Goal: Task Accomplishment & Management: Use online tool/utility

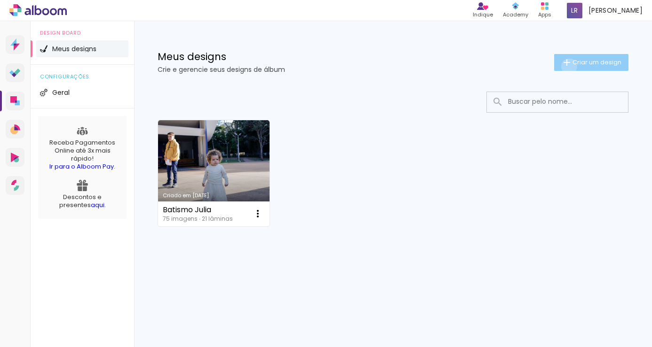
click at [567, 66] on iron-icon at bounding box center [566, 62] width 11 height 11
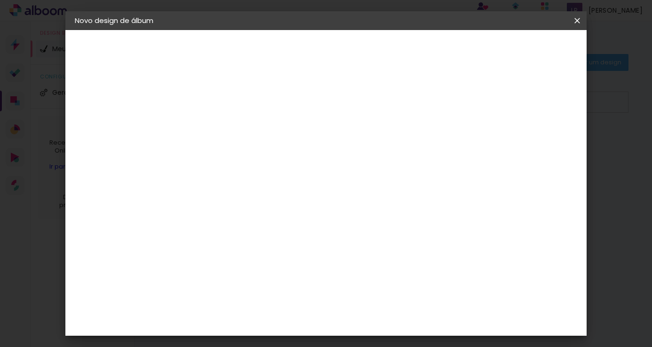
click at [228, 124] on input at bounding box center [228, 126] width 0 height 15
type input "[PERSON_NAME] 10 anos"
type paper-input "[PERSON_NAME] 10 anos"
click at [325, 54] on paper-button "Avançar" at bounding box center [302, 50] width 46 height 16
click at [299, 150] on iron-icon at bounding box center [296, 151] width 8 height 8
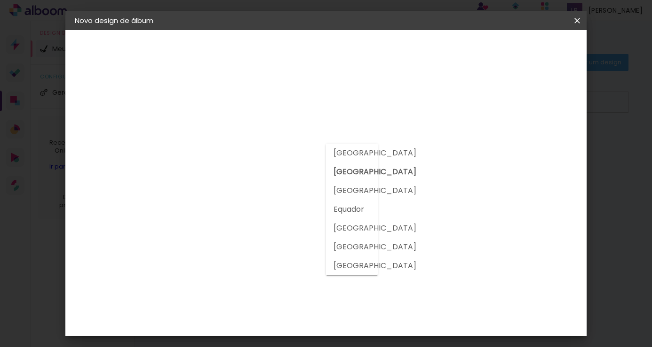
click at [354, 171] on div at bounding box center [352, 210] width 52 height 132
click at [0, 0] on slot "[GEOGRAPHIC_DATA]" at bounding box center [0, 0] width 0 height 0
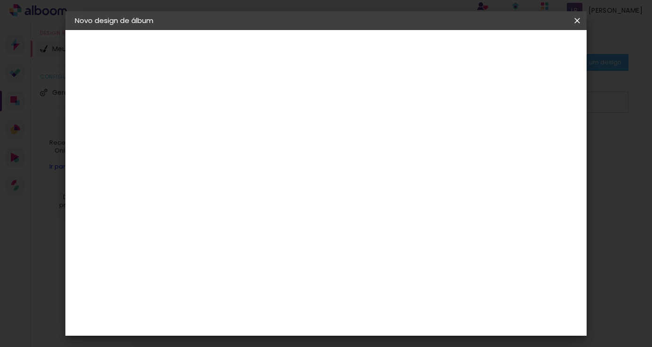
click at [300, 177] on input at bounding box center [252, 179] width 95 height 12
click at [0, 0] on slot "Tamanho Livre" at bounding box center [0, 0] width 0 height 0
click at [137, 99] on div "2. Especificações" at bounding box center [126, 96] width 103 height 11
click at [134, 95] on div "2. Especificações" at bounding box center [126, 96] width 103 height 11
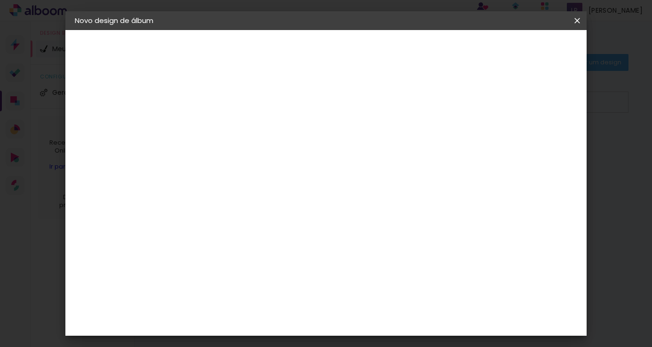
click at [0, 0] on slot "Tamanho Livre" at bounding box center [0, 0] width 0 height 0
click at [330, 141] on iron-icon at bounding box center [324, 142] width 11 height 11
click at [0, 0] on slot "Avançar" at bounding box center [0, 0] width 0 height 0
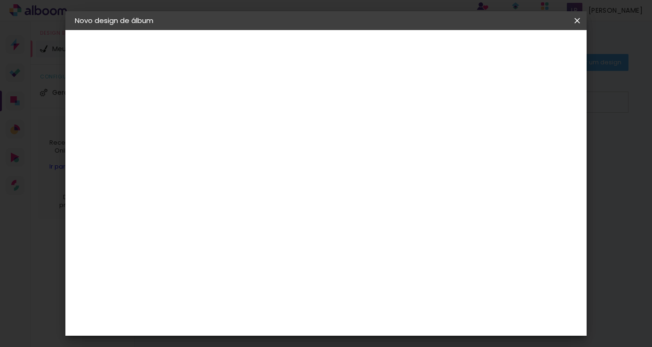
click at [471, 112] on div at bounding box center [467, 108] width 8 height 8
type paper-checkbox "on"
click at [518, 53] on span "Iniciar design" at bounding box center [496, 50] width 43 height 7
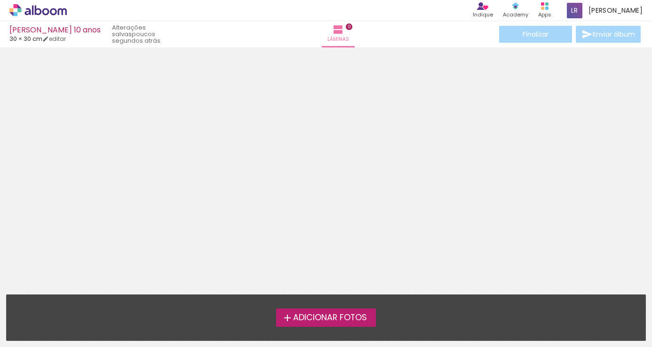
click at [307, 320] on span "Adicionar Fotos" at bounding box center [330, 318] width 74 height 8
click at [0, 0] on input "file" at bounding box center [0, 0] width 0 height 0
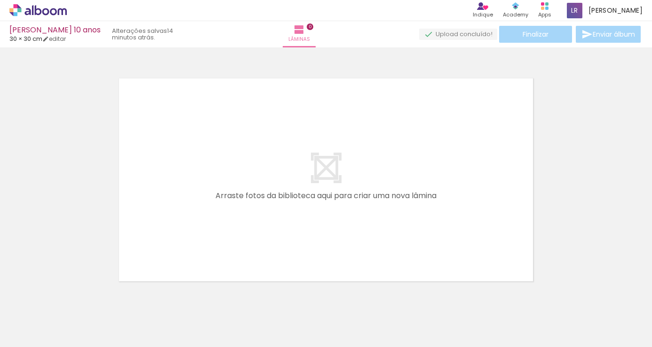
scroll to position [0, 816]
drag, startPoint x: 267, startPoint y: 333, endPoint x: 217, endPoint y: 347, distance: 51.8
click at [217, 347] on html "link( href="../../bower_components/polymer/polymer.html" rel="import" ) picture…" at bounding box center [326, 173] width 652 height 347
click at [100, 316] on div at bounding box center [94, 315] width 47 height 31
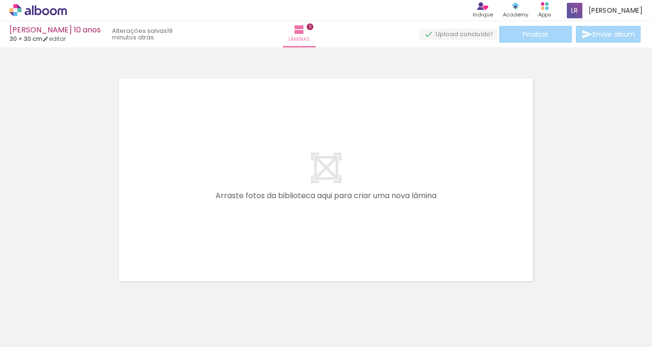
scroll to position [30, 0]
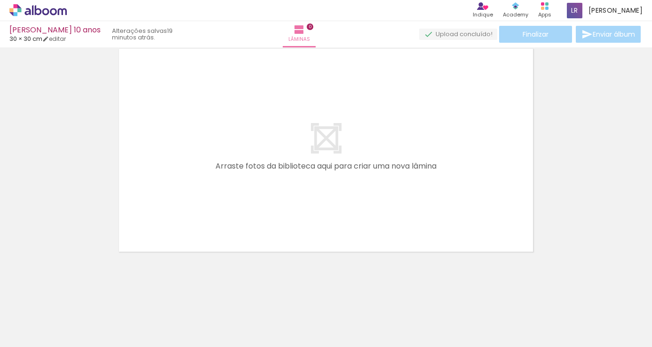
click at [35, 330] on span "Adicionar Fotos" at bounding box center [33, 335] width 28 height 10
click at [0, 0] on input "file" at bounding box center [0, 0] width 0 height 0
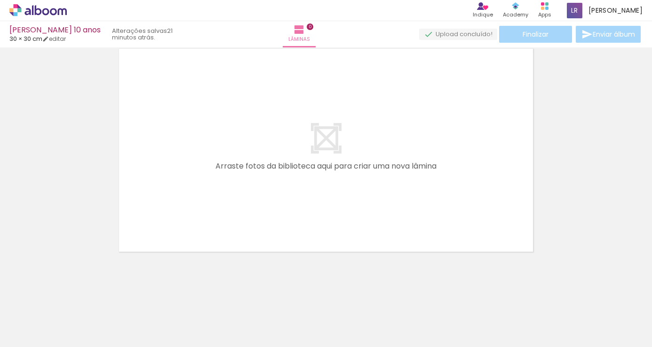
scroll to position [0, 2034]
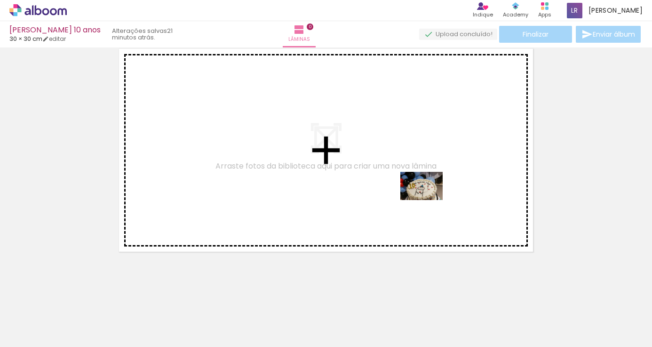
drag, startPoint x: 440, startPoint y: 321, endPoint x: 428, endPoint y: 200, distance: 121.4
click at [428, 200] on quentale-workspace at bounding box center [326, 173] width 652 height 347
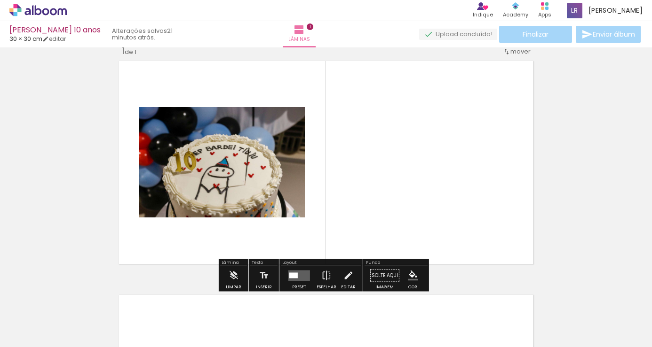
scroll to position [12, 0]
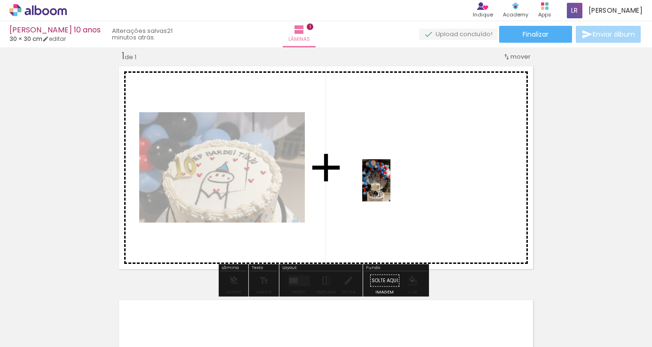
drag, startPoint x: 382, startPoint y: 318, endPoint x: 390, endPoint y: 188, distance: 130.5
click at [390, 188] on quentale-workspace at bounding box center [326, 173] width 652 height 347
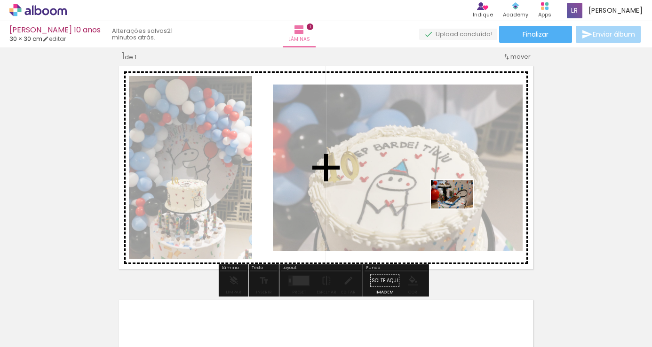
drag, startPoint x: 479, startPoint y: 323, endPoint x: 459, endPoint y: 209, distance: 115.9
click at [459, 209] on quentale-workspace at bounding box center [326, 173] width 652 height 347
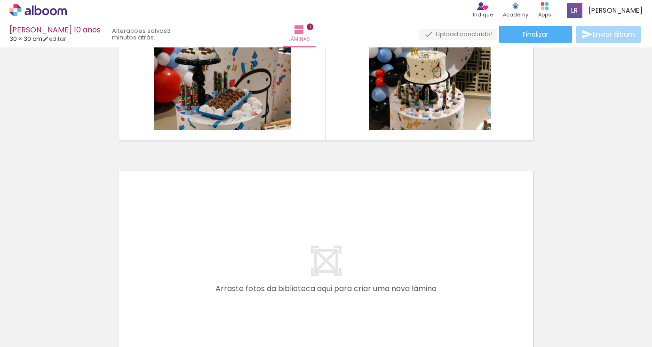
scroll to position [0, 1825]
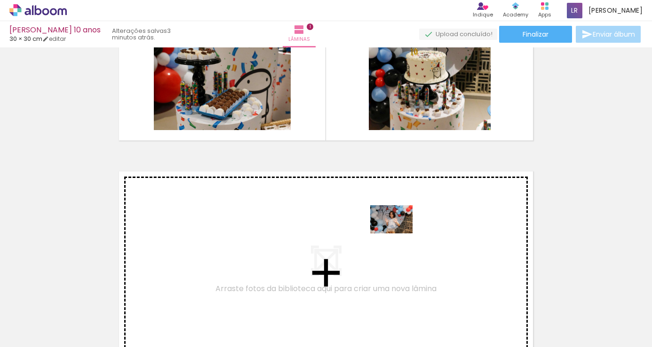
drag, startPoint x: 479, startPoint y: 327, endPoint x: 397, endPoint y: 233, distance: 125.0
click at [397, 233] on quentale-workspace at bounding box center [326, 173] width 652 height 347
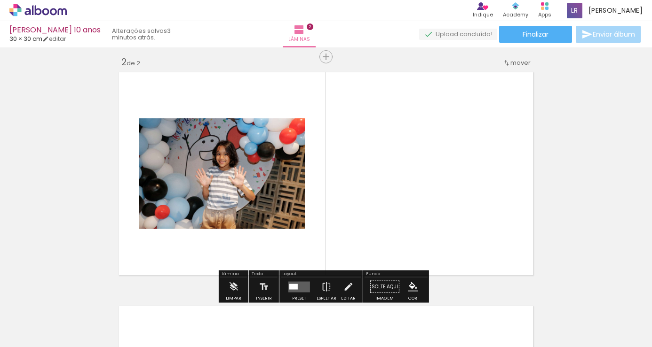
scroll to position [246, 0]
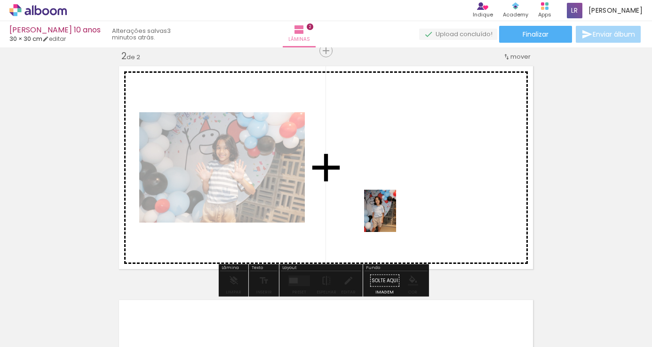
drag, startPoint x: 383, startPoint y: 305, endPoint x: 392, endPoint y: 218, distance: 87.5
click at [392, 218] on quentale-workspace at bounding box center [326, 173] width 652 height 347
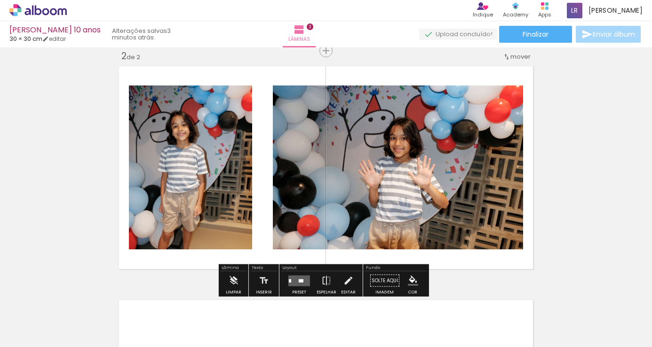
click at [610, 204] on div "Inserir lâmina 1 de 2 Inserir lâmina 2 de 2" at bounding box center [326, 155] width 652 height 703
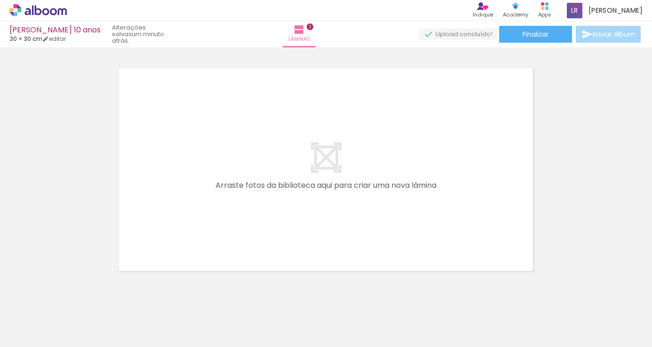
scroll to position [481, 0]
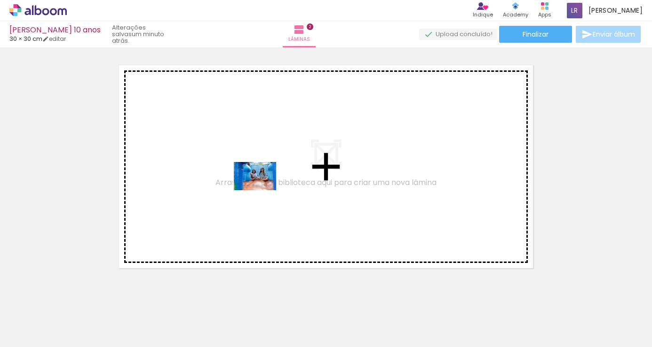
drag, startPoint x: 232, startPoint y: 322, endPoint x: 262, endPoint y: 190, distance: 135.4
click at [262, 190] on quentale-workspace at bounding box center [326, 173] width 652 height 347
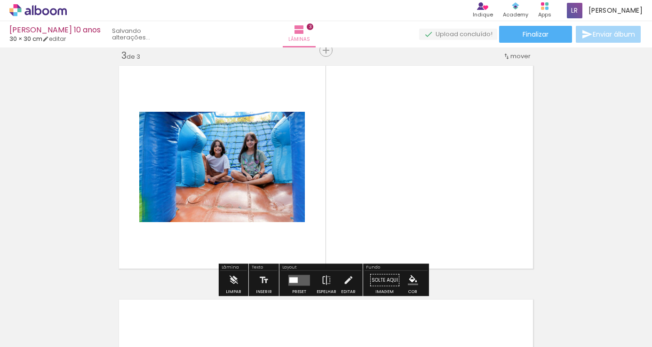
scroll to position [480, 0]
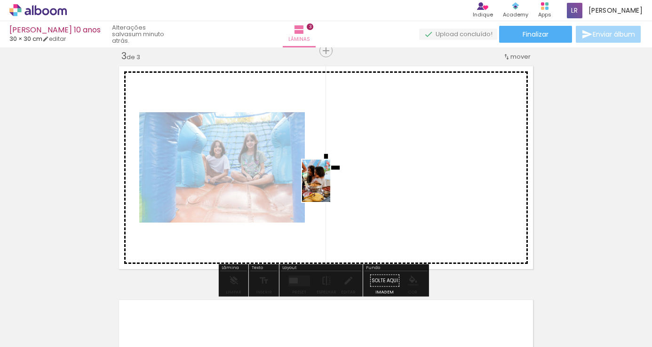
drag, startPoint x: 324, startPoint y: 325, endPoint x: 330, endPoint y: 188, distance: 136.9
click at [330, 188] on quentale-workspace at bounding box center [326, 173] width 652 height 347
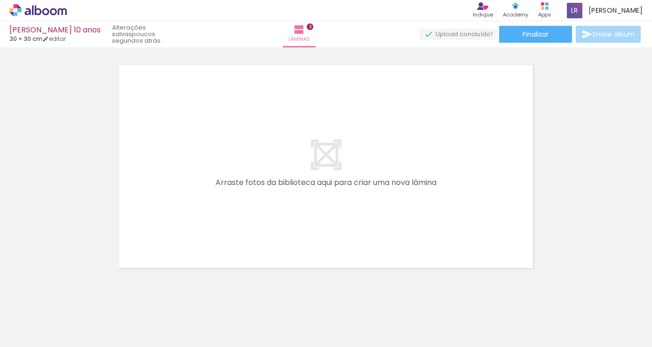
scroll to position [0, 607]
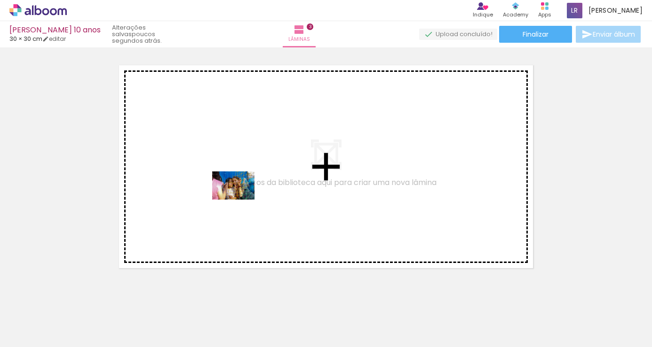
drag, startPoint x: 231, startPoint y: 317, endPoint x: 240, endPoint y: 200, distance: 117.9
click at [240, 200] on quentale-workspace at bounding box center [326, 173] width 652 height 347
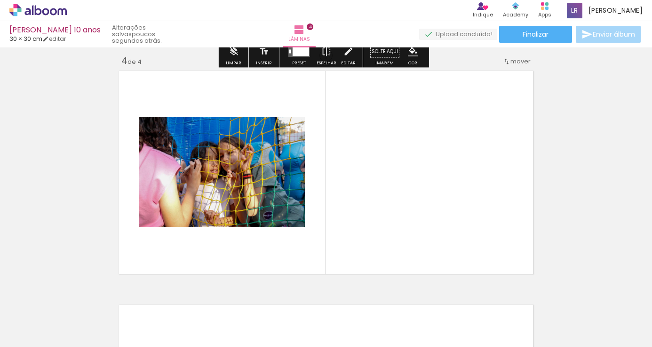
scroll to position [714, 0]
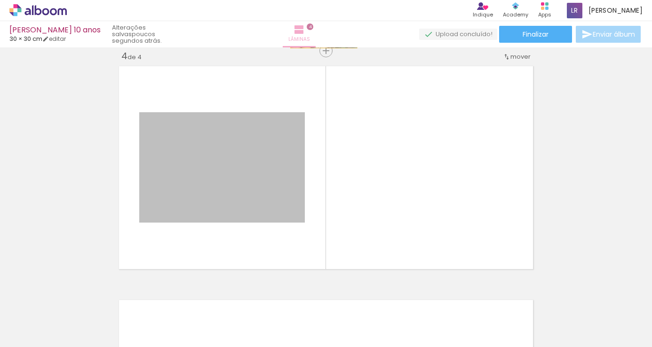
drag, startPoint x: 268, startPoint y: 166, endPoint x: 320, endPoint y: 26, distance: 149.8
click at [320, 0] on div "Pedro Belo 10 anos 30 × 30 cm editar poucos segundos atrás. Lâminas 4 Finalizar…" at bounding box center [326, 0] width 652 height 0
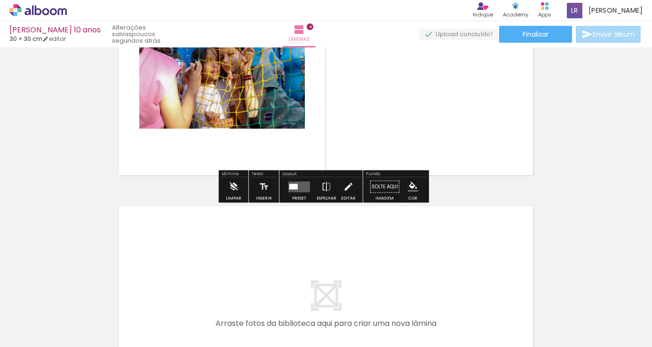
scroll to position [667, 0]
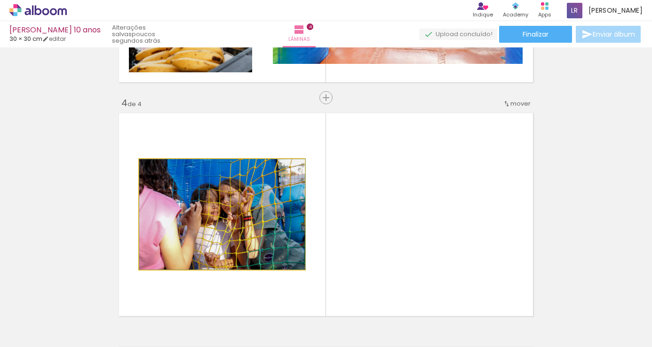
click at [280, 207] on quentale-photo at bounding box center [221, 214] width 165 height 110
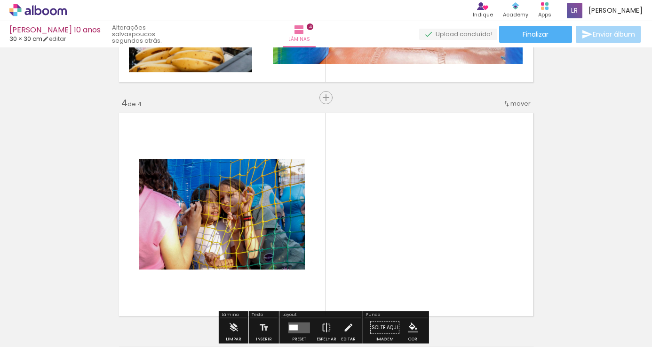
drag, startPoint x: 258, startPoint y: 208, endPoint x: 265, endPoint y: 239, distance: 31.8
click at [265, 239] on quentale-photo at bounding box center [221, 214] width 165 height 110
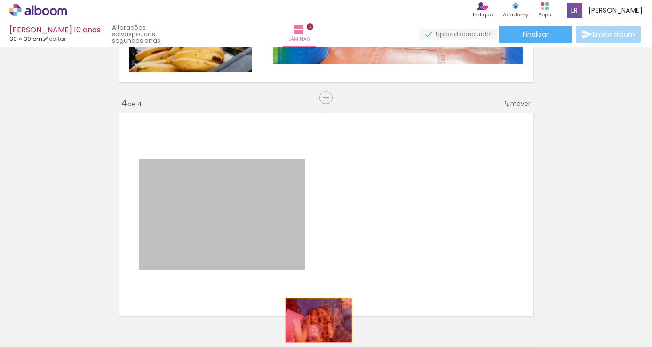
drag, startPoint x: 265, startPoint y: 239, endPoint x: 315, endPoint y: 321, distance: 96.0
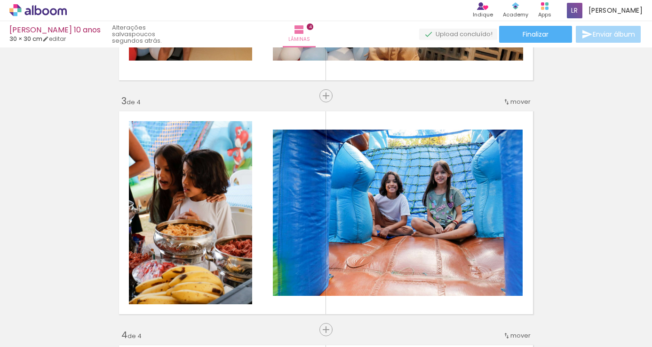
scroll to position [432, 0]
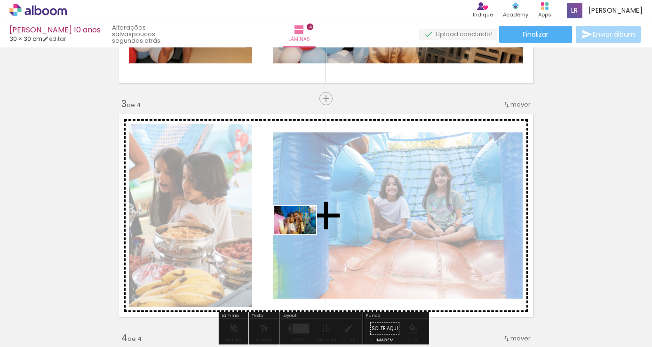
drag, startPoint x: 267, startPoint y: 294, endPoint x: 302, endPoint y: 235, distance: 69.3
click at [302, 235] on quentale-workspace at bounding box center [326, 173] width 652 height 347
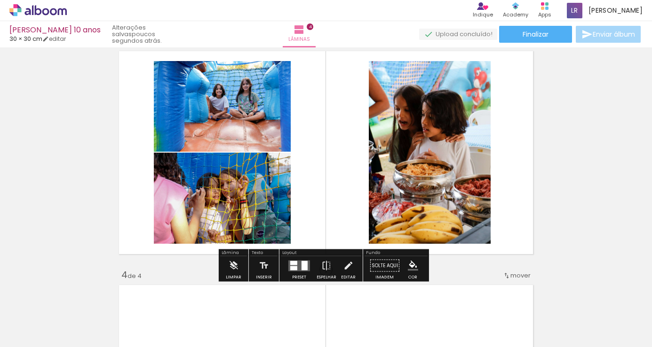
scroll to position [479, 0]
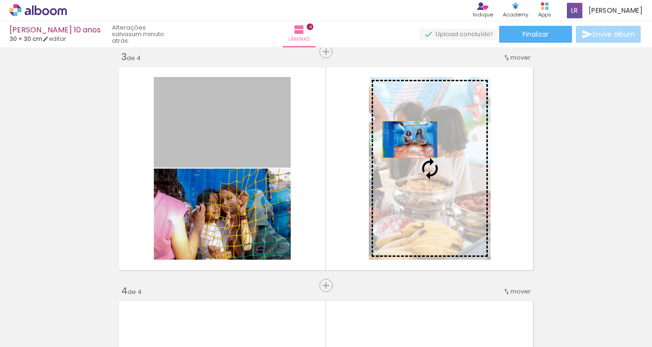
drag, startPoint x: 272, startPoint y: 140, endPoint x: 407, endPoint y: 140, distance: 134.9
click at [0, 0] on slot at bounding box center [0, 0] width 0 height 0
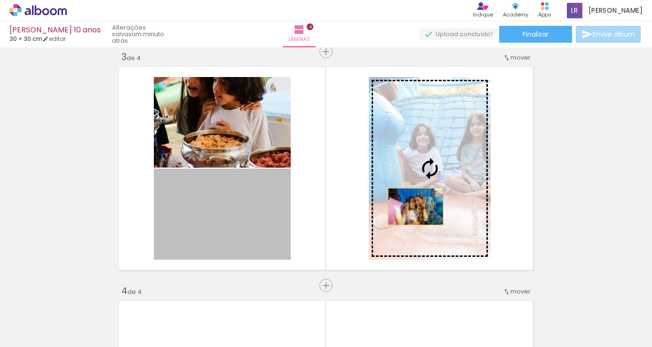
drag, startPoint x: 253, startPoint y: 223, endPoint x: 412, endPoint y: 207, distance: 159.7
click at [0, 0] on slot at bounding box center [0, 0] width 0 height 0
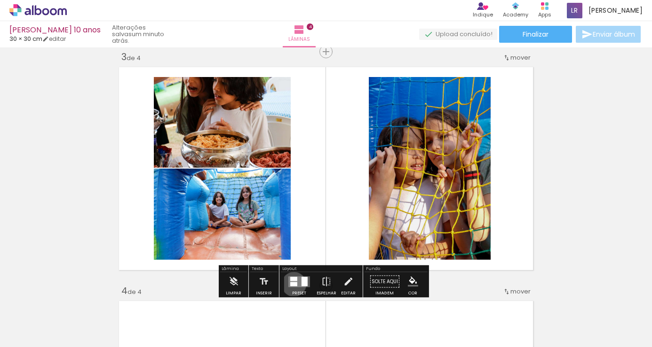
click at [291, 284] on div at bounding box center [293, 284] width 7 height 4
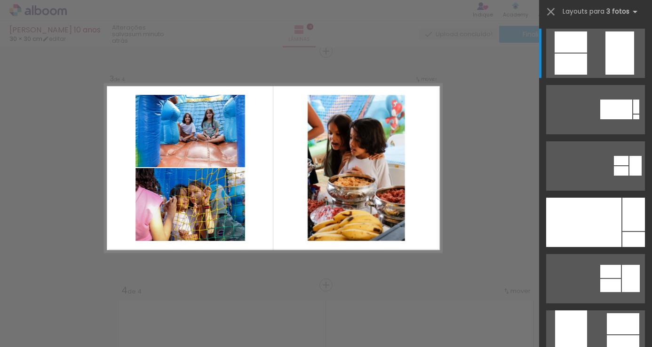
scroll to position [480, 0]
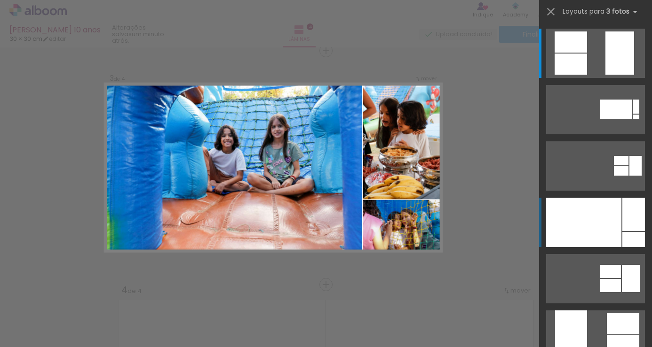
click at [625, 201] on div at bounding box center [633, 214] width 23 height 33
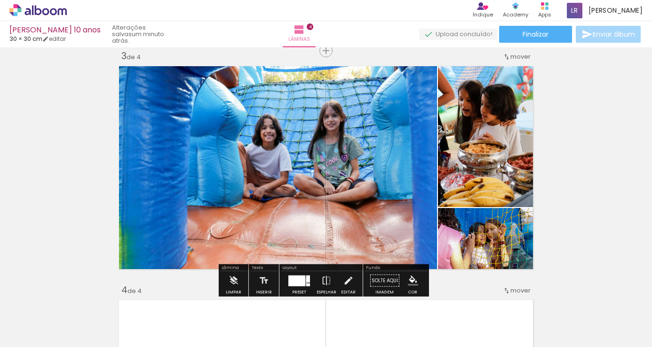
click at [302, 281] on div at bounding box center [296, 280] width 17 height 11
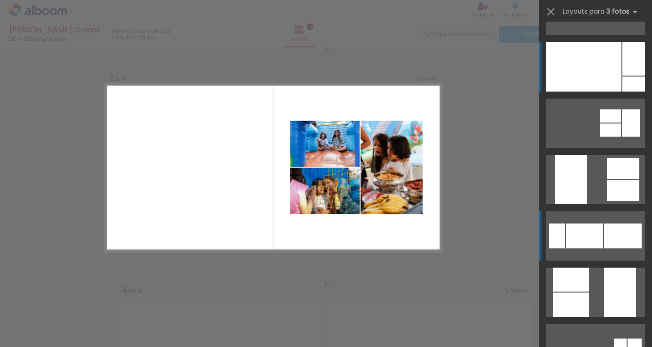
scroll to position [141, 0]
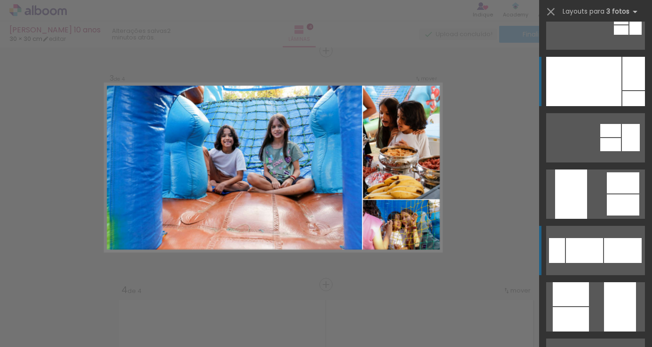
click at [622, 102] on div at bounding box center [633, 98] width 23 height 15
click at [604, 75] on div at bounding box center [583, 81] width 75 height 49
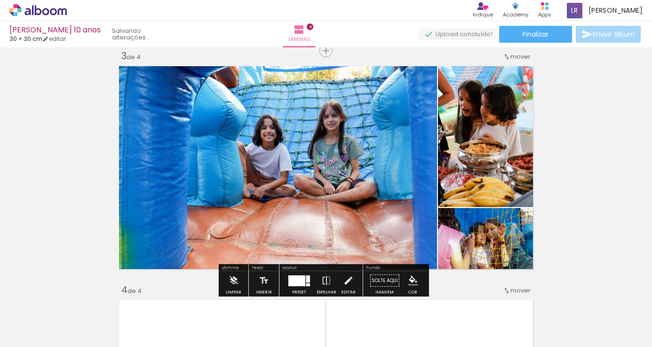
click at [588, 130] on div "Inserir lâmina 1 de 4 Inserir lâmina 2 de 4 Inserir lâmina 3 de 4 Inserir lâmin…" at bounding box center [326, 155] width 652 height 1171
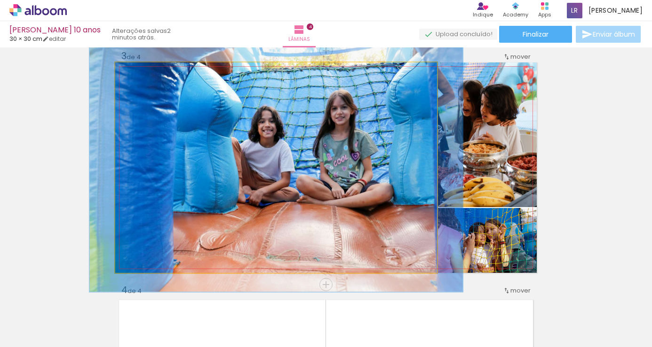
click at [139, 72] on div at bounding box center [142, 72] width 8 height 8
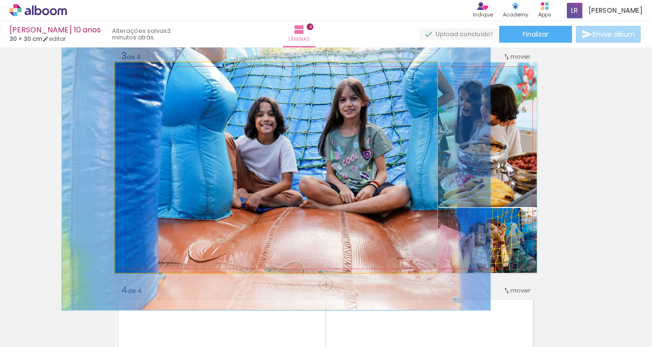
drag, startPoint x: 144, startPoint y: 72, endPoint x: 150, endPoint y: 72, distance: 6.1
click at [150, 72] on div at bounding box center [149, 72] width 15 height 15
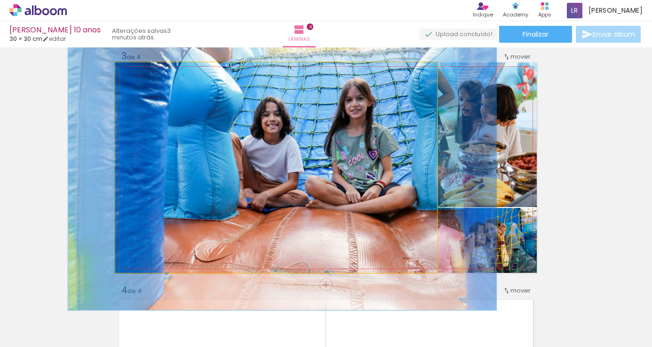
drag, startPoint x: 191, startPoint y: 175, endPoint x: 198, endPoint y: 175, distance: 7.1
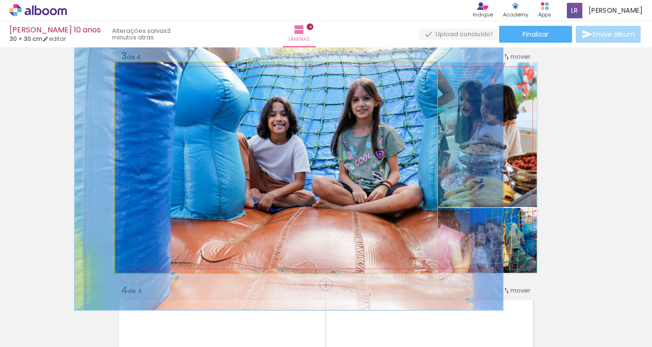
drag, startPoint x: 198, startPoint y: 175, endPoint x: 205, endPoint y: 175, distance: 6.6
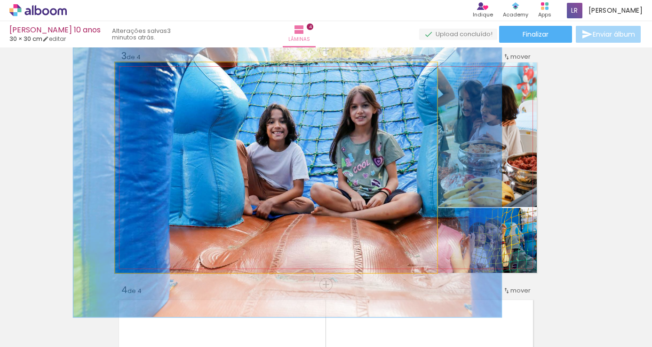
drag, startPoint x: 205, startPoint y: 175, endPoint x: 204, endPoint y: 182, distance: 7.2
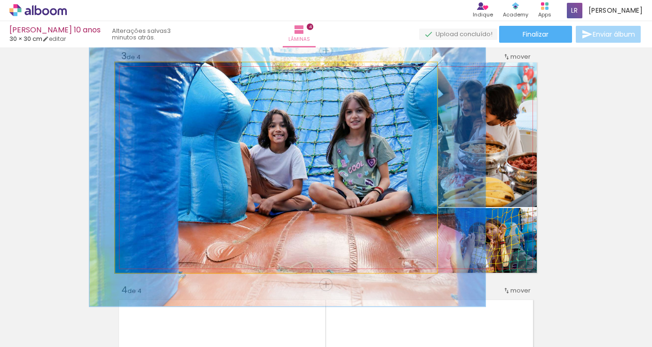
type paper-slider "123"
click at [143, 74] on div at bounding box center [145, 72] width 8 height 8
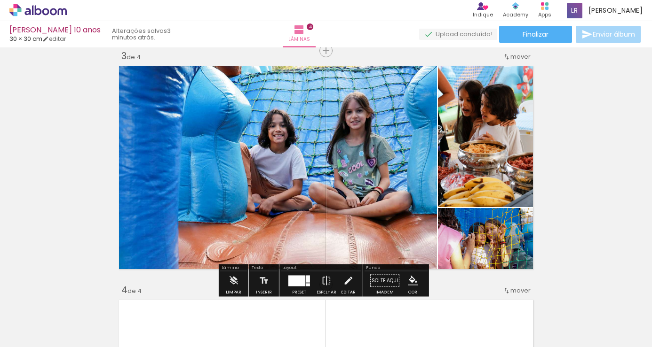
click at [592, 170] on div "Inserir lâmina 1 de 4 Inserir lâmina 2 de 4 Inserir lâmina 3 de 4 Inserir lâmin…" at bounding box center [326, 155] width 652 height 1171
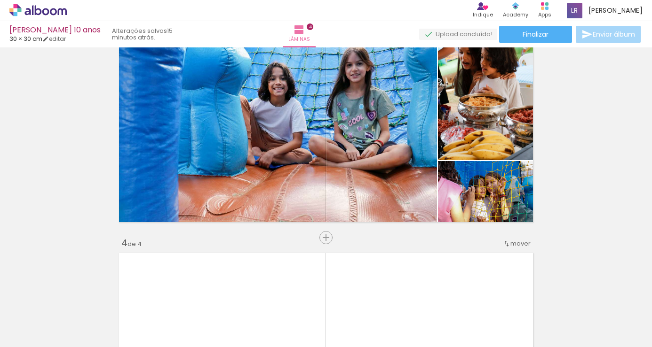
scroll to position [668, 0]
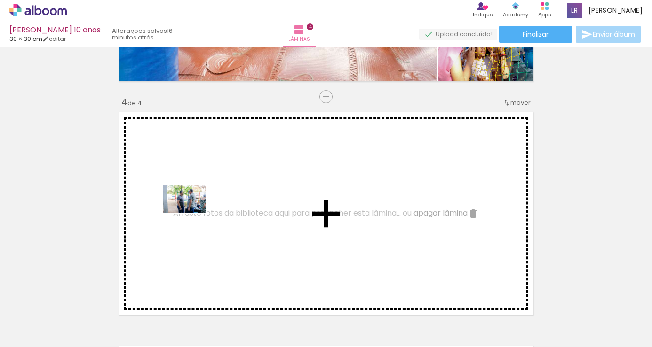
drag, startPoint x: 88, startPoint y: 321, endPoint x: 191, endPoint y: 213, distance: 149.3
click at [191, 213] on quentale-workspace at bounding box center [326, 173] width 652 height 347
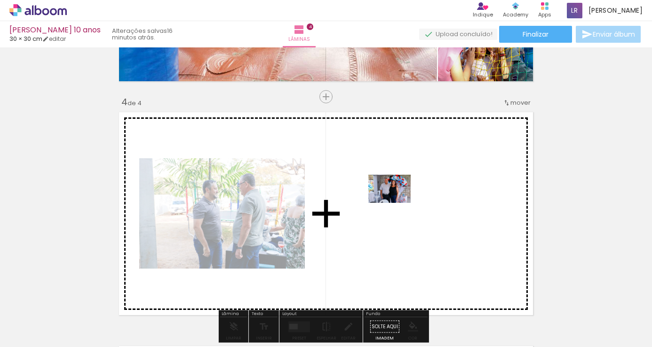
drag, startPoint x: 152, startPoint y: 304, endPoint x: 396, endPoint y: 203, distance: 263.9
click at [396, 203] on quentale-workspace at bounding box center [326, 173] width 652 height 347
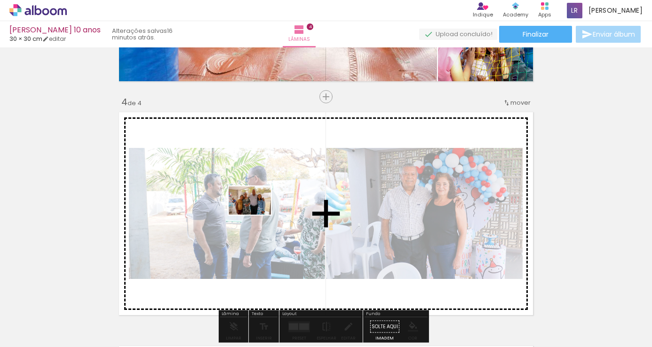
drag, startPoint x: 173, startPoint y: 321, endPoint x: 258, endPoint y: 214, distance: 136.8
click at [258, 214] on quentale-workspace at bounding box center [326, 173] width 652 height 347
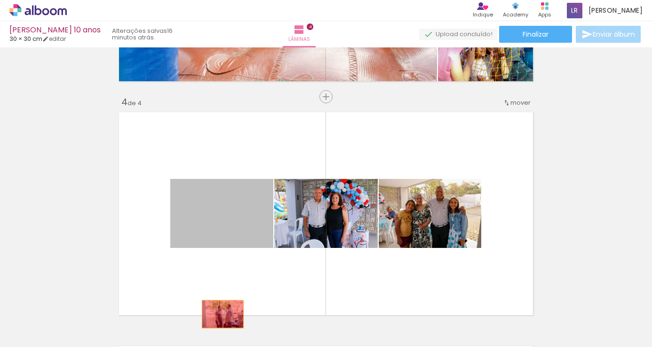
drag, startPoint x: 235, startPoint y: 218, endPoint x: 219, endPoint y: 314, distance: 97.7
click at [219, 314] on quentale-workspace at bounding box center [326, 173] width 652 height 347
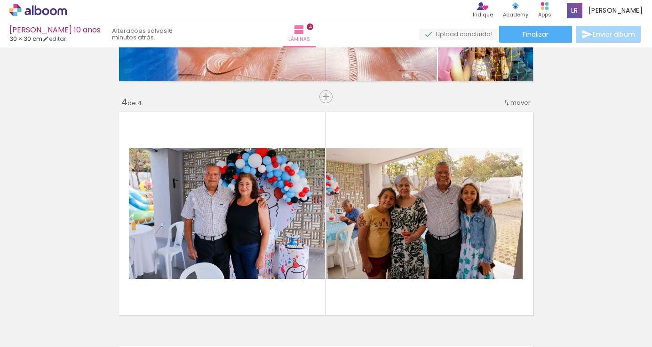
scroll to position [0, 0]
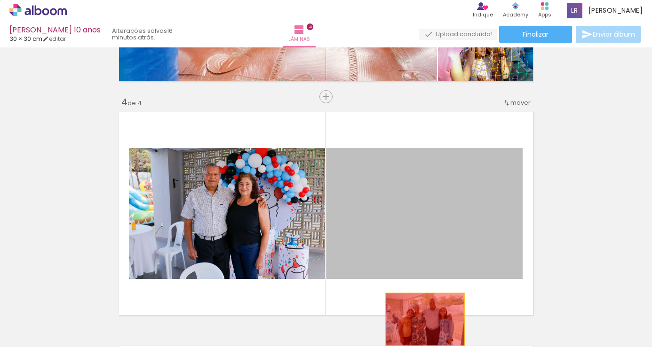
drag, startPoint x: 443, startPoint y: 186, endPoint x: 421, endPoint y: 320, distance: 135.7
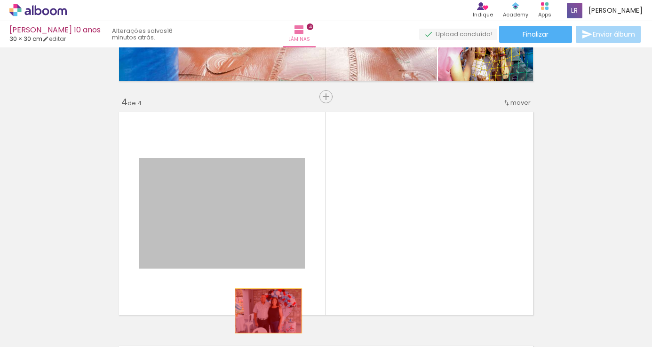
drag, startPoint x: 259, startPoint y: 228, endPoint x: 265, endPoint y: 311, distance: 83.4
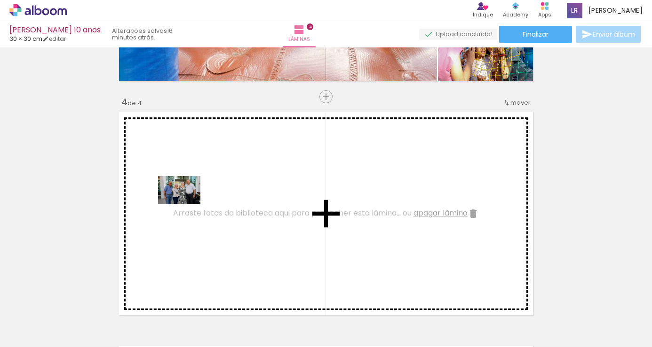
drag, startPoint x: 106, startPoint y: 317, endPoint x: 186, endPoint y: 204, distance: 138.2
click at [186, 204] on quentale-workspace at bounding box center [326, 173] width 652 height 347
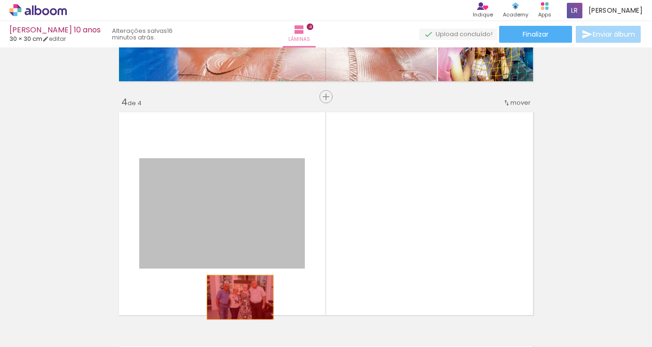
drag, startPoint x: 236, startPoint y: 214, endPoint x: 236, endPoint y: 298, distance: 83.2
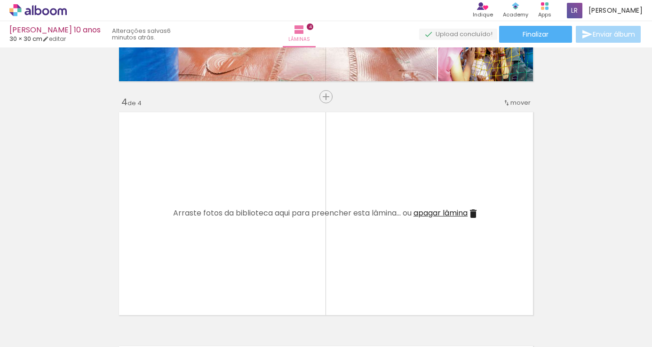
scroll to position [715, 0]
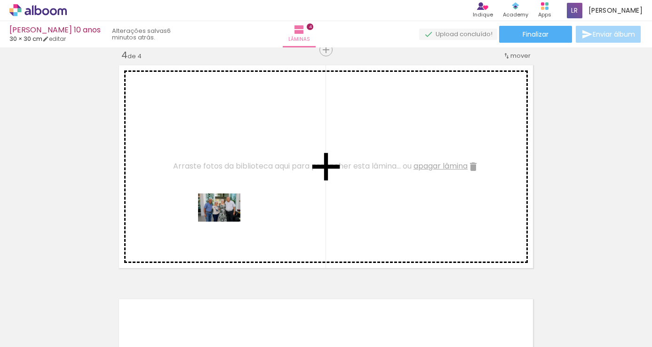
drag, startPoint x: 110, startPoint y: 319, endPoint x: 226, endPoint y: 222, distance: 150.8
click at [226, 222] on quentale-workspace at bounding box center [326, 173] width 652 height 347
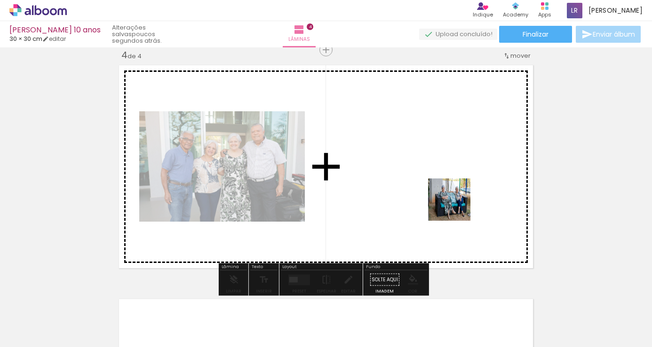
drag, startPoint x: 565, startPoint y: 317, endPoint x: 456, endPoint y: 207, distance: 155.6
click at [456, 207] on quentale-workspace at bounding box center [326, 173] width 652 height 347
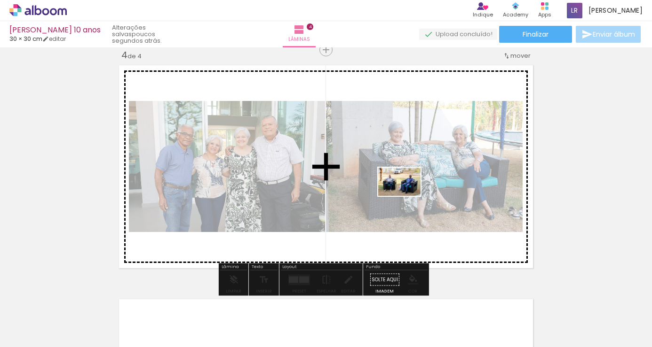
drag, startPoint x: 621, startPoint y: 325, endPoint x: 406, endPoint y: 196, distance: 250.9
click at [406, 196] on quentale-workspace at bounding box center [326, 173] width 652 height 347
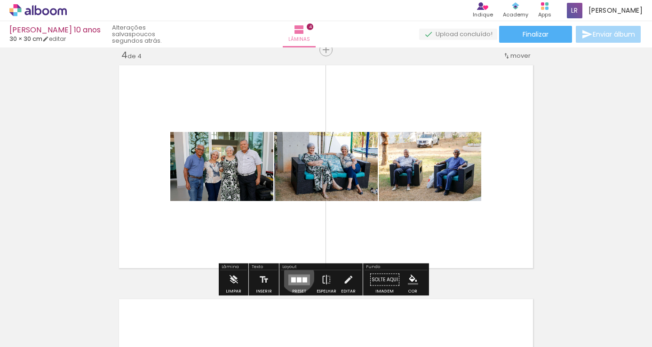
click at [295, 276] on quentale-layouter at bounding box center [299, 280] width 22 height 11
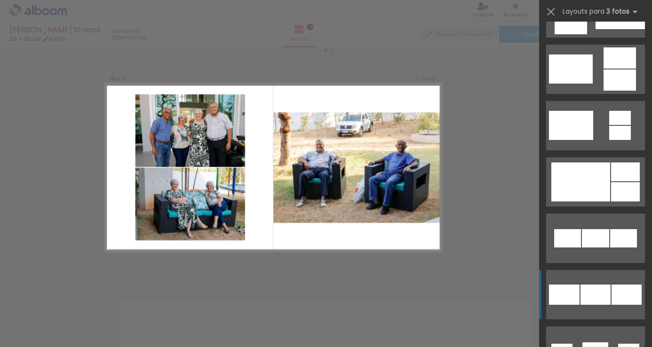
scroll to position [376, 0]
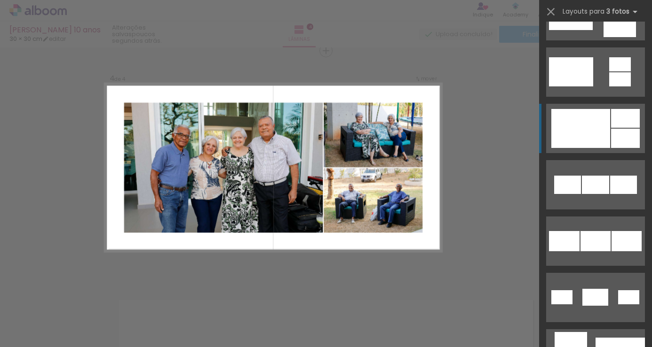
click at [593, 136] on div at bounding box center [580, 128] width 59 height 39
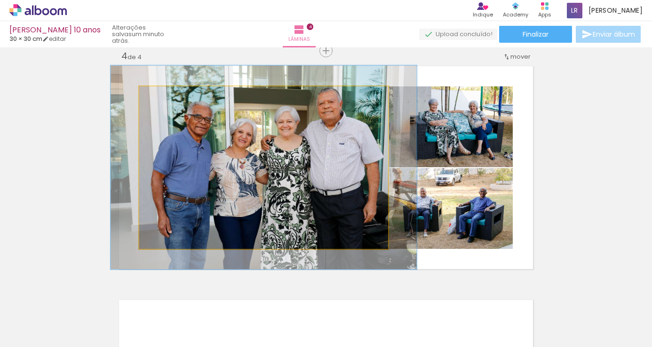
drag, startPoint x: 159, startPoint y: 97, endPoint x: 166, endPoint y: 95, distance: 7.8
click at [166, 95] on div at bounding box center [169, 96] width 8 height 8
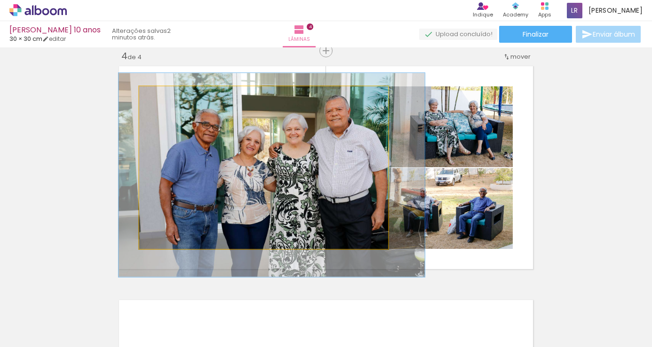
drag, startPoint x: 236, startPoint y: 150, endPoint x: 244, endPoint y: 158, distance: 11.0
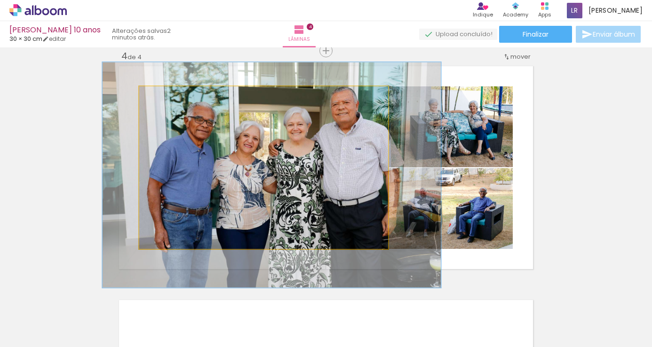
click at [172, 97] on div at bounding box center [174, 96] width 8 height 8
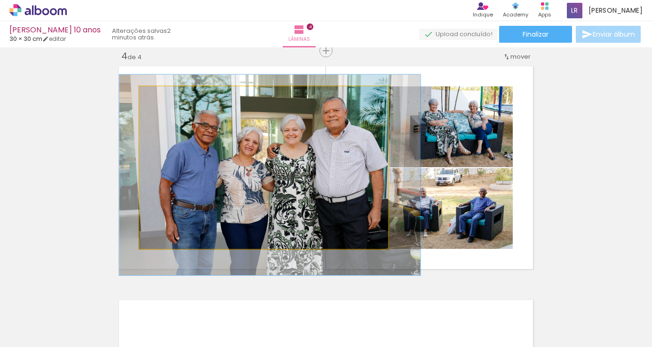
drag, startPoint x: 173, startPoint y: 96, endPoint x: 167, endPoint y: 96, distance: 5.6
click at [167, 96] on div at bounding box center [169, 96] width 8 height 8
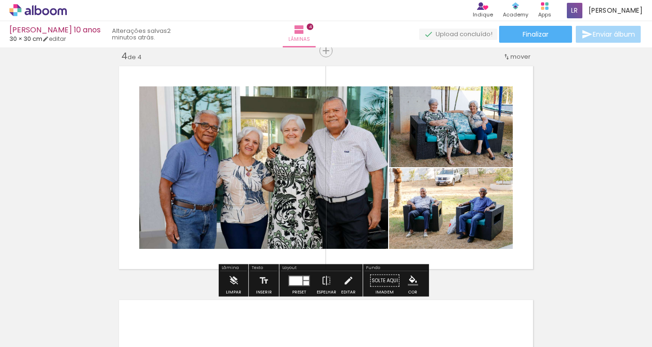
click at [298, 278] on div at bounding box center [295, 280] width 13 height 9
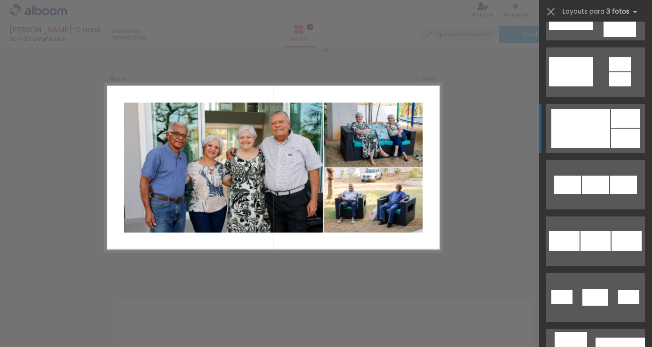
scroll to position [451, 0]
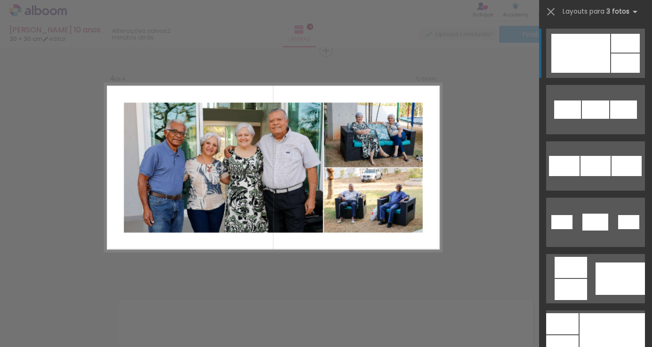
click at [598, 55] on div at bounding box center [580, 53] width 59 height 39
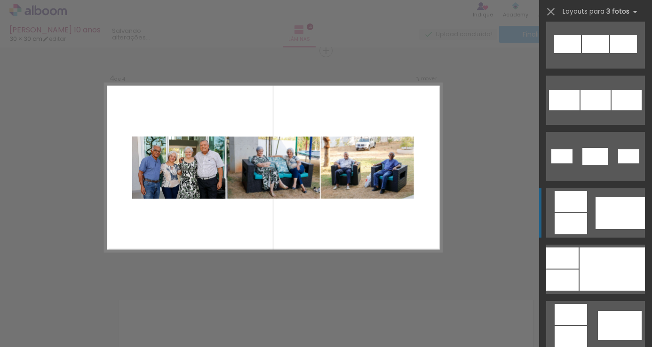
scroll to position [611, 0]
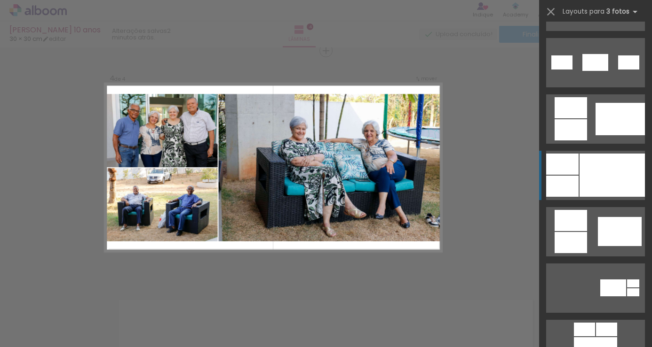
click at [593, 185] on div at bounding box center [611, 175] width 65 height 43
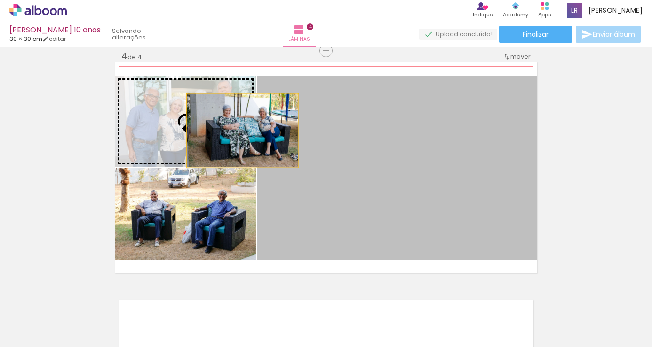
drag, startPoint x: 309, startPoint y: 156, endPoint x: 239, endPoint y: 131, distance: 74.3
click at [0, 0] on slot at bounding box center [0, 0] width 0 height 0
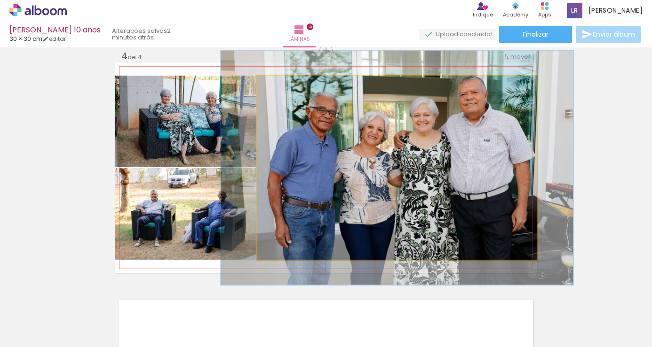
drag, startPoint x: 280, startPoint y: 85, endPoint x: 288, endPoint y: 85, distance: 7.5
click at [288, 85] on div at bounding box center [288, 85] width 15 height 15
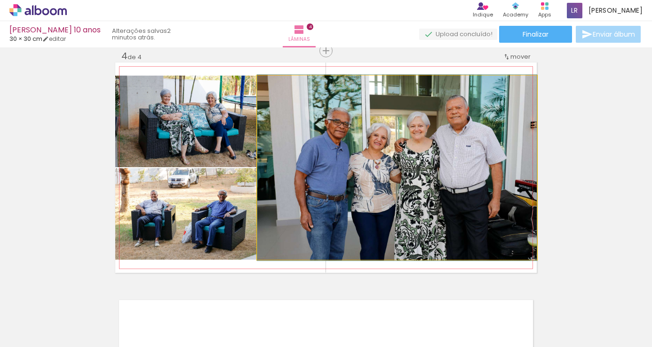
drag, startPoint x: 285, startPoint y: 86, endPoint x: 274, endPoint y: 86, distance: 10.8
click at [274, 86] on div at bounding box center [279, 85] width 15 height 15
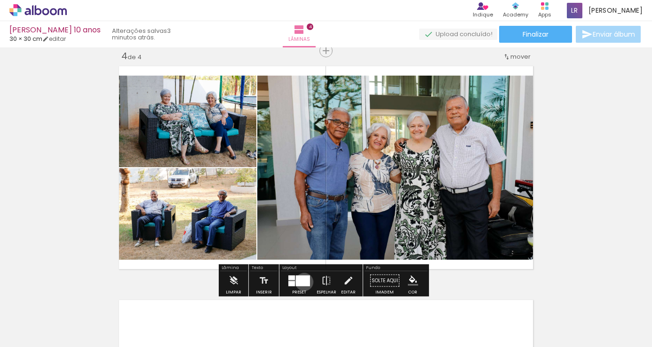
click at [302, 282] on div at bounding box center [303, 280] width 14 height 11
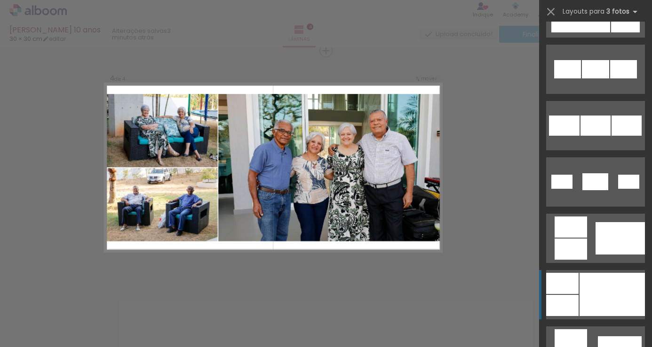
scroll to position [643, 0]
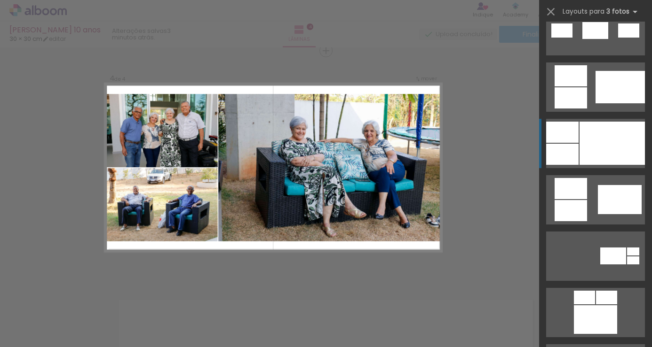
click at [616, 143] on div at bounding box center [611, 143] width 65 height 43
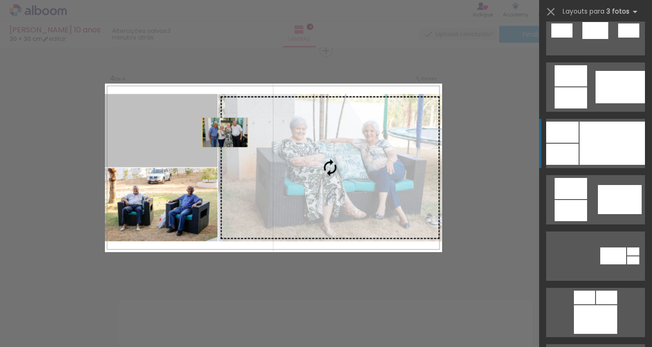
scroll to position [733, 0]
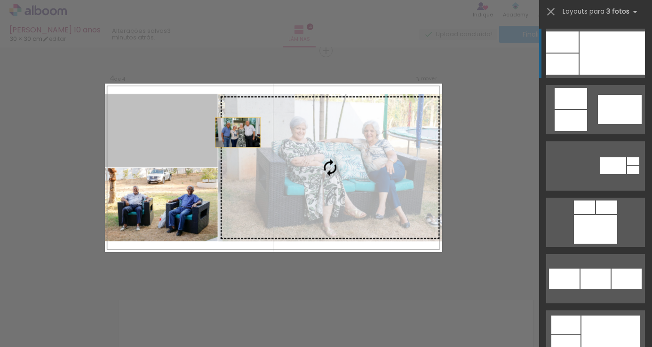
drag, startPoint x: 199, startPoint y: 137, endPoint x: 253, endPoint y: 133, distance: 54.7
click at [0, 0] on slot at bounding box center [0, 0] width 0 height 0
drag, startPoint x: 225, startPoint y: 133, endPoint x: 270, endPoint y: 133, distance: 45.6
click at [0, 0] on slot at bounding box center [0, 0] width 0 height 0
drag, startPoint x: 203, startPoint y: 126, endPoint x: 285, endPoint y: 127, distance: 82.3
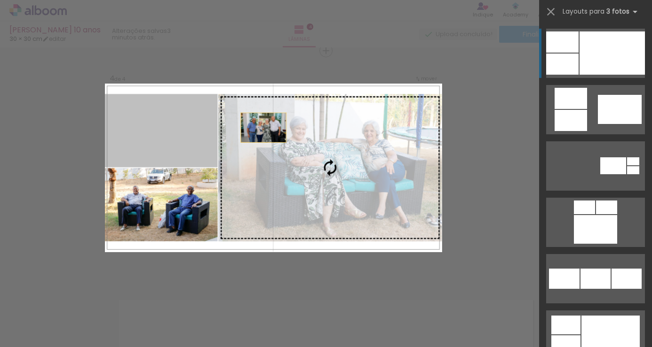
click at [0, 0] on slot at bounding box center [0, 0] width 0 height 0
drag, startPoint x: 200, startPoint y: 128, endPoint x: 300, endPoint y: 134, distance: 100.8
click at [0, 0] on slot at bounding box center [0, 0] width 0 height 0
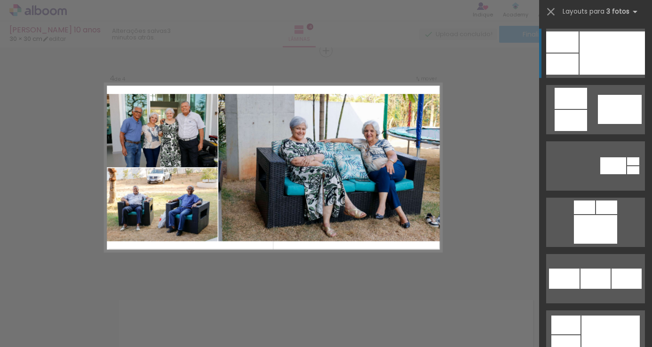
click at [317, 186] on quentale-photo at bounding box center [329, 168] width 223 height 148
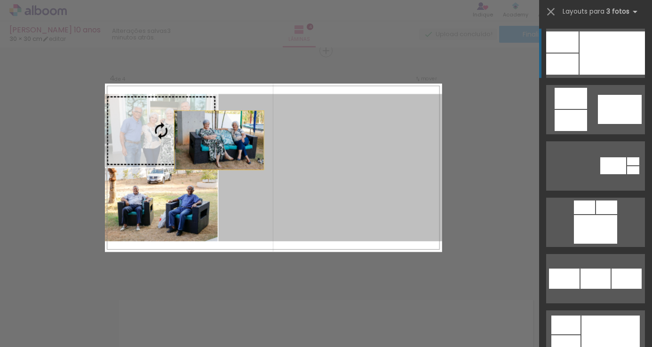
drag, startPoint x: 315, startPoint y: 182, endPoint x: 188, endPoint y: 133, distance: 136.7
click at [0, 0] on slot at bounding box center [0, 0] width 0 height 0
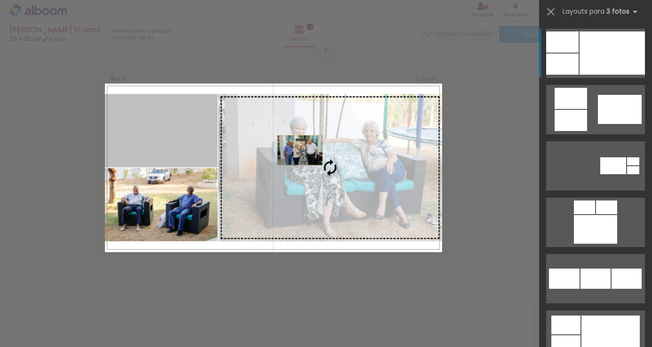
drag, startPoint x: 223, startPoint y: 139, endPoint x: 331, endPoint y: 155, distance: 109.4
click at [0, 0] on slot at bounding box center [0, 0] width 0 height 0
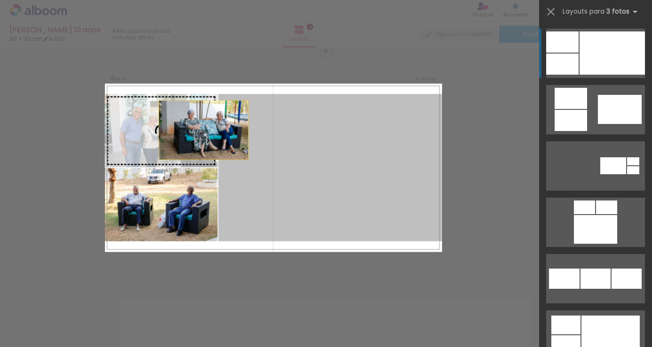
drag, startPoint x: 341, startPoint y: 158, endPoint x: 168, endPoint y: 121, distance: 176.9
click at [0, 0] on slot at bounding box center [0, 0] width 0 height 0
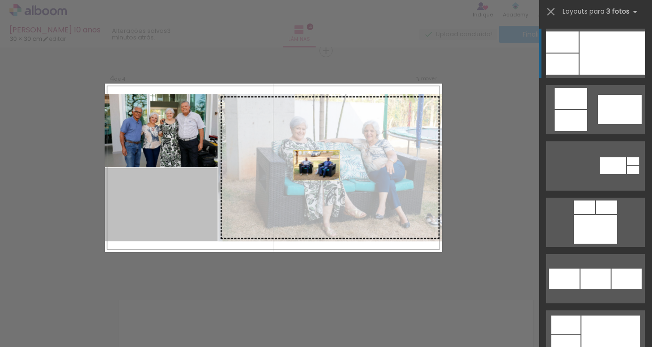
drag, startPoint x: 170, startPoint y: 194, endPoint x: 352, endPoint y: 156, distance: 185.9
click at [0, 0] on slot at bounding box center [0, 0] width 0 height 0
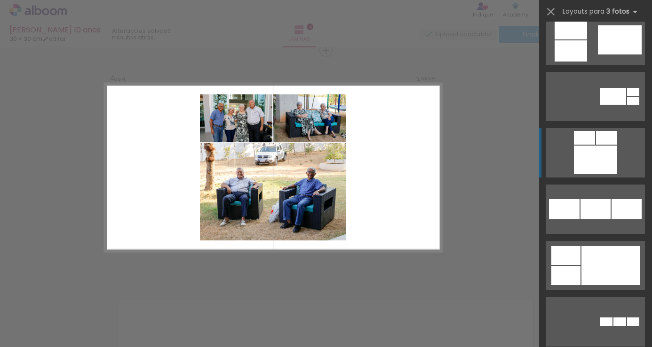
scroll to position [827, 0]
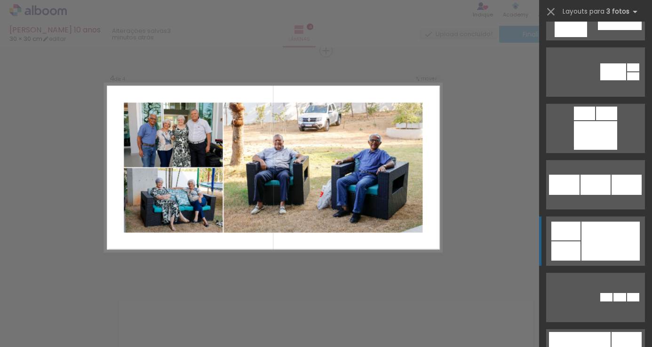
click at [605, 150] on div at bounding box center [594, 135] width 43 height 29
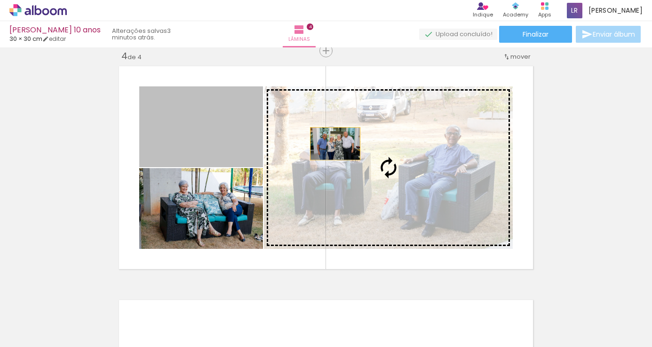
drag, startPoint x: 194, startPoint y: 135, endPoint x: 331, endPoint y: 144, distance: 138.0
click at [0, 0] on slot at bounding box center [0, 0] width 0 height 0
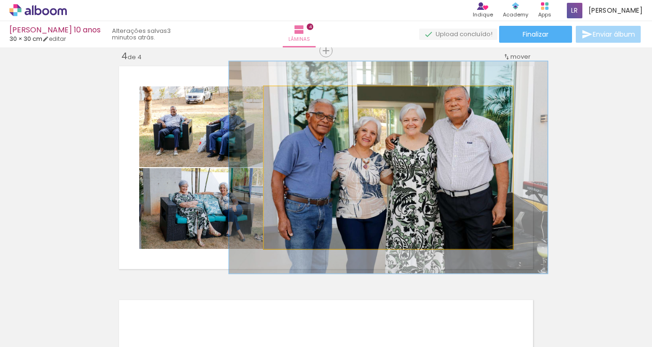
drag, startPoint x: 286, startPoint y: 97, endPoint x: 295, endPoint y: 98, distance: 9.4
click at [295, 98] on div at bounding box center [295, 96] width 15 height 15
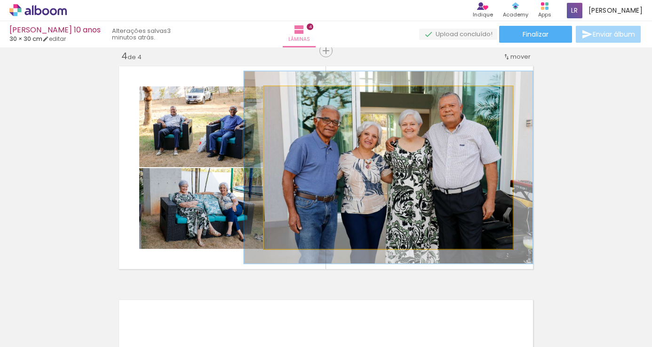
click at [290, 97] on div at bounding box center [291, 96] width 8 height 8
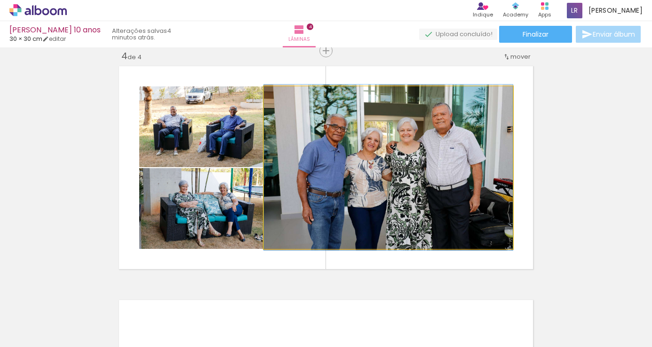
drag, startPoint x: 290, startPoint y: 97, endPoint x: 283, endPoint y: 97, distance: 7.5
type paper-slider "100"
click at [283, 97] on div at bounding box center [286, 96] width 8 height 8
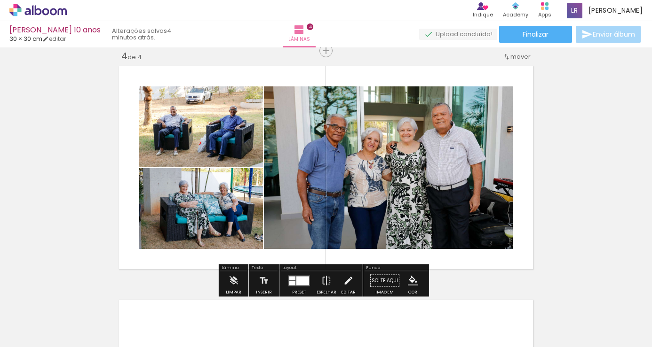
click at [296, 282] on div at bounding box center [302, 280] width 13 height 9
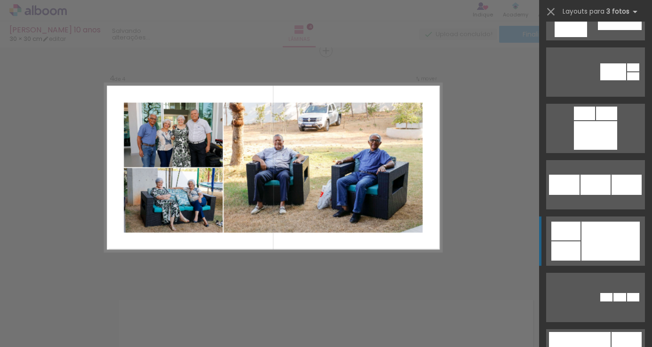
scroll to position [1015, 0]
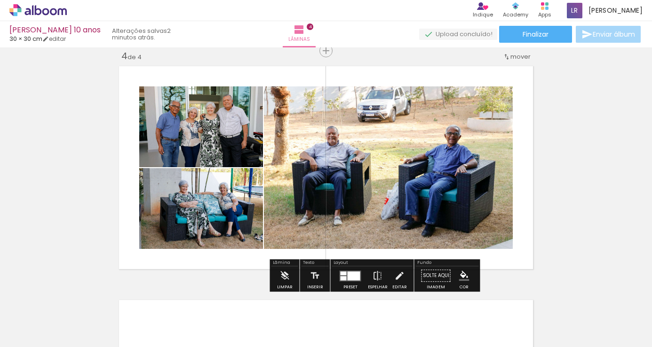
click at [342, 277] on div at bounding box center [343, 278] width 6 height 4
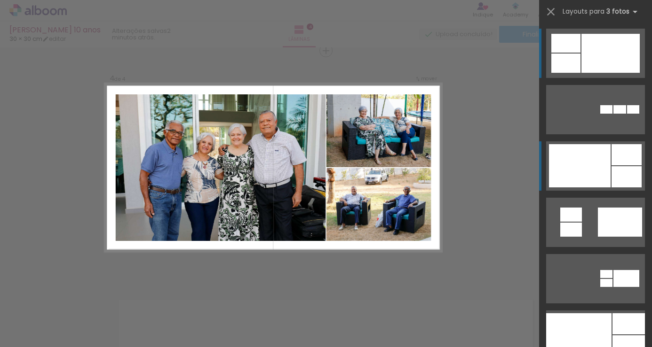
click at [596, 163] on div at bounding box center [580, 165] width 62 height 43
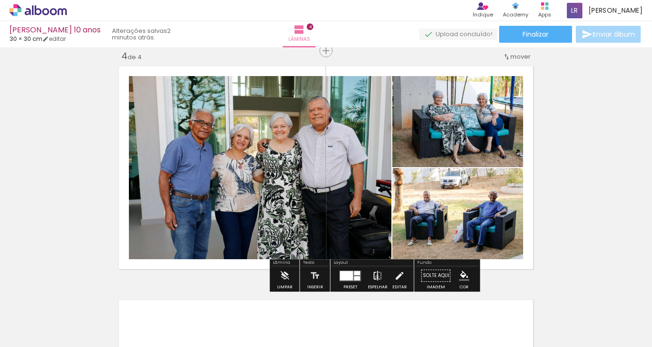
click at [375, 277] on iron-icon at bounding box center [377, 276] width 10 height 19
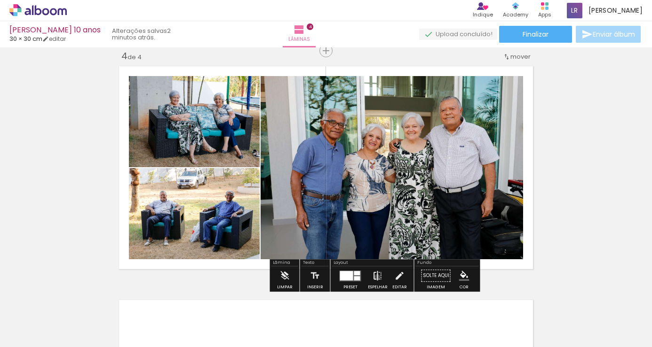
click at [375, 277] on iron-icon at bounding box center [377, 276] width 10 height 19
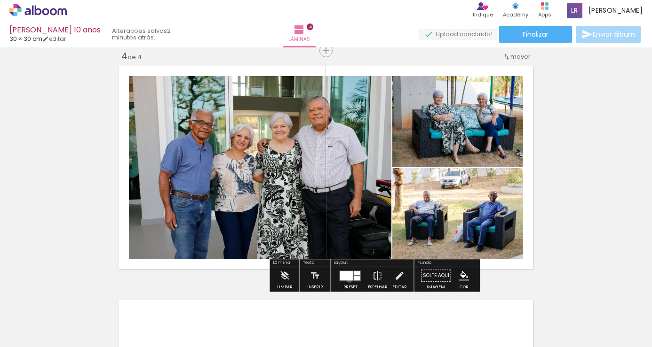
click at [347, 280] on div at bounding box center [346, 275] width 13 height 9
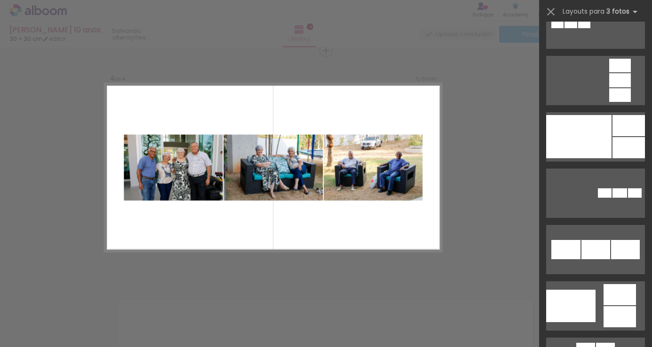
scroll to position [1504, 0]
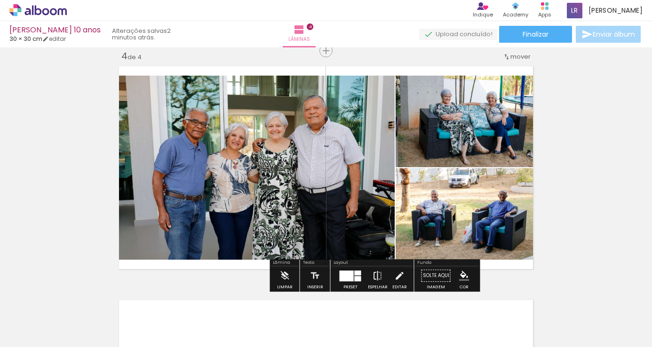
click at [374, 280] on iron-icon at bounding box center [377, 276] width 10 height 19
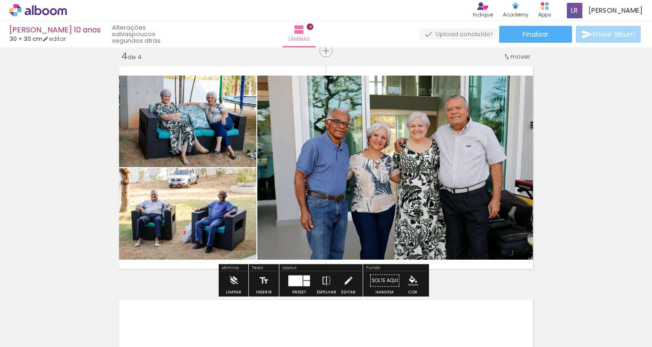
click at [293, 281] on div at bounding box center [295, 280] width 14 height 11
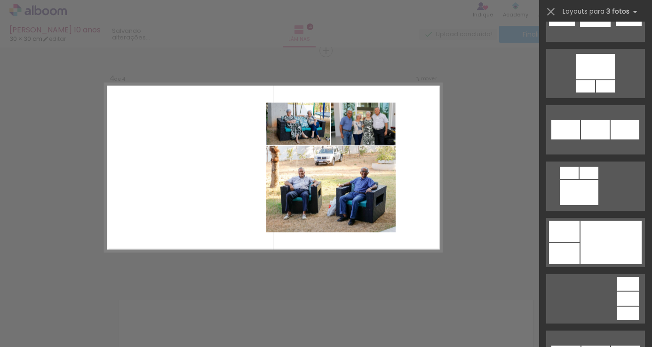
scroll to position [1955, 0]
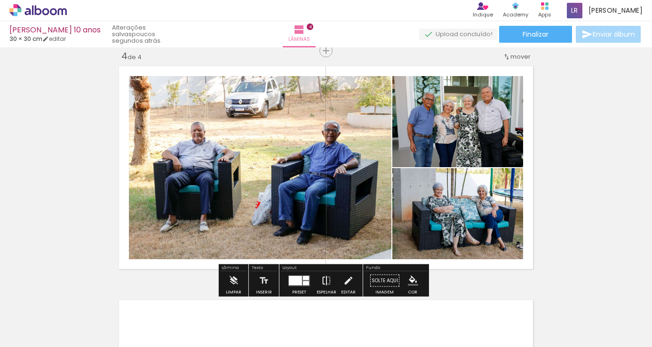
click at [323, 282] on iron-icon at bounding box center [326, 281] width 10 height 19
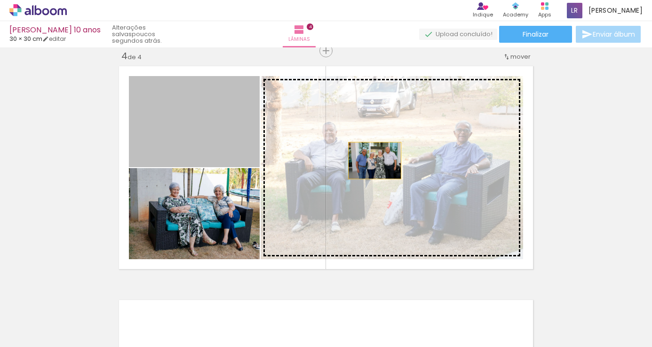
drag, startPoint x: 228, startPoint y: 134, endPoint x: 371, endPoint y: 161, distance: 145.8
click at [0, 0] on slot at bounding box center [0, 0] width 0 height 0
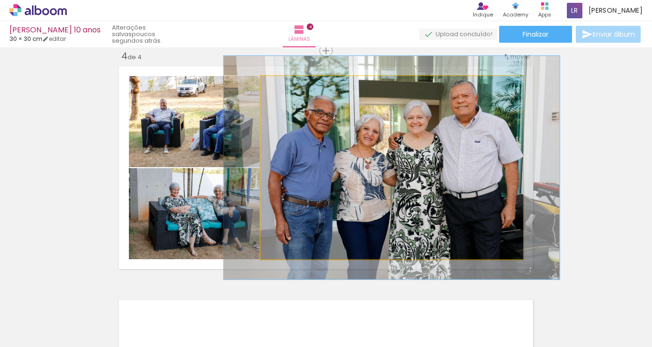
drag, startPoint x: 282, startPoint y: 88, endPoint x: 289, endPoint y: 88, distance: 7.1
click at [289, 88] on div at bounding box center [289, 86] width 15 height 15
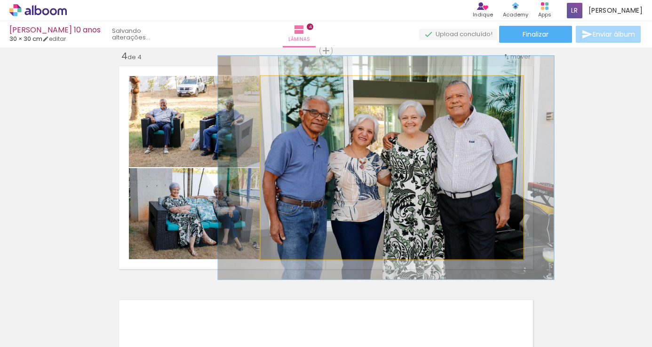
drag, startPoint x: 459, startPoint y: 164, endPoint x: 453, endPoint y: 164, distance: 5.6
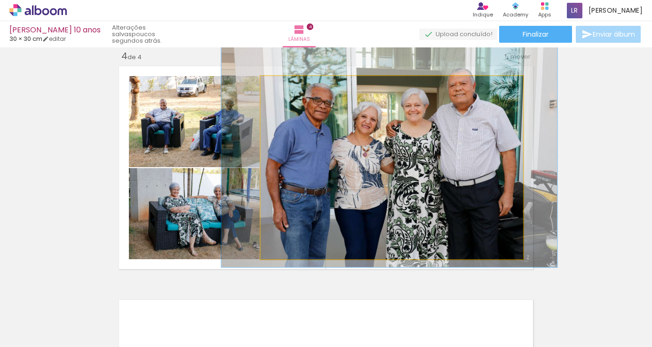
drag, startPoint x: 453, startPoint y: 164, endPoint x: 456, endPoint y: 152, distance: 12.7
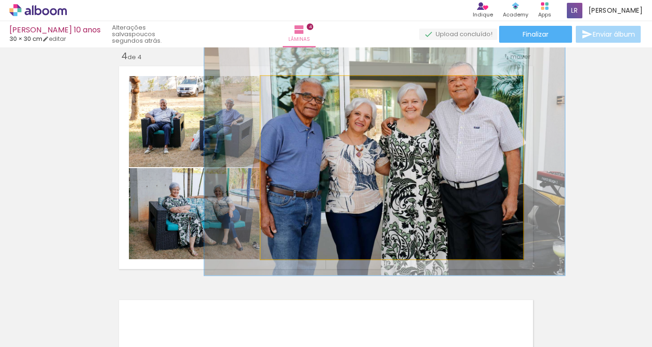
type paper-slider "131"
click at [294, 86] on div at bounding box center [293, 86] width 15 height 15
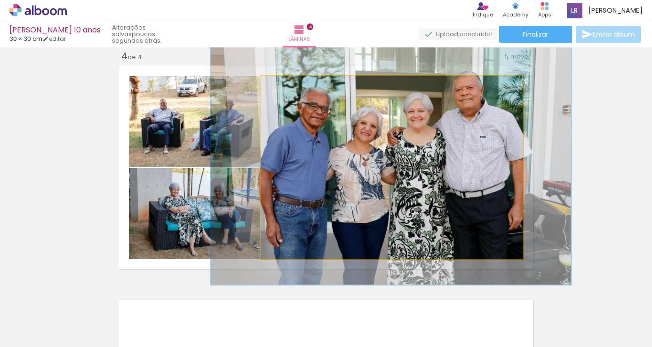
drag, startPoint x: 415, startPoint y: 153, endPoint x: 416, endPoint y: 163, distance: 9.6
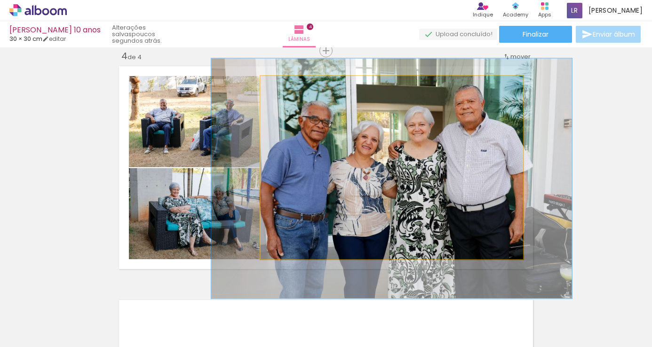
drag, startPoint x: 416, startPoint y: 163, endPoint x: 417, endPoint y: 176, distance: 13.7
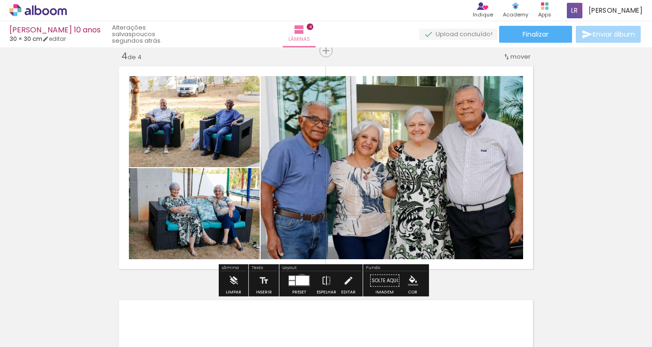
click at [299, 279] on div at bounding box center [302, 280] width 13 height 9
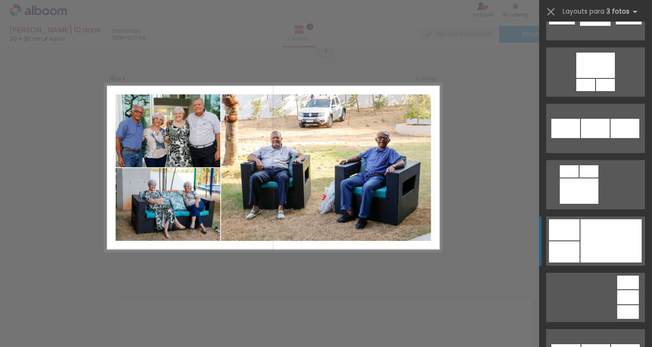
scroll to position [2143, 0]
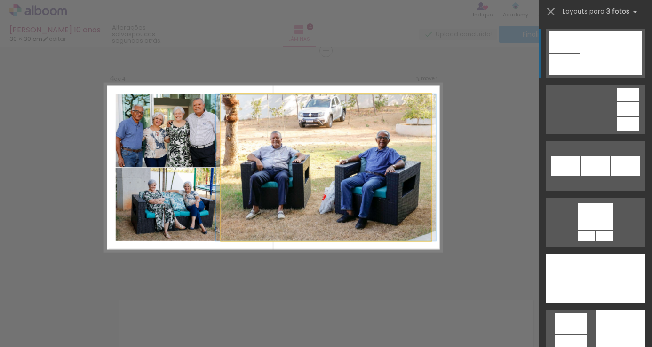
click at [265, 224] on quentale-photo at bounding box center [326, 167] width 210 height 147
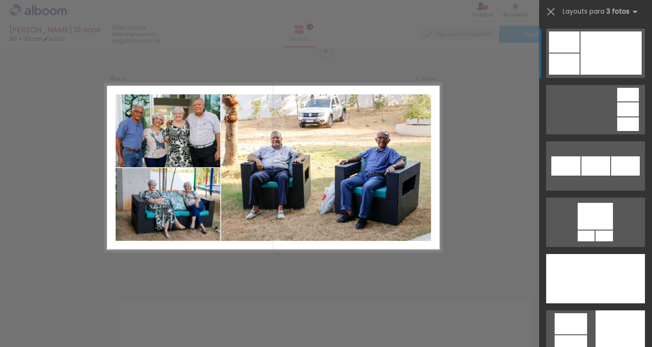
drag, startPoint x: 307, startPoint y: 267, endPoint x: 343, endPoint y: 250, distance: 39.8
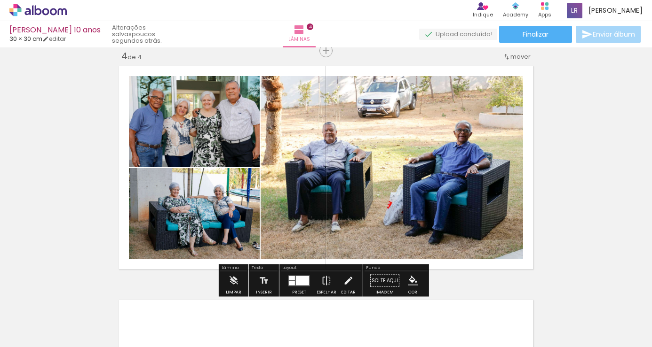
click at [290, 277] on div at bounding box center [292, 278] width 6 height 4
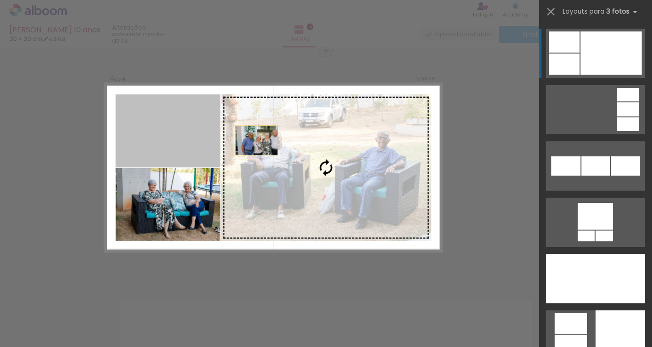
drag, startPoint x: 155, startPoint y: 126, endPoint x: 275, endPoint y: 143, distance: 121.0
click at [0, 0] on slot at bounding box center [0, 0] width 0 height 0
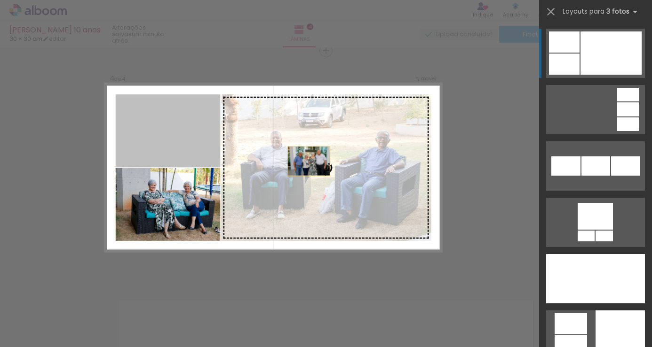
drag, startPoint x: 273, startPoint y: 152, endPoint x: 340, endPoint y: 169, distance: 69.2
click at [0, 0] on slot at bounding box center [0, 0] width 0 height 0
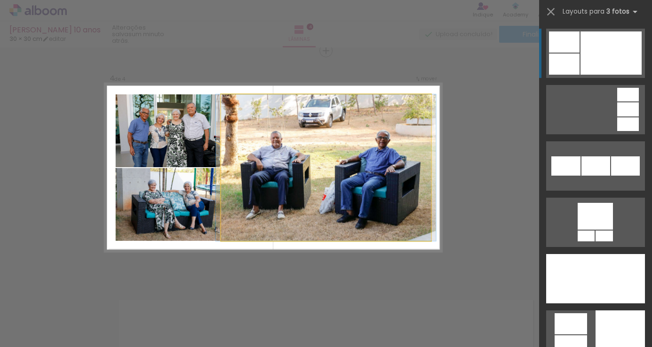
click at [343, 173] on quentale-photo at bounding box center [326, 167] width 210 height 147
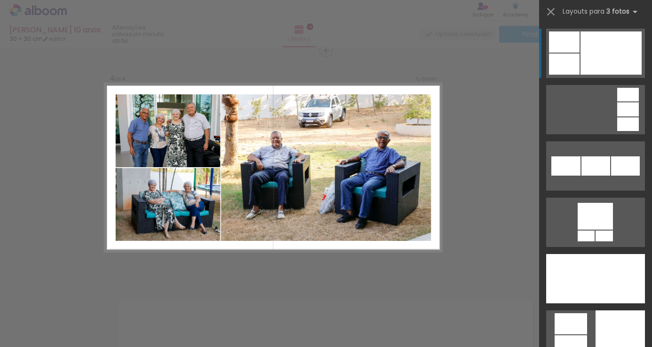
click at [309, 163] on quentale-photo at bounding box center [326, 167] width 210 height 147
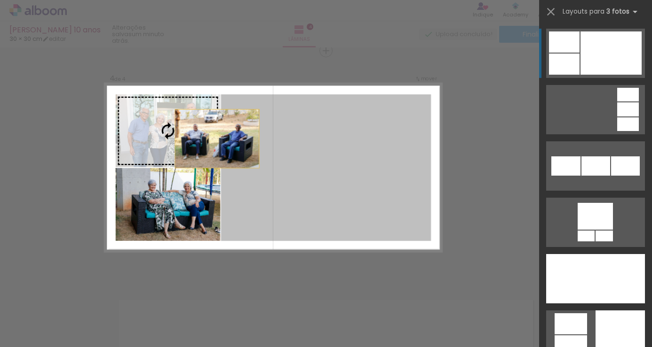
drag, startPoint x: 308, startPoint y: 163, endPoint x: 186, endPoint y: 132, distance: 126.2
click at [0, 0] on slot at bounding box center [0, 0] width 0 height 0
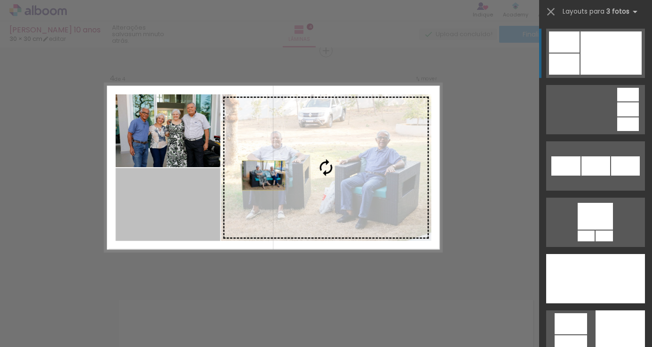
drag, startPoint x: 186, startPoint y: 188, endPoint x: 283, endPoint y: 168, distance: 99.4
click at [0, 0] on slot at bounding box center [0, 0] width 0 height 0
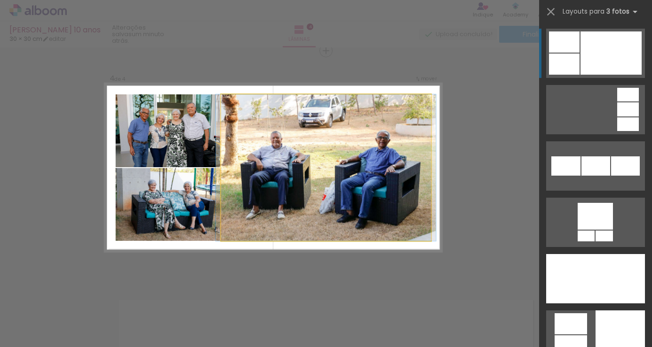
click at [279, 201] on quentale-photo at bounding box center [326, 167] width 210 height 147
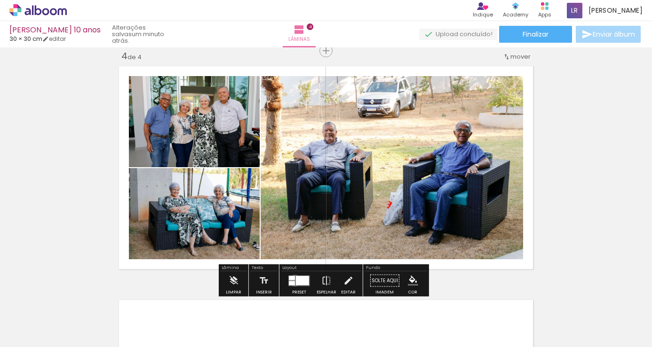
click at [292, 281] on quentale-layouter at bounding box center [299, 280] width 22 height 11
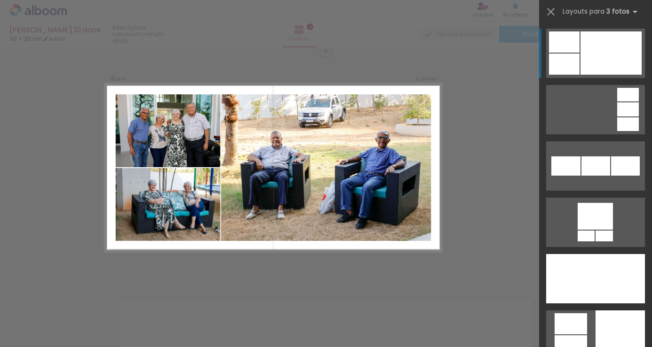
click at [278, 210] on quentale-photo at bounding box center [326, 167] width 210 height 147
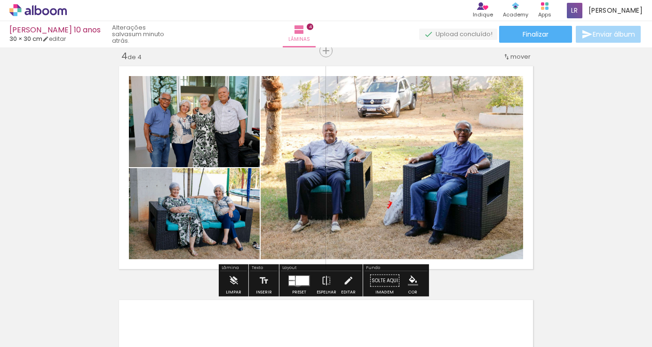
click at [296, 282] on div at bounding box center [302, 280] width 13 height 9
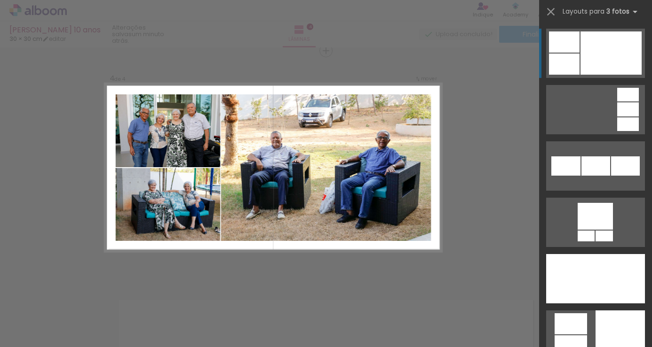
click at [294, 213] on quentale-photo at bounding box center [326, 167] width 210 height 147
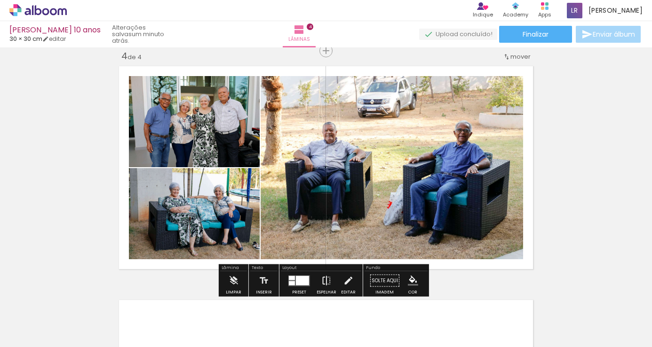
click at [322, 282] on iron-icon at bounding box center [326, 281] width 10 height 19
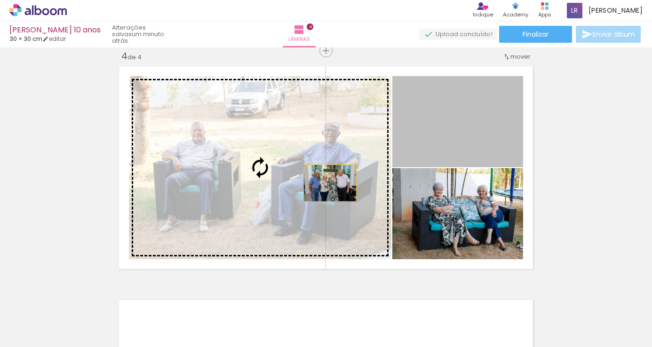
drag, startPoint x: 432, startPoint y: 141, endPoint x: 326, endPoint y: 183, distance: 113.7
click at [0, 0] on slot at bounding box center [0, 0] width 0 height 0
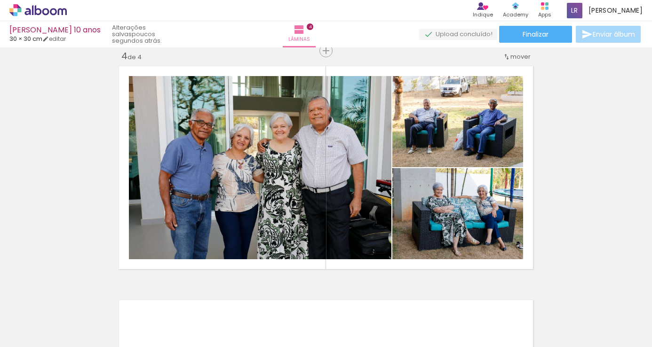
scroll to position [714, 0]
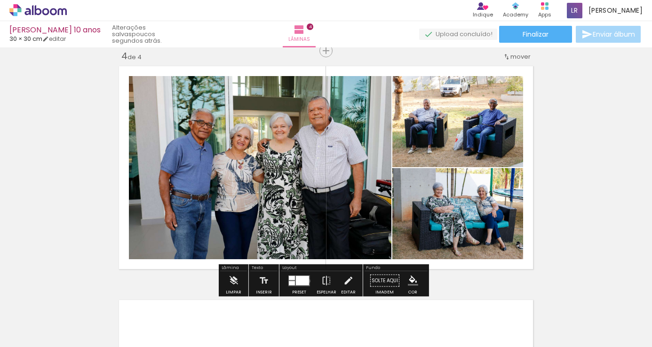
click at [306, 281] on div at bounding box center [302, 280] width 13 height 9
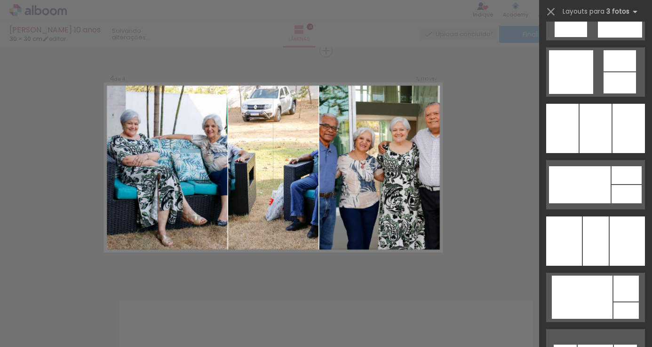
scroll to position [2896, 0]
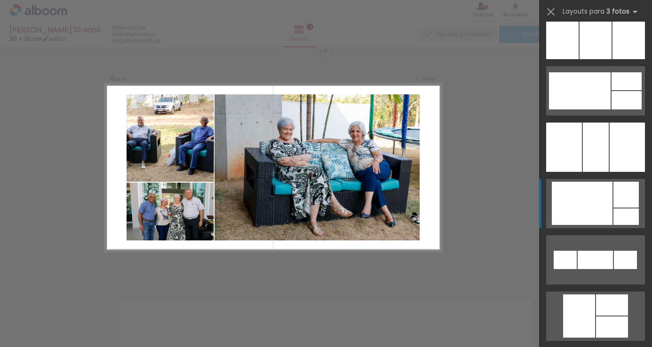
click at [567, 204] on div at bounding box center [581, 203] width 61 height 43
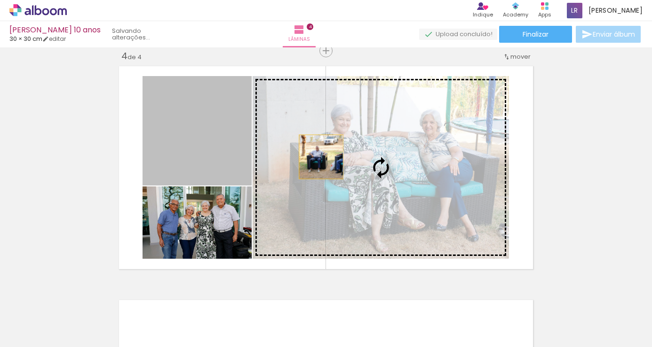
drag, startPoint x: 218, startPoint y: 140, endPoint x: 317, endPoint y: 157, distance: 100.7
click at [0, 0] on slot at bounding box center [0, 0] width 0 height 0
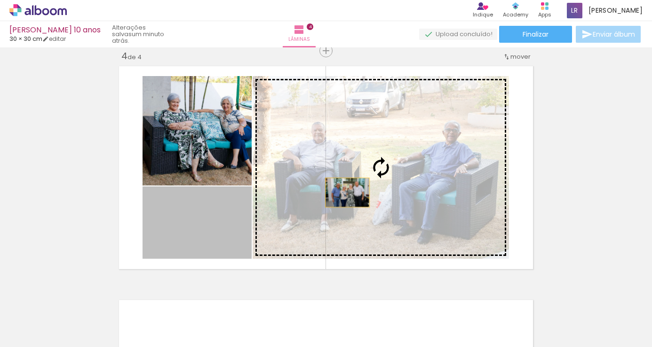
drag, startPoint x: 197, startPoint y: 236, endPoint x: 344, endPoint y: 193, distance: 152.5
click at [0, 0] on slot at bounding box center [0, 0] width 0 height 0
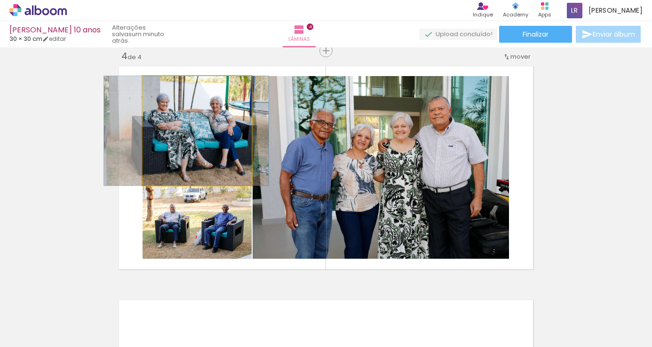
drag, startPoint x: 212, startPoint y: 136, endPoint x: 201, endPoint y: 140, distance: 11.3
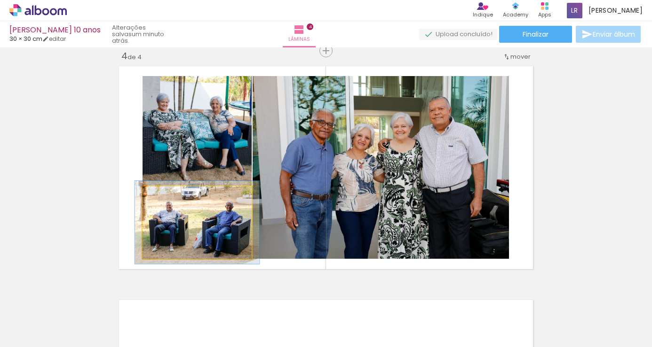
click at [166, 197] on div at bounding box center [169, 196] width 8 height 8
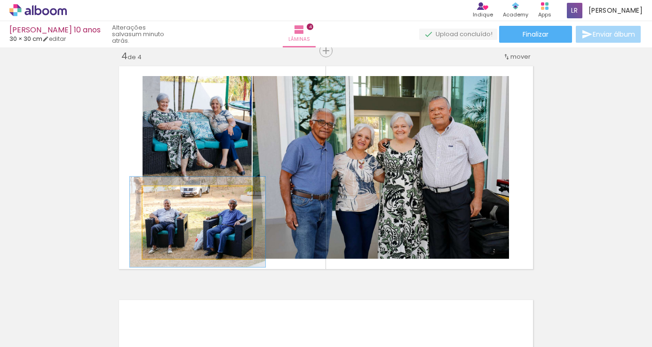
type paper-slider "124"
click at [171, 196] on div at bounding box center [173, 196] width 8 height 8
click at [180, 226] on quentale-photo at bounding box center [196, 223] width 109 height 72
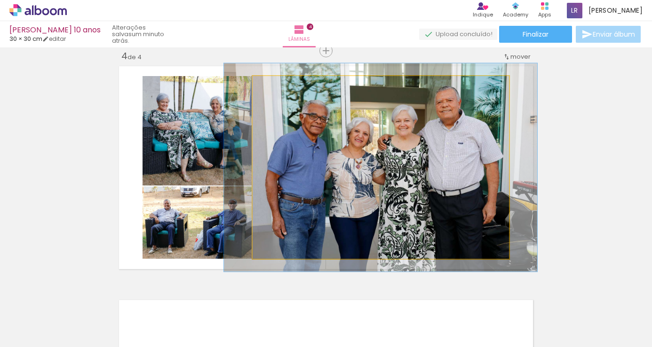
drag, startPoint x: 276, startPoint y: 87, endPoint x: 281, endPoint y: 86, distance: 4.7
click at [281, 86] on div at bounding box center [279, 86] width 15 height 15
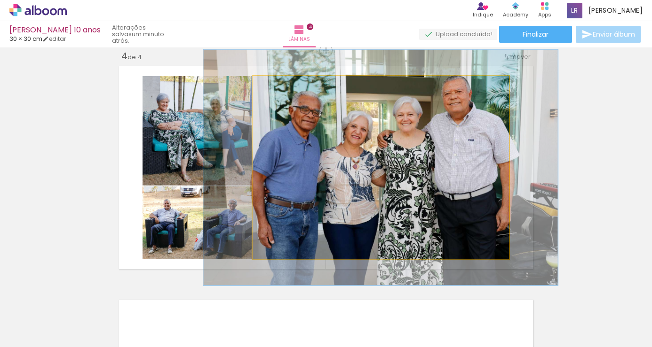
drag, startPoint x: 281, startPoint y: 86, endPoint x: 286, endPoint y: 86, distance: 5.6
click at [286, 86] on div at bounding box center [285, 86] width 15 height 15
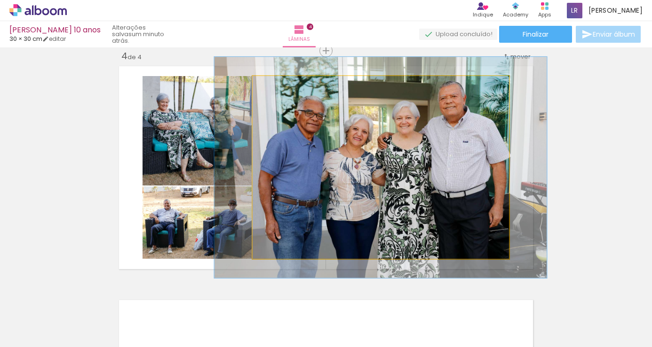
type paper-slider "121"
click at [280, 87] on div at bounding box center [282, 86] width 8 height 8
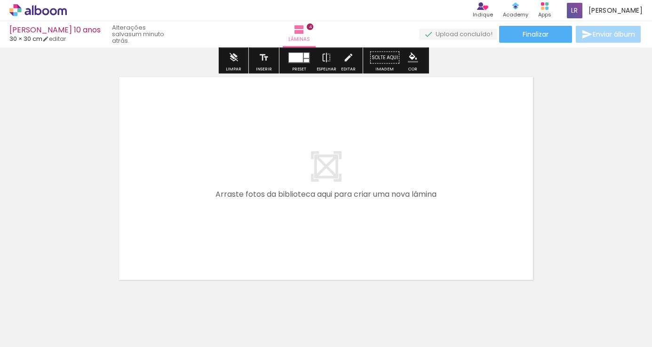
scroll to position [950, 0]
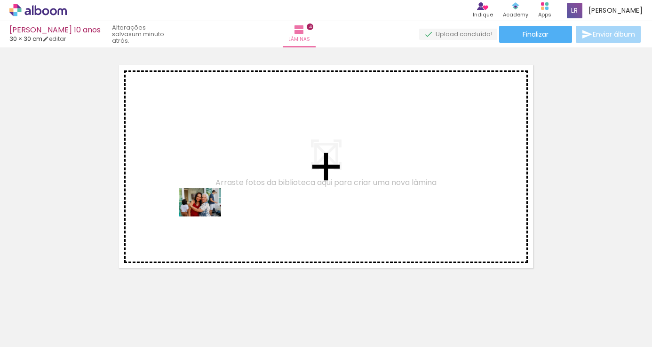
drag, startPoint x: 205, startPoint y: 321, endPoint x: 207, endPoint y: 217, distance: 104.4
click at [207, 217] on quentale-workspace at bounding box center [326, 173] width 652 height 347
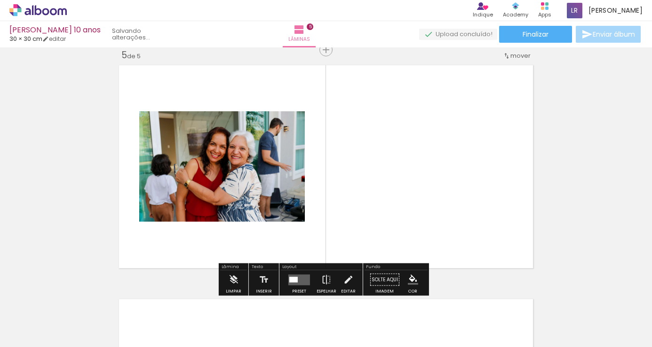
scroll to position [949, 0]
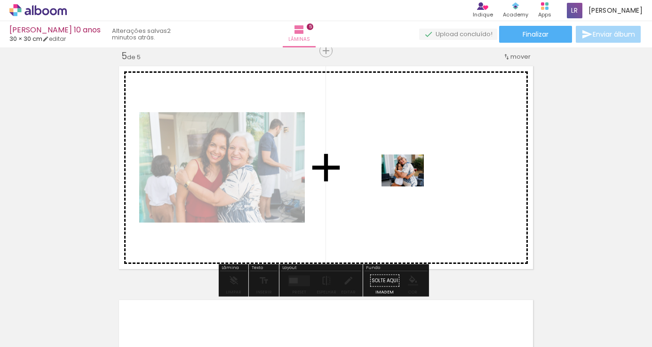
drag, startPoint x: 152, startPoint y: 312, endPoint x: 409, endPoint y: 183, distance: 287.8
click at [409, 183] on quentale-workspace at bounding box center [326, 173] width 652 height 347
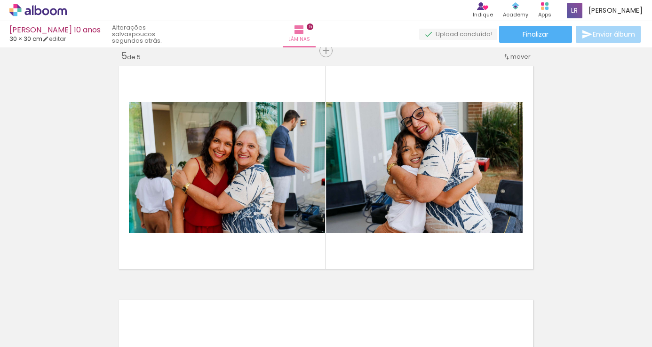
scroll to position [0, 345]
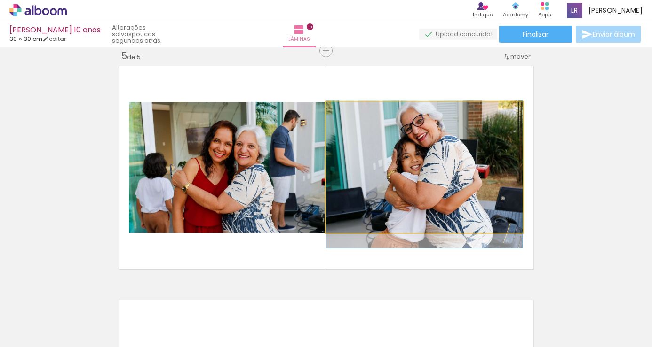
drag, startPoint x: 423, startPoint y: 173, endPoint x: 427, endPoint y: 180, distance: 8.2
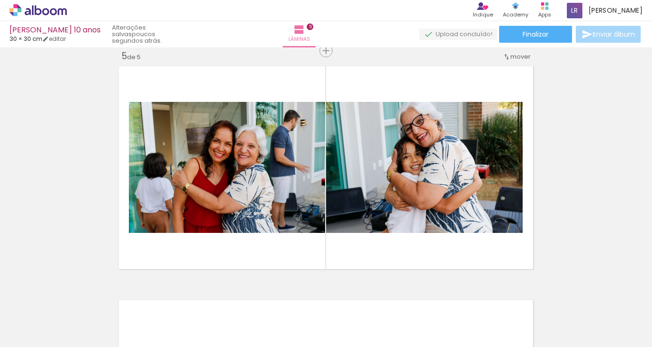
scroll to position [0, 1057]
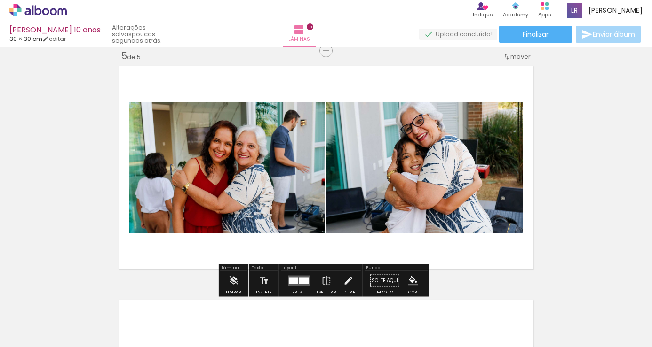
click at [295, 277] on div at bounding box center [293, 280] width 9 height 7
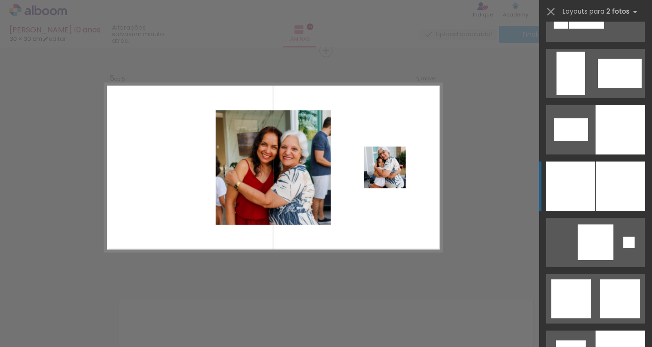
scroll to position [2165, 0]
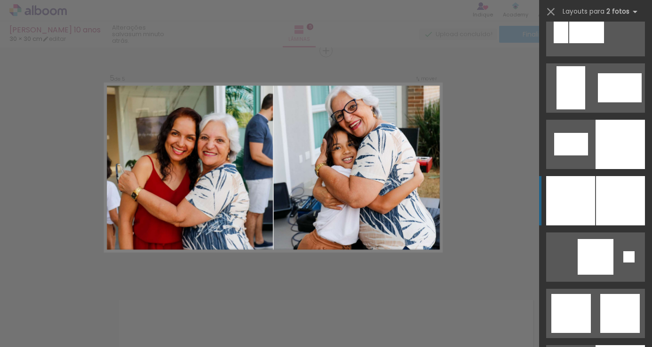
click at [603, 169] on div at bounding box center [619, 144] width 49 height 49
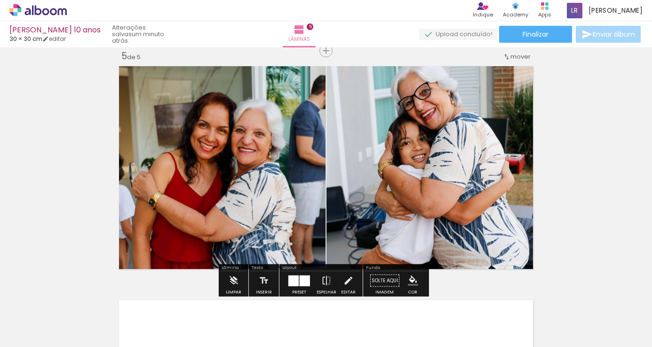
click at [237, 137] on quentale-photo at bounding box center [220, 168] width 210 height 211
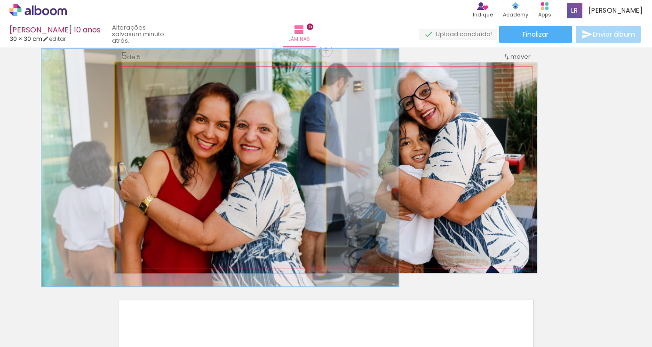
click at [141, 74] on div at bounding box center [141, 72] width 8 height 8
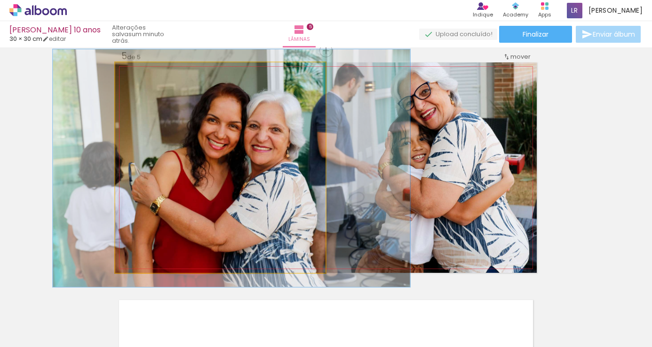
drag, startPoint x: 239, startPoint y: 148, endPoint x: 251, endPoint y: 148, distance: 11.3
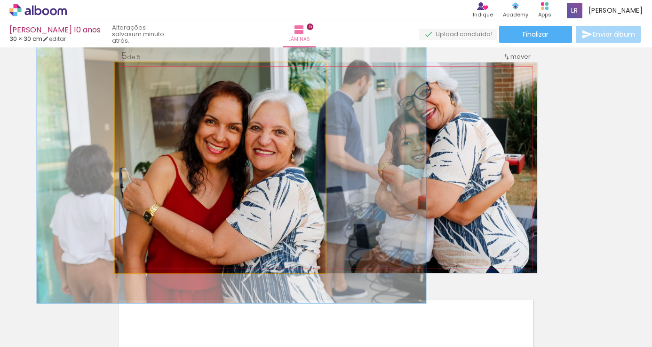
type paper-slider "123"
click at [147, 73] on div at bounding box center [145, 72] width 15 height 15
click at [209, 145] on quentale-photo at bounding box center [220, 168] width 210 height 211
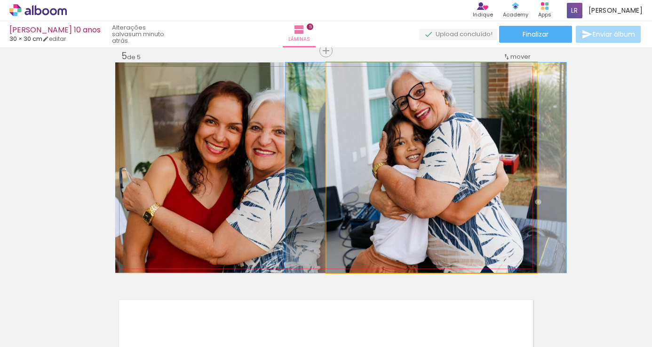
drag, startPoint x: 430, startPoint y: 159, endPoint x: 424, endPoint y: 180, distance: 21.1
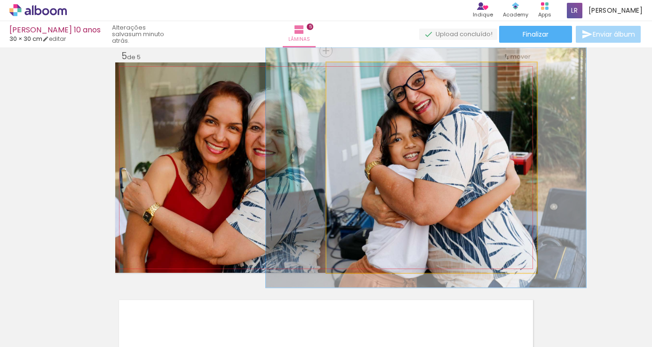
drag, startPoint x: 345, startPoint y: 73, endPoint x: 350, endPoint y: 74, distance: 4.7
click at [350, 74] on div at bounding box center [353, 72] width 8 height 8
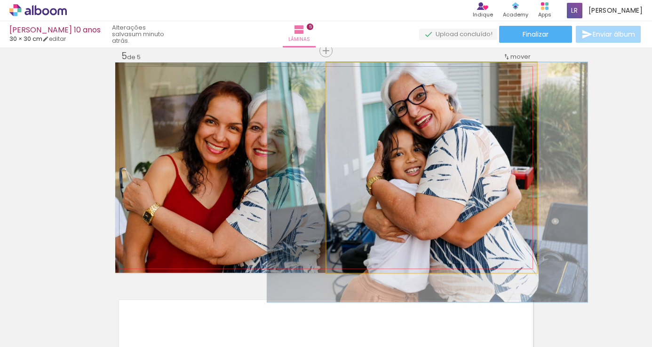
drag, startPoint x: 411, startPoint y: 142, endPoint x: 411, endPoint y: 166, distance: 23.5
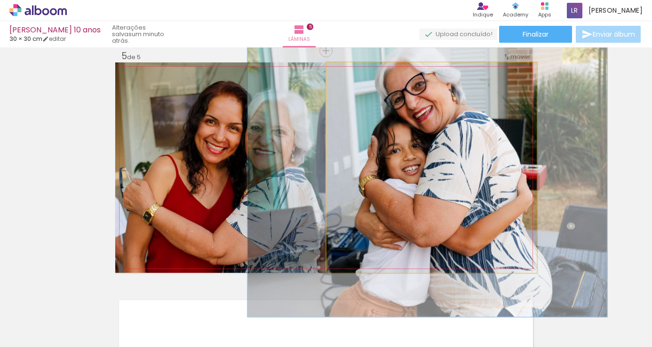
type paper-slider "128"
click at [356, 76] on div at bounding box center [358, 72] width 15 height 15
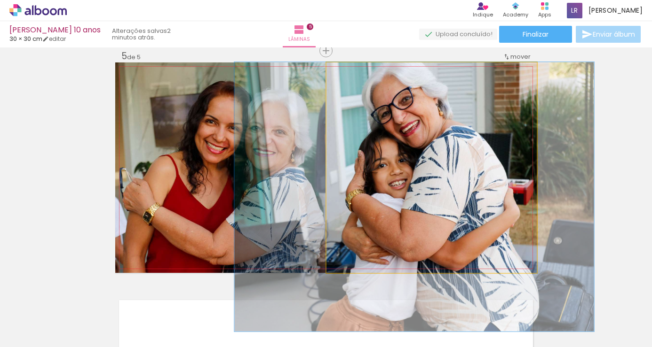
drag, startPoint x: 408, startPoint y: 134, endPoint x: 394, endPoint y: 165, distance: 33.7
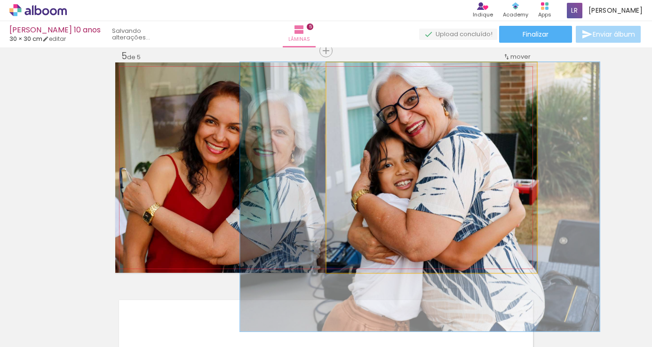
drag, startPoint x: 394, startPoint y: 165, endPoint x: 400, endPoint y: 165, distance: 5.7
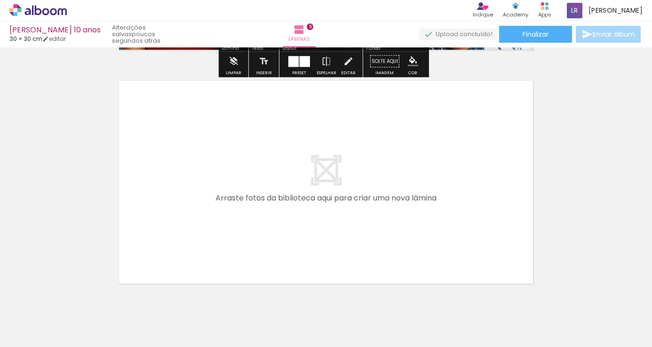
scroll to position [1184, 0]
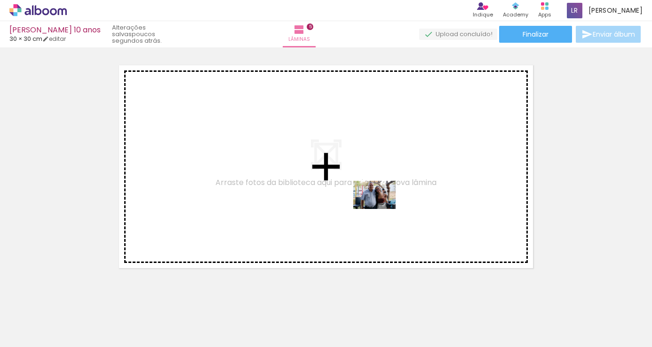
drag, startPoint x: 519, startPoint y: 325, endPoint x: 381, endPoint y: 209, distance: 180.2
click at [381, 209] on quentale-workspace at bounding box center [326, 173] width 652 height 347
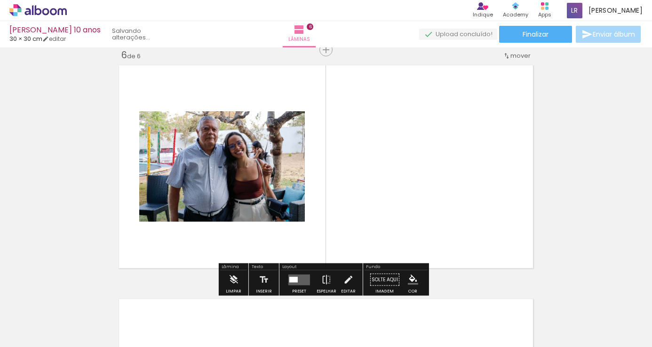
scroll to position [1183, 0]
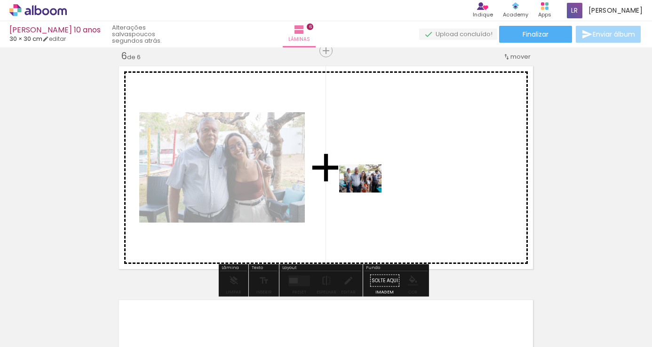
drag, startPoint x: 567, startPoint y: 321, endPoint x: 367, endPoint y: 193, distance: 238.2
click at [367, 193] on quentale-workspace at bounding box center [326, 173] width 652 height 347
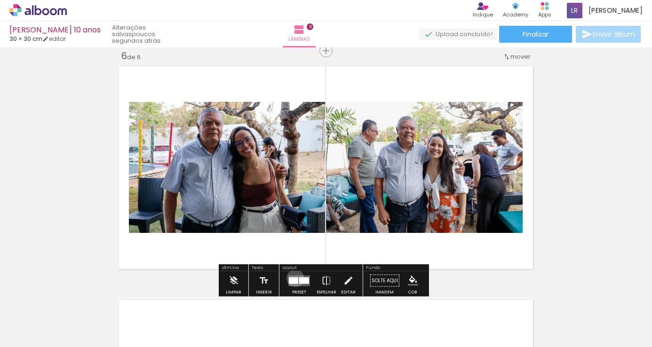
click at [293, 278] on div at bounding box center [293, 280] width 9 height 7
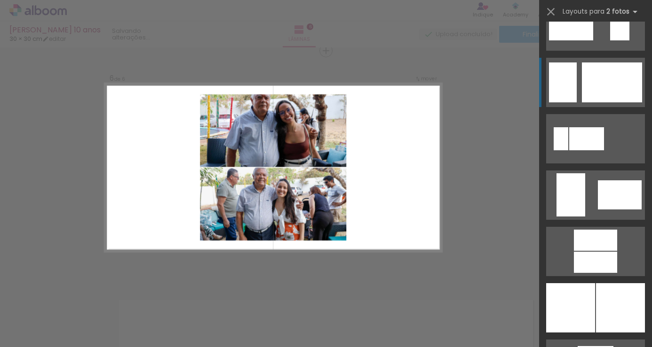
scroll to position [2162, 0]
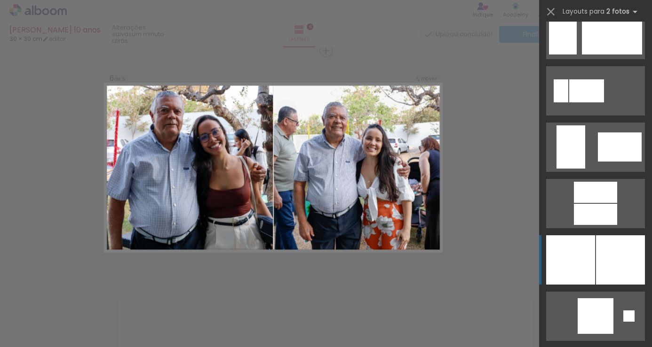
click at [604, 246] on div at bounding box center [620, 260] width 49 height 49
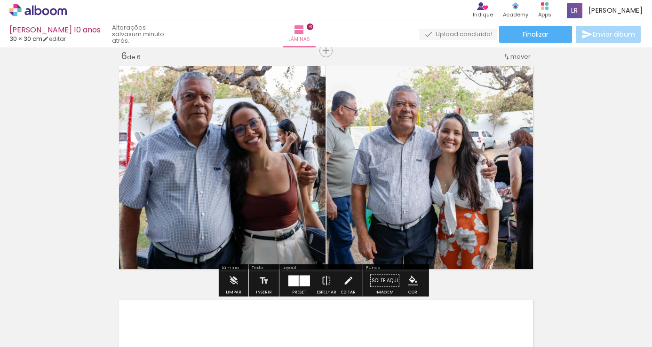
click at [307, 280] on div at bounding box center [304, 280] width 10 height 11
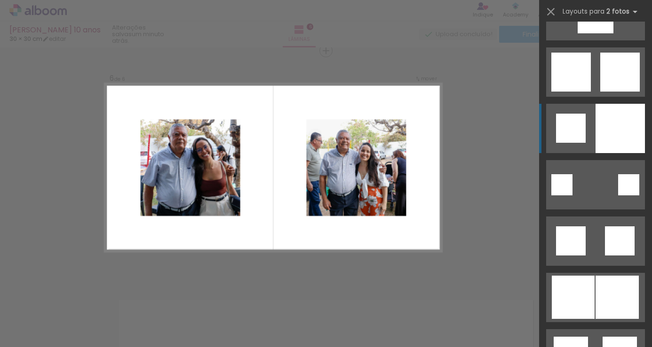
scroll to position [2557, 0]
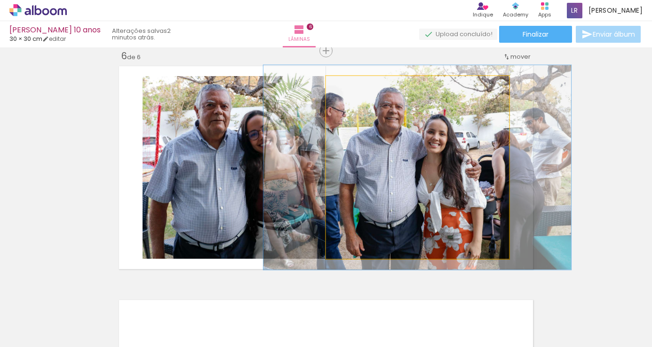
click at [352, 86] on div at bounding box center [351, 86] width 15 height 15
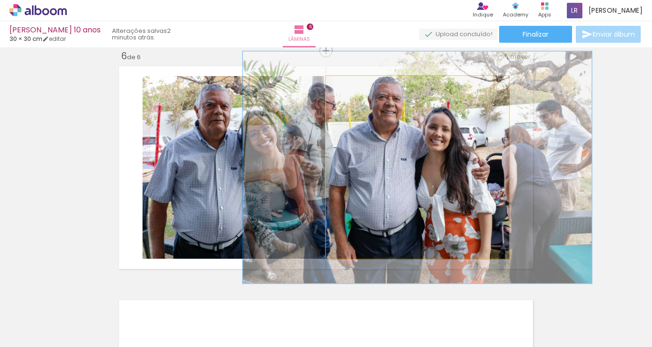
drag, startPoint x: 353, startPoint y: 87, endPoint x: 359, endPoint y: 86, distance: 5.7
click at [359, 86] on div at bounding box center [357, 86] width 15 height 15
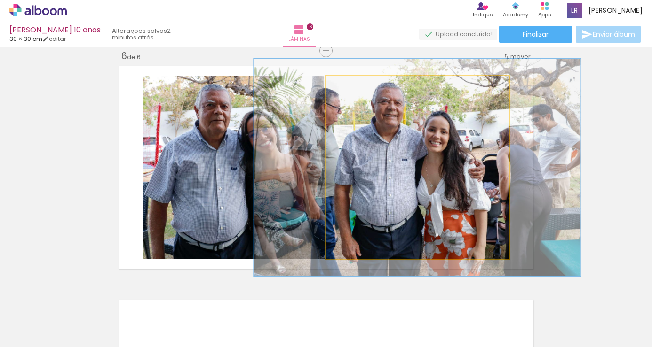
click at [355, 87] on div at bounding box center [354, 86] width 15 height 15
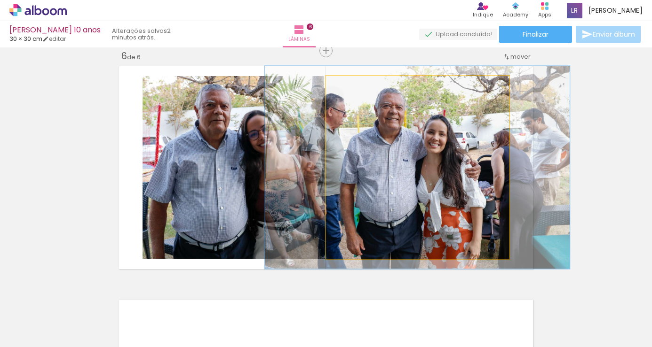
type paper-slider "111"
click at [349, 86] on div at bounding box center [352, 86] width 8 height 8
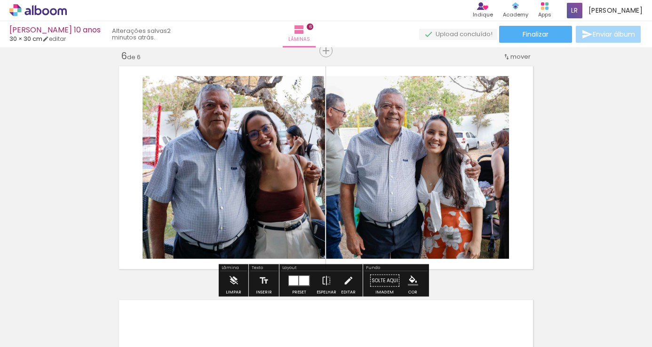
click at [239, 189] on quentale-photo at bounding box center [233, 167] width 182 height 183
click at [247, 195] on quentale-photo at bounding box center [233, 167] width 182 height 183
drag, startPoint x: 247, startPoint y: 195, endPoint x: 241, endPoint y: 183, distance: 13.2
click at [241, 183] on quentale-photo at bounding box center [233, 167] width 182 height 183
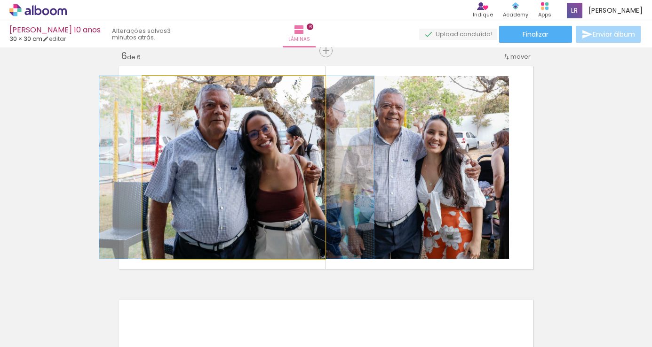
click at [241, 183] on quentale-photo at bounding box center [233, 167] width 182 height 183
click at [198, 133] on quentale-photo at bounding box center [233, 167] width 182 height 183
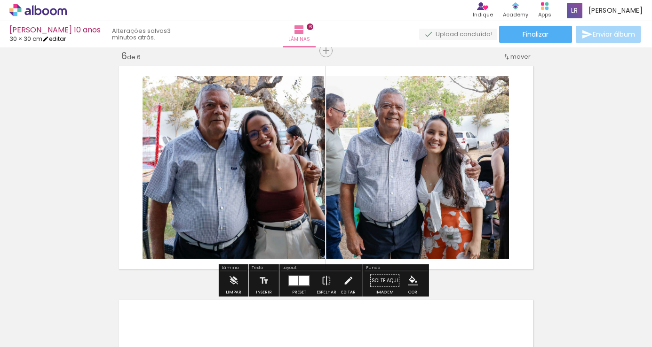
click at [64, 39] on link "editar" at bounding box center [54, 39] width 24 height 8
type input "30"
type input "60"
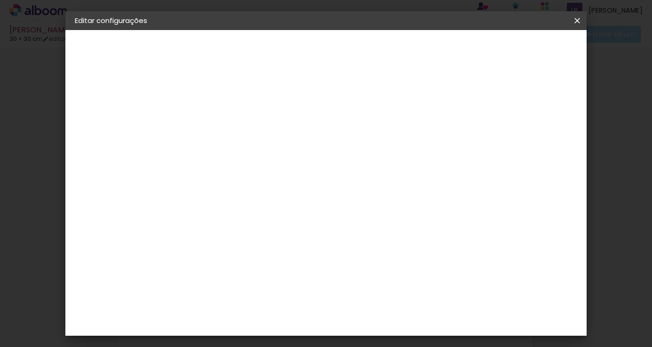
click at [573, 22] on iron-icon at bounding box center [576, 20] width 11 height 9
click at [488, 90] on div "mm Mostrar sangria" at bounding box center [365, 74] width 354 height 89
click at [574, 24] on iron-icon at bounding box center [576, 20] width 11 height 9
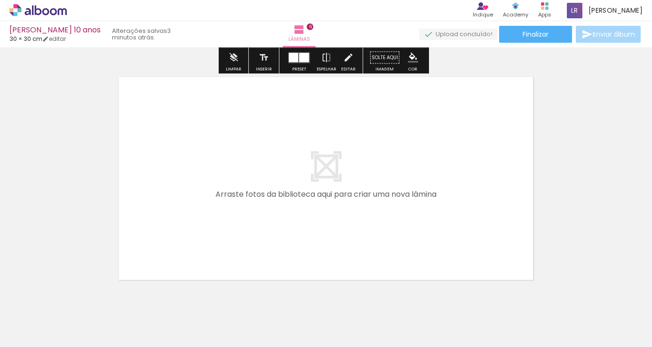
scroll to position [1434, 0]
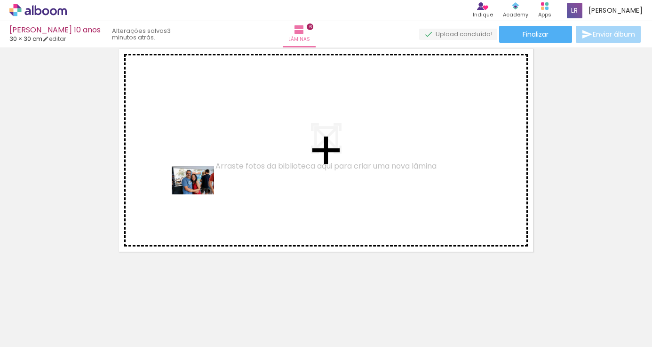
drag, startPoint x: 147, startPoint y: 320, endPoint x: 200, endPoint y: 195, distance: 135.9
click at [200, 195] on quentale-workspace at bounding box center [326, 173] width 652 height 347
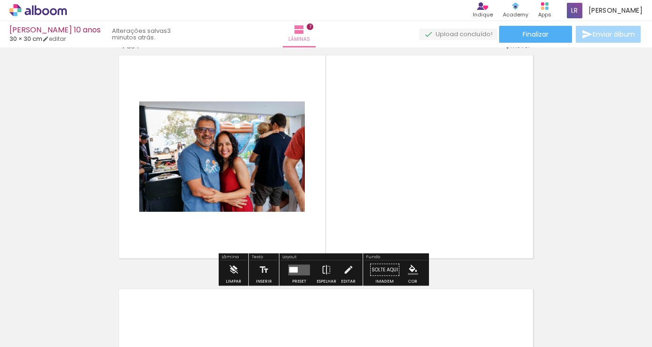
scroll to position [1417, 0]
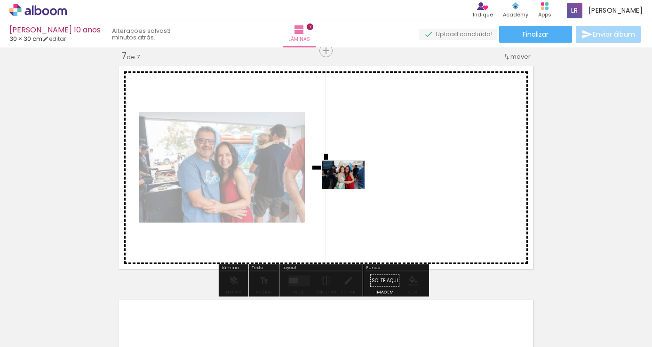
drag, startPoint x: 200, startPoint y: 317, endPoint x: 350, endPoint y: 189, distance: 197.7
click at [350, 189] on quentale-workspace at bounding box center [326, 173] width 652 height 347
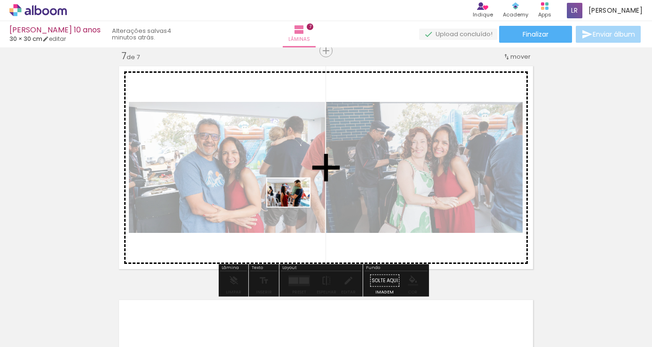
drag, startPoint x: 146, startPoint y: 287, endPoint x: 295, endPoint y: 207, distance: 169.7
click at [295, 207] on quentale-workspace at bounding box center [326, 173] width 652 height 347
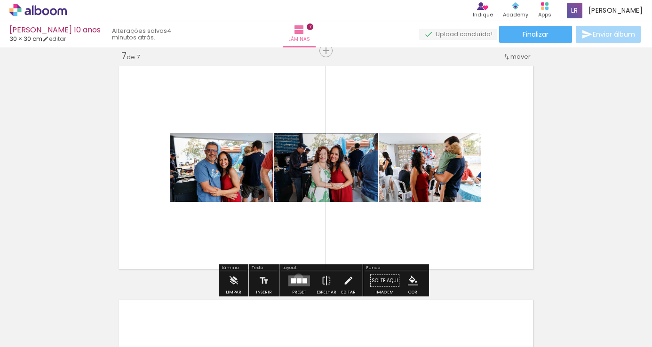
click at [297, 278] on div at bounding box center [299, 280] width 5 height 5
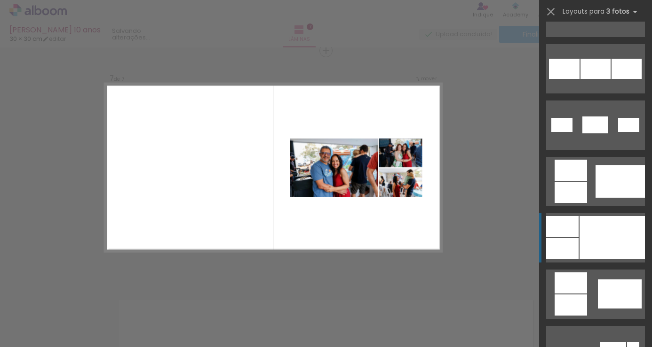
scroll to position [564, 0]
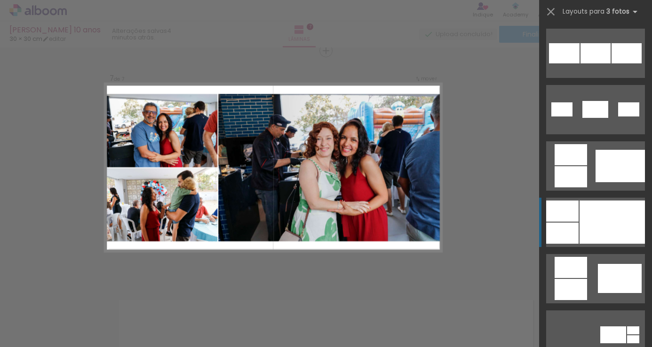
click at [595, 229] on div at bounding box center [611, 222] width 65 height 43
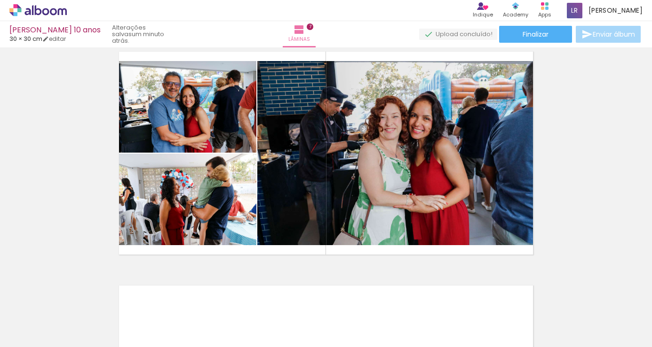
scroll to position [1417, 0]
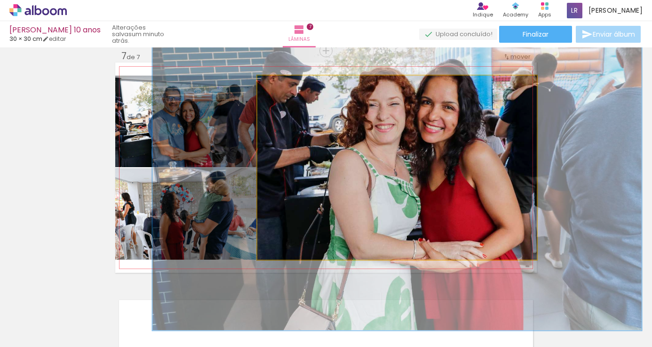
drag, startPoint x: 279, startPoint y: 86, endPoint x: 305, endPoint y: 86, distance: 25.4
click at [305, 86] on div at bounding box center [304, 85] width 15 height 15
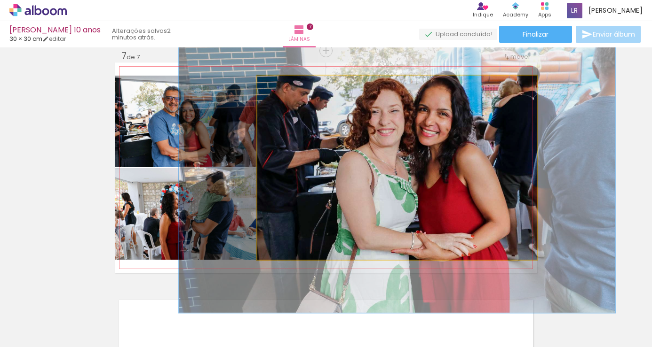
drag, startPoint x: 305, startPoint y: 88, endPoint x: 298, endPoint y: 88, distance: 7.1
click at [298, 88] on div at bounding box center [299, 85] width 15 height 15
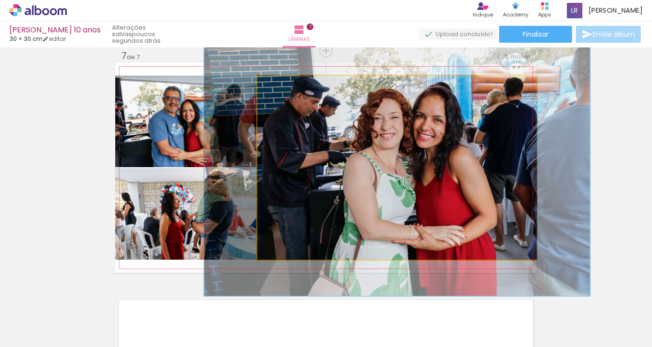
drag, startPoint x: 297, startPoint y: 88, endPoint x: 290, endPoint y: 87, distance: 6.6
type paper-slider "138"
click at [290, 87] on div at bounding box center [293, 85] width 8 height 8
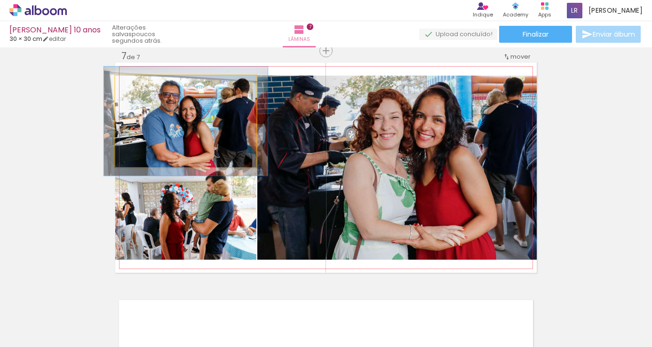
drag, startPoint x: 132, startPoint y: 87, endPoint x: 137, endPoint y: 87, distance: 5.2
click at [138, 87] on div at bounding box center [142, 85] width 8 height 8
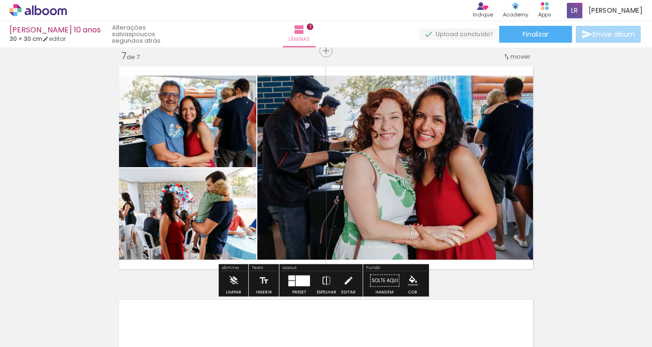
click at [181, 124] on quentale-photo at bounding box center [185, 122] width 141 height 92
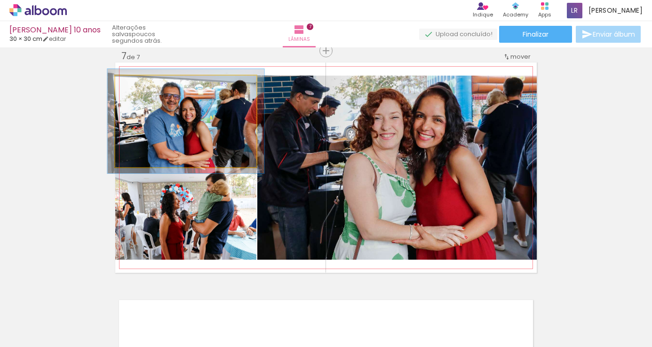
type paper-slider "111"
click at [140, 89] on div at bounding box center [141, 85] width 15 height 15
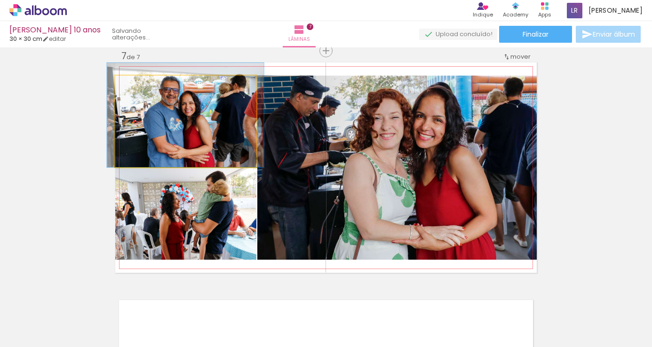
drag, startPoint x: 207, startPoint y: 135, endPoint x: 207, endPoint y: 126, distance: 9.4
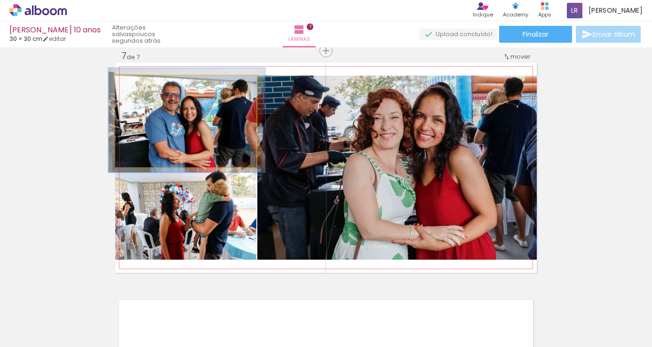
drag, startPoint x: 207, startPoint y: 128, endPoint x: 209, endPoint y: 133, distance: 5.4
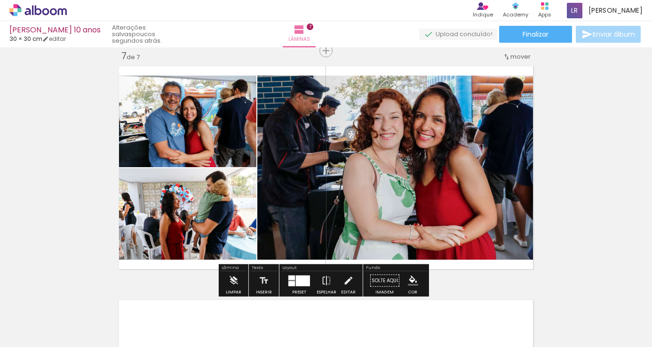
click at [164, 222] on quentale-photo at bounding box center [185, 214] width 141 height 92
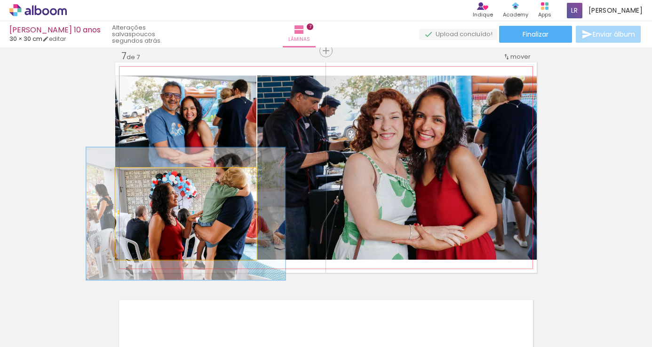
drag, startPoint x: 139, startPoint y: 179, endPoint x: 152, endPoint y: 178, distance: 13.7
type paper-slider "141"
click at [152, 178] on div at bounding box center [150, 178] width 15 height 15
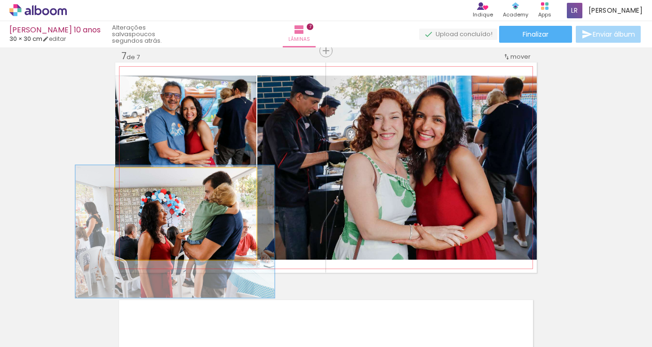
drag, startPoint x: 191, startPoint y: 211, endPoint x: 180, endPoint y: 229, distance: 20.9
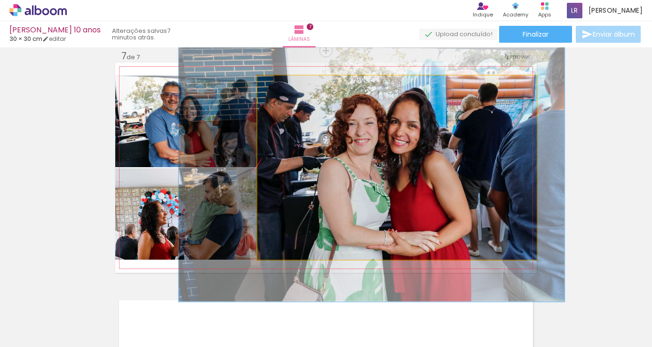
drag, startPoint x: 393, startPoint y: 164, endPoint x: 372, endPoint y: 170, distance: 22.3
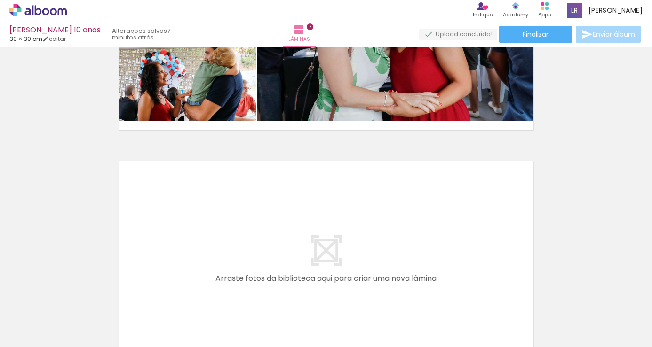
scroll to position [1605, 0]
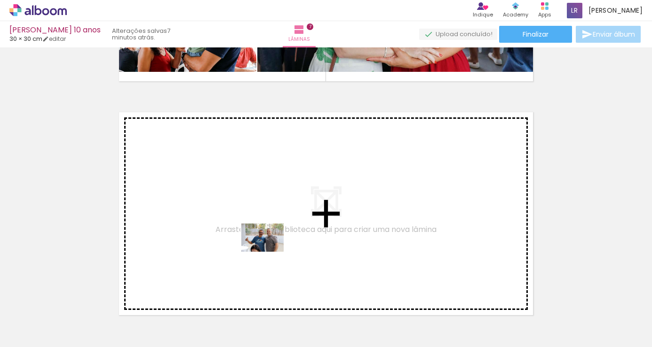
drag, startPoint x: 255, startPoint y: 322, endPoint x: 269, endPoint y: 252, distance: 71.5
click at [269, 252] on quentale-workspace at bounding box center [326, 173] width 652 height 347
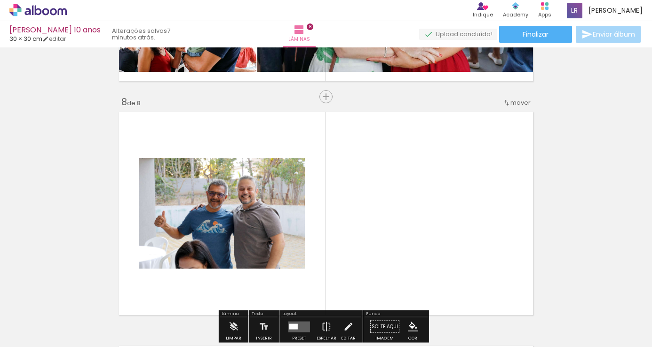
scroll to position [1651, 0]
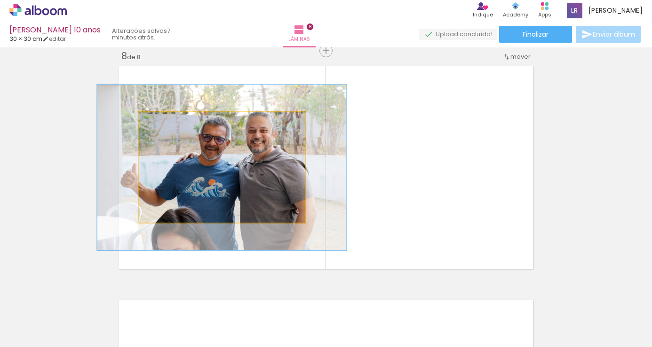
drag, startPoint x: 162, startPoint y: 121, endPoint x: 176, endPoint y: 121, distance: 14.6
click at [176, 121] on div at bounding box center [178, 122] width 8 height 8
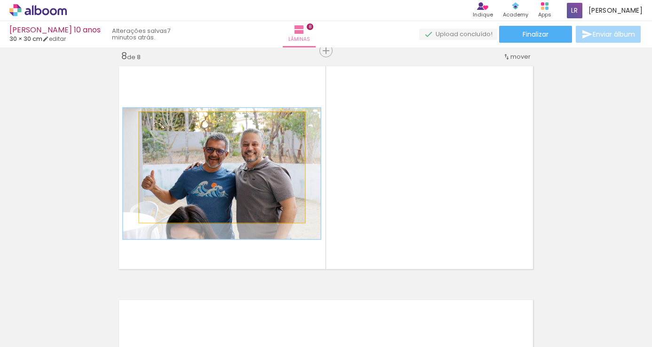
drag, startPoint x: 175, startPoint y: 123, endPoint x: 164, endPoint y: 126, distance: 11.6
type paper-slider "119"
click at [164, 126] on div at bounding box center [168, 122] width 8 height 8
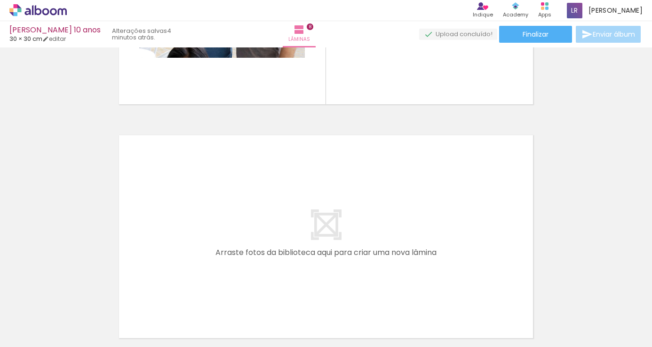
scroll to position [1839, 0]
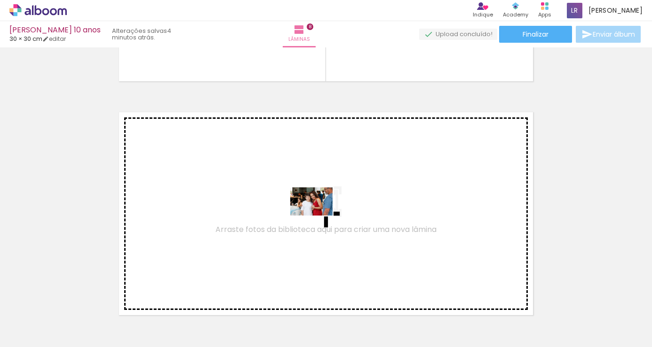
drag, startPoint x: 446, startPoint y: 322, endPoint x: 318, endPoint y: 216, distance: 166.2
click at [318, 216] on quentale-workspace at bounding box center [326, 173] width 652 height 347
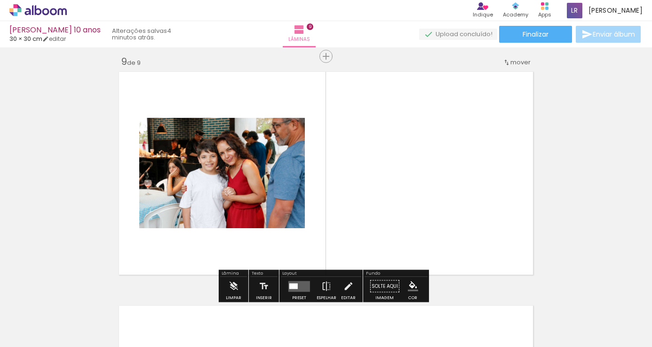
scroll to position [1885, 0]
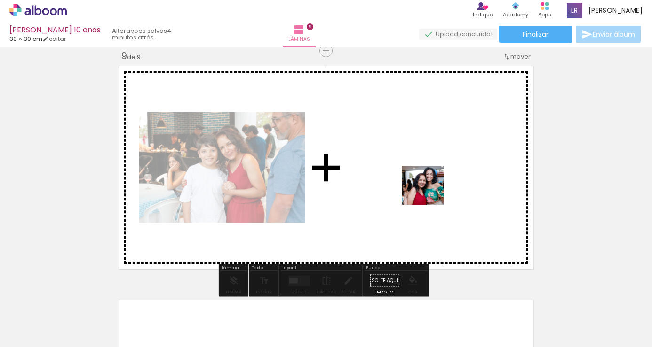
drag, startPoint x: 551, startPoint y: 320, endPoint x: 430, endPoint y: 194, distance: 174.9
click at [430, 194] on quentale-workspace at bounding box center [326, 173] width 652 height 347
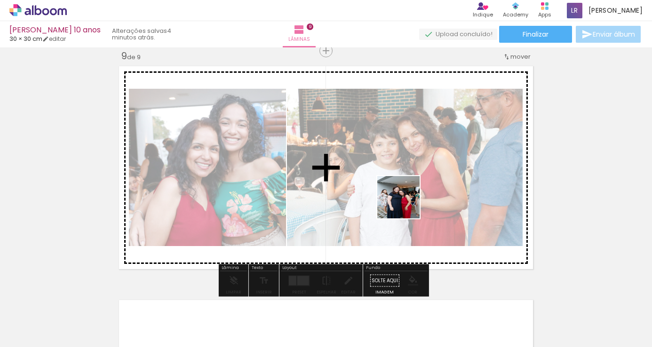
drag, startPoint x: 499, startPoint y: 322, endPoint x: 388, endPoint y: 174, distance: 185.1
click at [388, 174] on quentale-workspace at bounding box center [326, 173] width 652 height 347
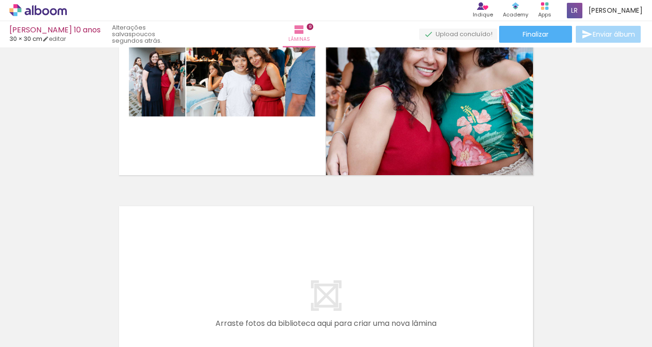
scroll to position [0, 2897]
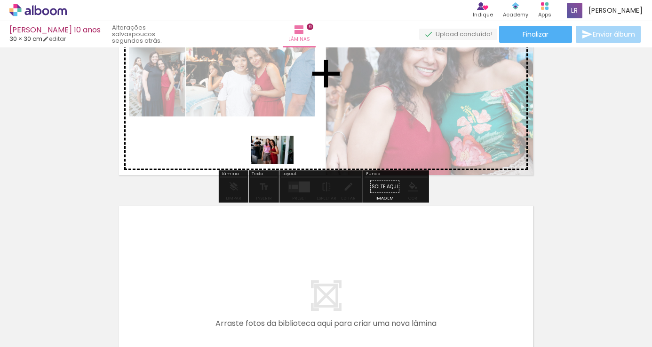
drag, startPoint x: 277, startPoint y: 322, endPoint x: 279, endPoint y: 164, distance: 158.0
click at [279, 164] on quentale-workspace at bounding box center [326, 173] width 652 height 347
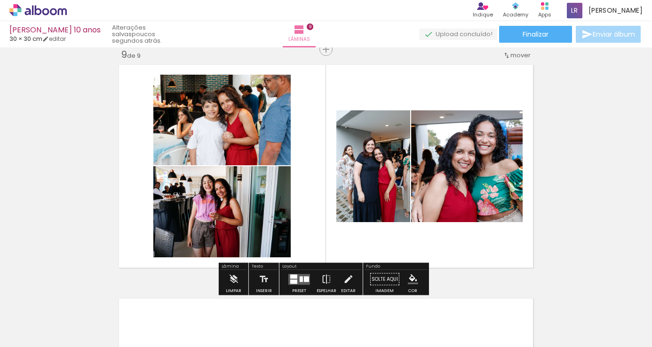
scroll to position [1885, 0]
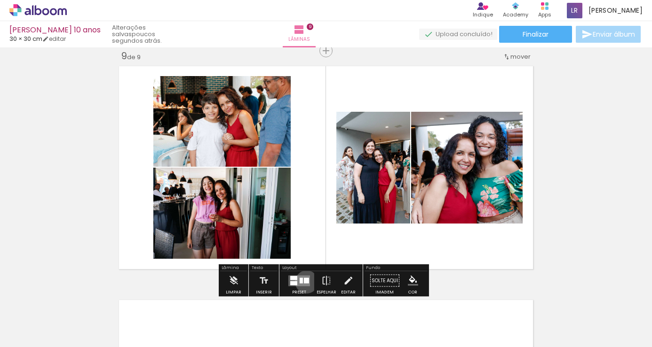
click at [304, 282] on div at bounding box center [306, 281] width 5 height 6
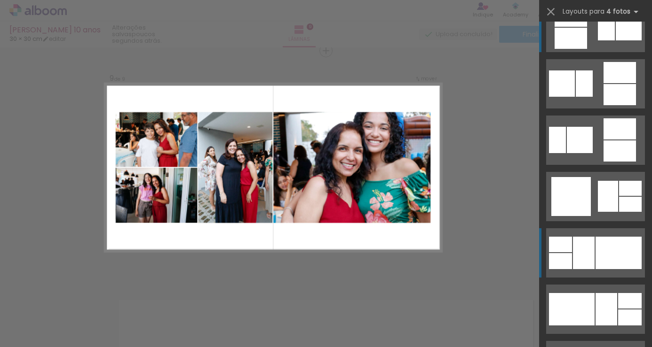
scroll to position [47, 0]
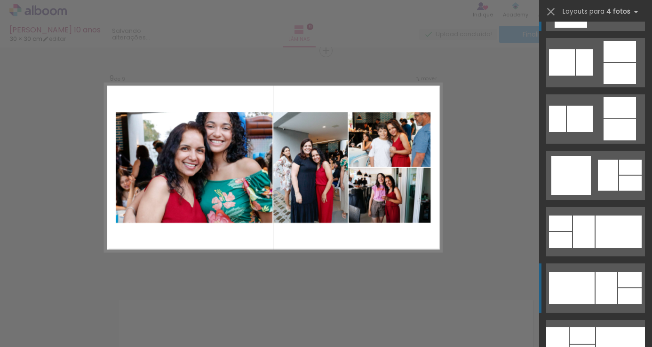
click at [592, 76] on div at bounding box center [583, 62] width 17 height 26
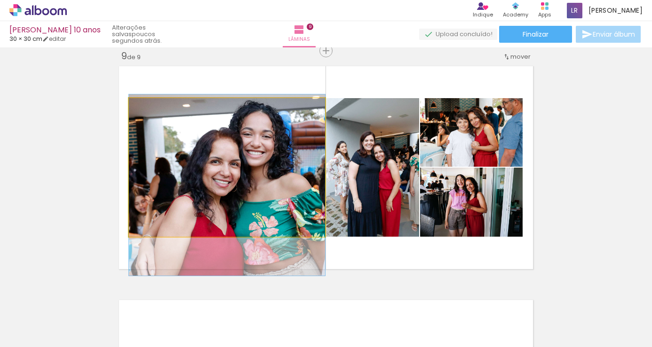
drag, startPoint x: 244, startPoint y: 153, endPoint x: 238, endPoint y: 171, distance: 18.7
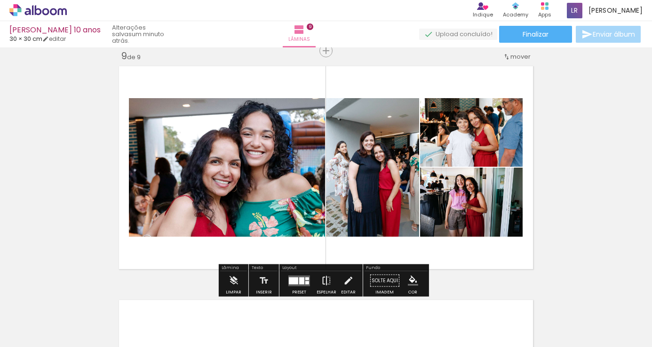
click at [322, 282] on iron-icon at bounding box center [326, 281] width 10 height 19
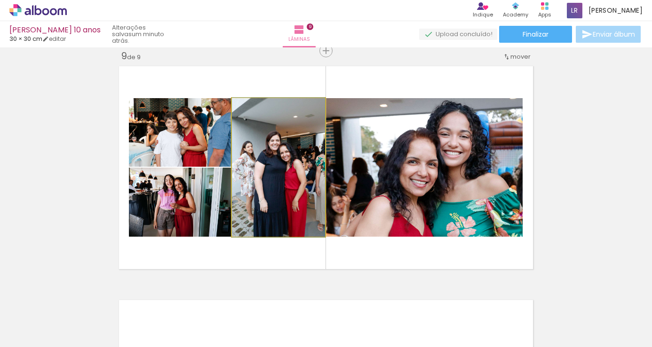
click at [286, 179] on quentale-photo at bounding box center [278, 167] width 93 height 139
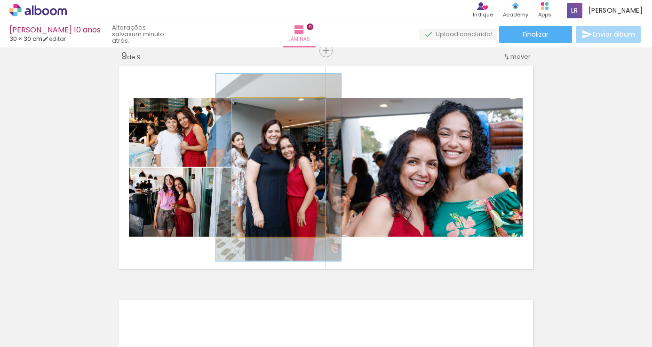
drag, startPoint x: 251, startPoint y: 111, endPoint x: 263, endPoint y: 111, distance: 11.3
click at [263, 111] on div at bounding box center [265, 108] width 15 height 15
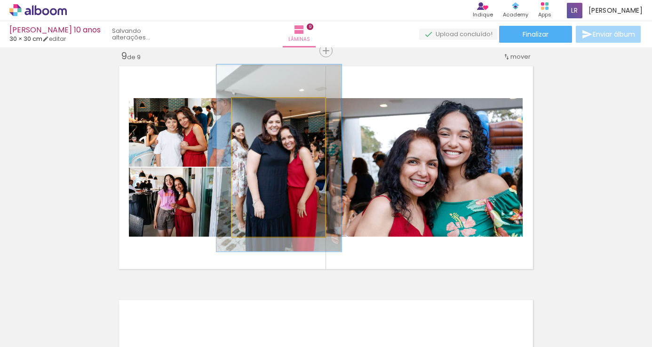
drag, startPoint x: 282, startPoint y: 159, endPoint x: 282, endPoint y: 149, distance: 9.4
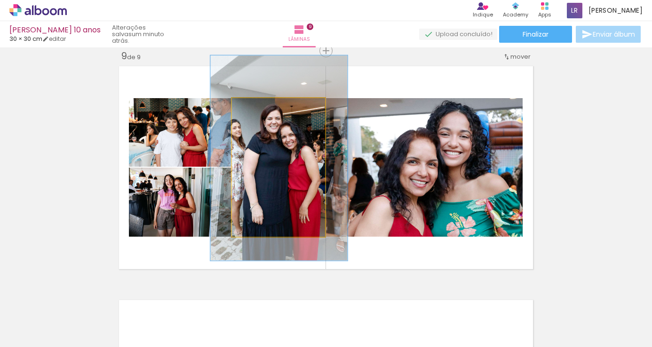
type paper-slider "147"
click at [269, 108] on div at bounding box center [271, 108] width 8 height 8
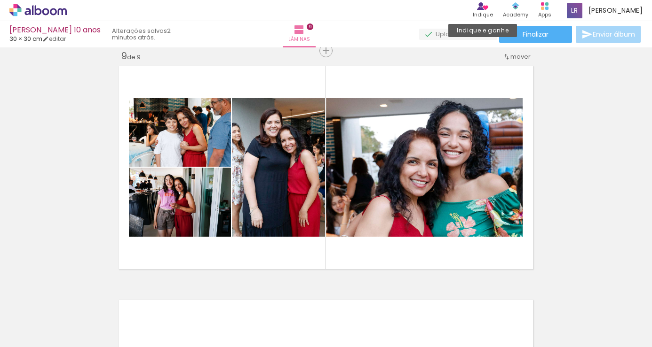
scroll to position [1885, 0]
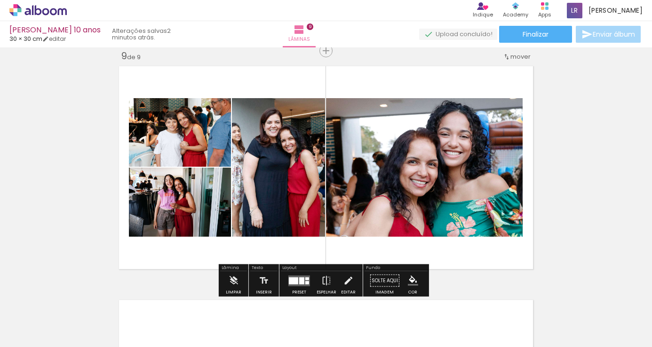
click at [184, 139] on quentale-photo at bounding box center [180, 132] width 102 height 69
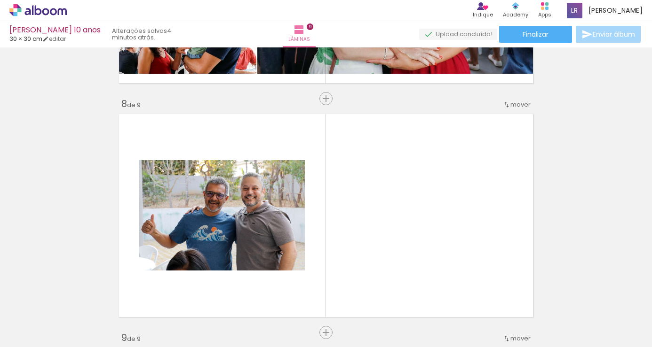
scroll to position [1650, 0]
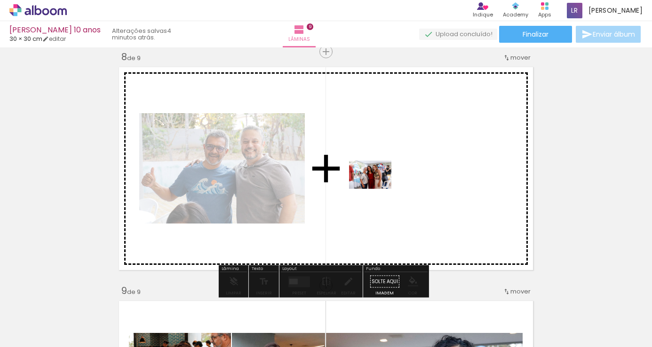
drag, startPoint x: 297, startPoint y: 317, endPoint x: 377, endPoint y: 189, distance: 151.0
click at [377, 189] on quentale-workspace at bounding box center [326, 173] width 652 height 347
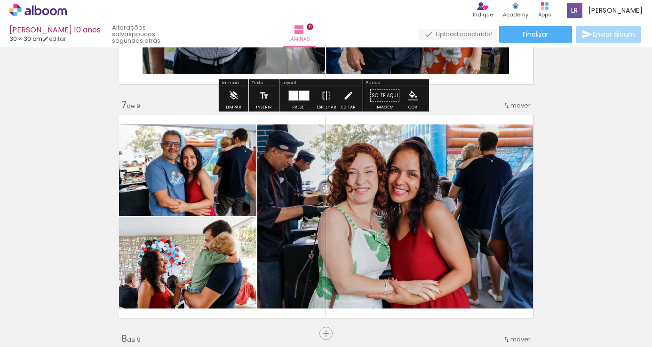
scroll to position [1462, 0]
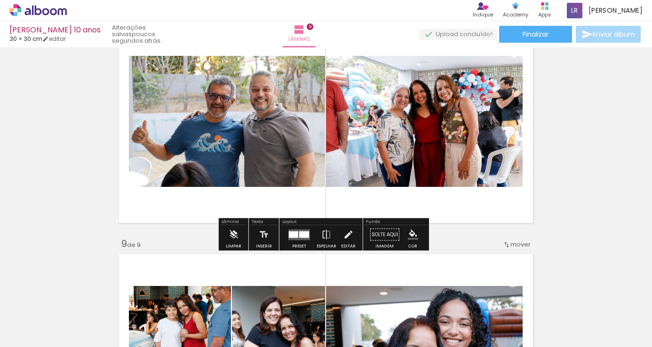
scroll to position [0, 1596]
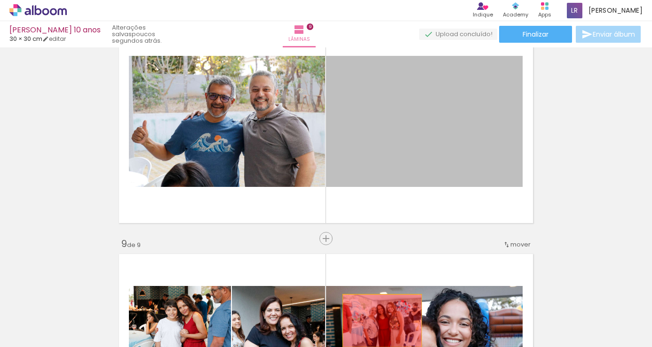
drag, startPoint x: 441, startPoint y: 156, endPoint x: 378, endPoint y: 321, distance: 176.4
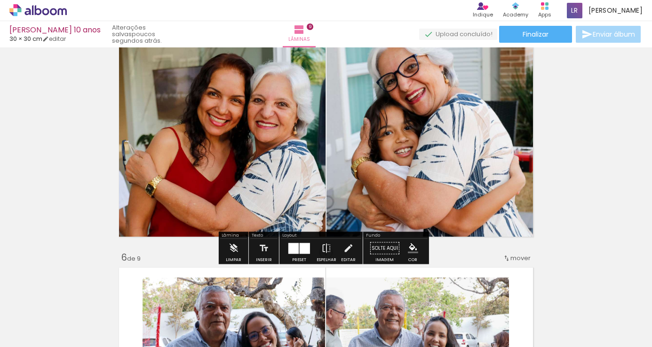
scroll to position [992, 0]
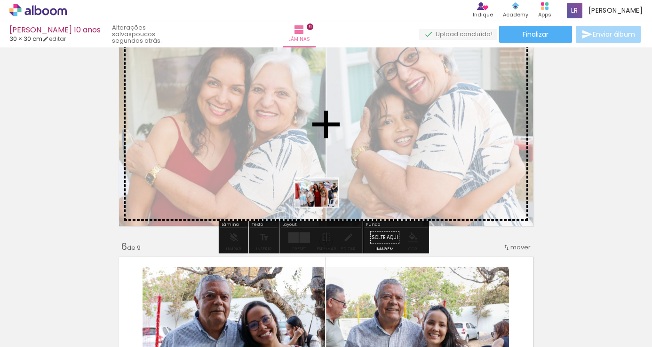
drag, startPoint x: 311, startPoint y: 306, endPoint x: 323, endPoint y: 207, distance: 99.5
click at [323, 207] on quentale-workspace at bounding box center [326, 173] width 652 height 347
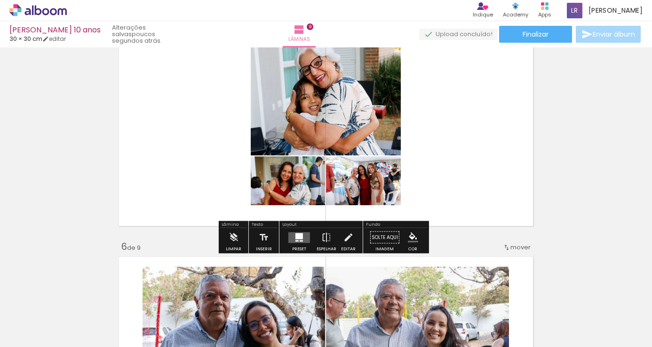
click at [290, 239] on quentale-layouter at bounding box center [299, 237] width 22 height 11
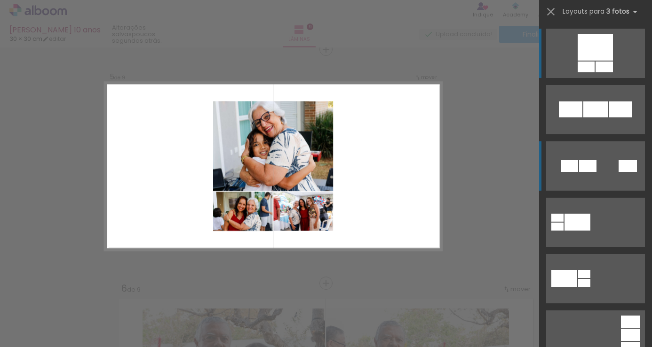
scroll to position [949, 0]
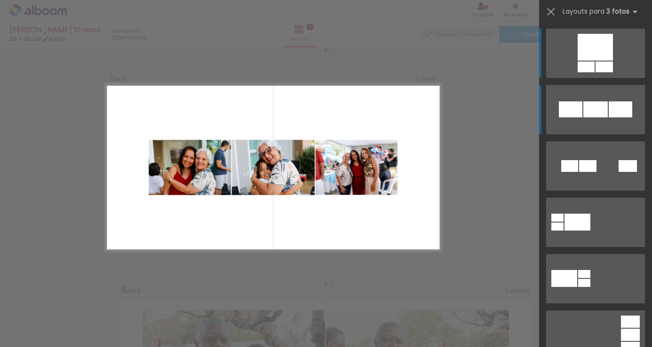
click at [601, 113] on div at bounding box center [595, 110] width 24 height 16
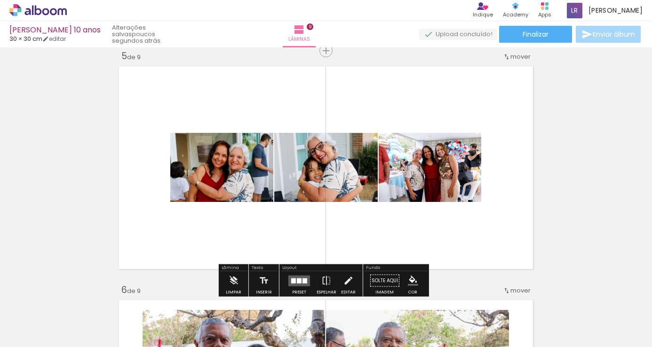
click at [297, 278] on div at bounding box center [299, 280] width 5 height 5
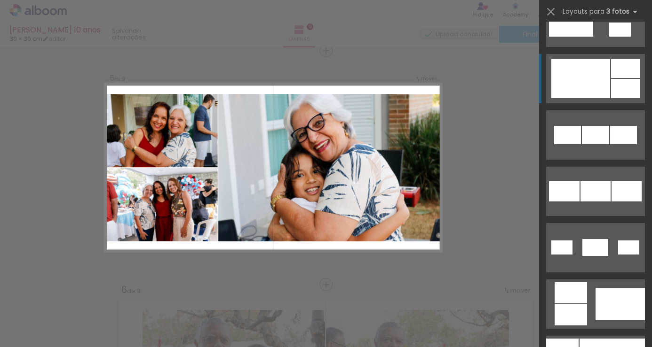
scroll to position [526, 0]
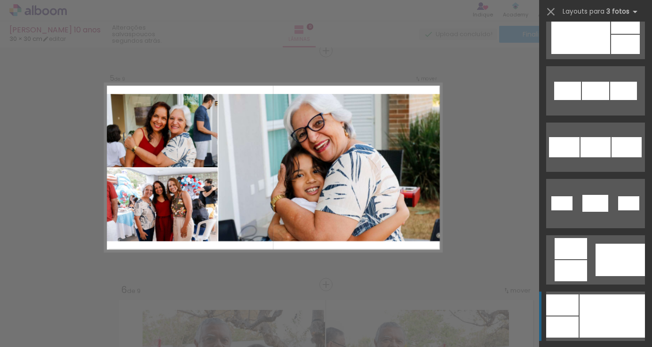
click at [593, 325] on div at bounding box center [611, 316] width 65 height 43
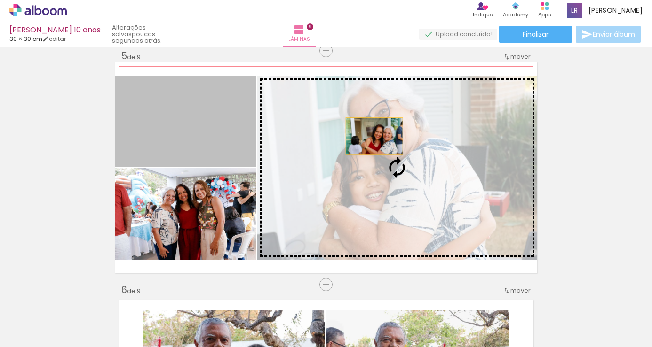
drag, startPoint x: 211, startPoint y: 124, endPoint x: 370, endPoint y: 136, distance: 159.9
click at [0, 0] on slot at bounding box center [0, 0] width 0 height 0
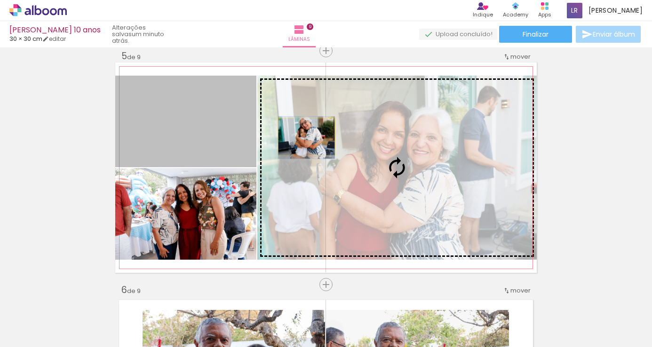
drag, startPoint x: 224, startPoint y: 121, endPoint x: 303, endPoint y: 137, distance: 80.5
click at [0, 0] on slot at bounding box center [0, 0] width 0 height 0
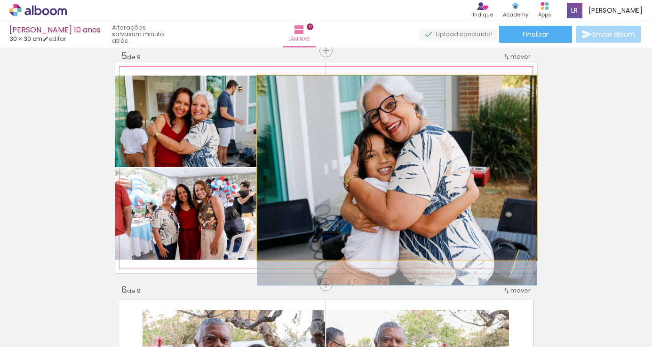
drag, startPoint x: 385, startPoint y: 147, endPoint x: 375, endPoint y: 180, distance: 33.9
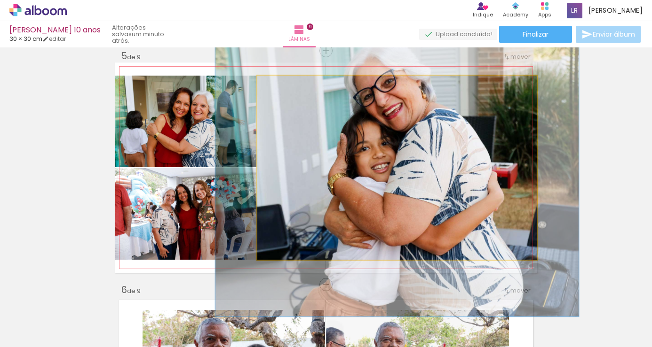
drag, startPoint x: 282, startPoint y: 86, endPoint x: 292, endPoint y: 86, distance: 9.9
click at [292, 86] on div at bounding box center [289, 85] width 15 height 15
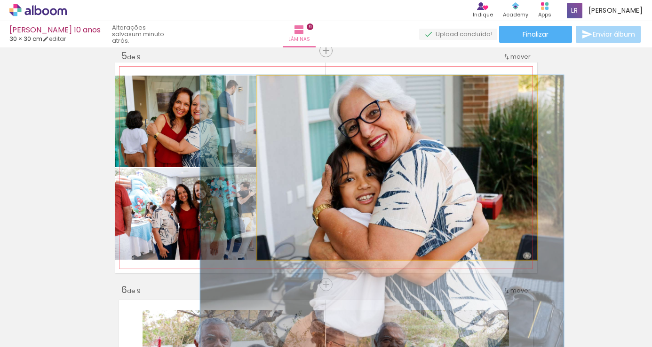
drag, startPoint x: 393, startPoint y: 149, endPoint x: 378, endPoint y: 196, distance: 48.9
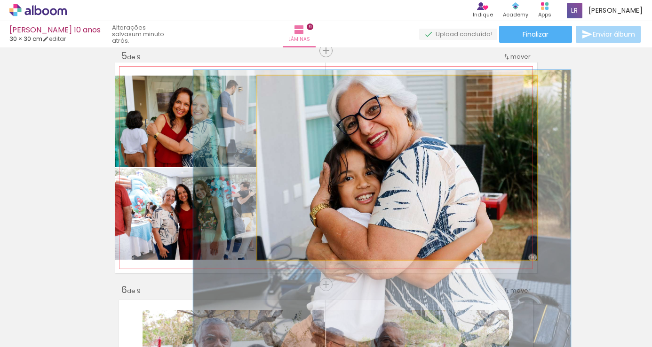
click at [290, 86] on div at bounding box center [292, 85] width 8 height 8
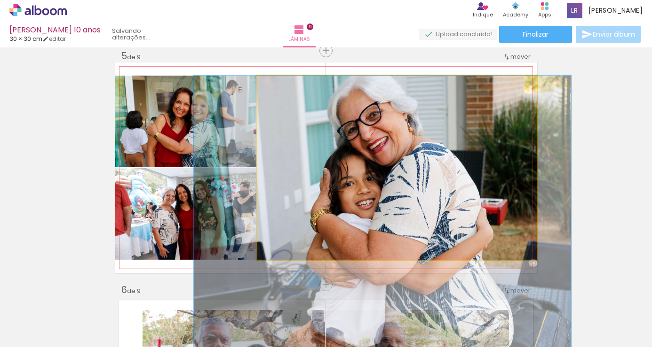
drag, startPoint x: 403, startPoint y: 166, endPoint x: 403, endPoint y: 179, distance: 12.7
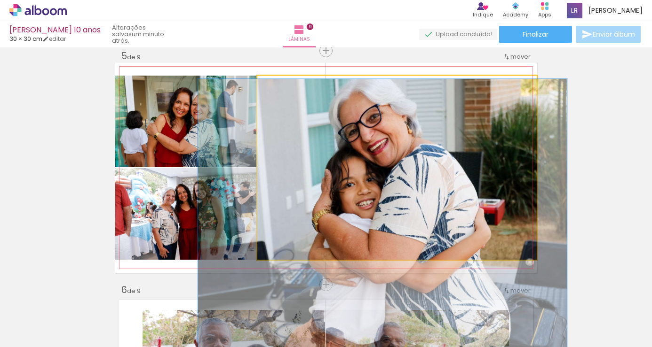
type paper-slider "132"
click at [287, 85] on div at bounding box center [291, 85] width 8 height 8
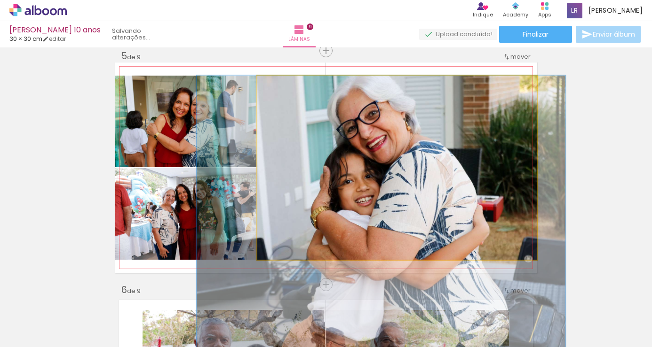
drag, startPoint x: 369, startPoint y: 136, endPoint x: 368, endPoint y: 159, distance: 23.5
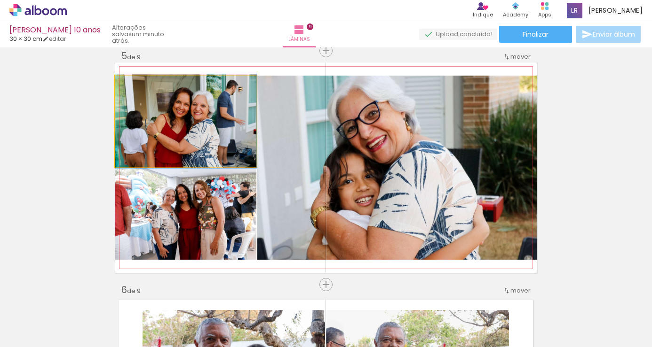
click at [179, 124] on quentale-photo at bounding box center [185, 122] width 141 height 92
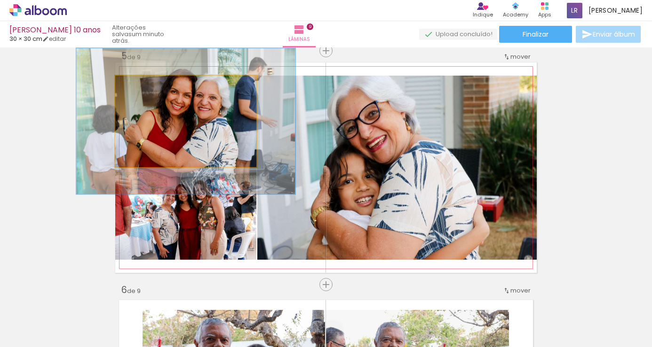
drag, startPoint x: 139, startPoint y: 88, endPoint x: 164, endPoint y: 94, distance: 26.0
type paper-slider "158"
click at [157, 88] on div at bounding box center [155, 85] width 15 height 15
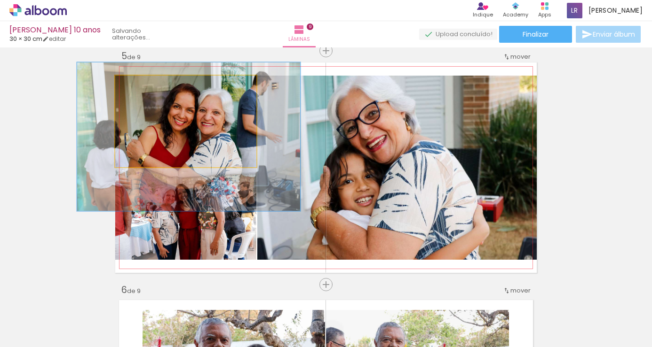
drag, startPoint x: 194, startPoint y: 126, endPoint x: 196, endPoint y: 139, distance: 13.3
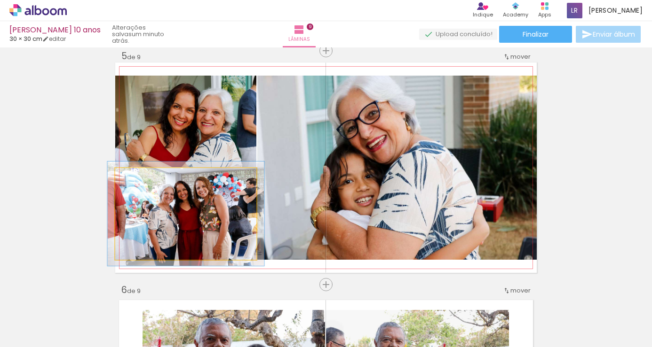
type paper-slider "111"
click at [139, 178] on div at bounding box center [141, 178] width 8 height 8
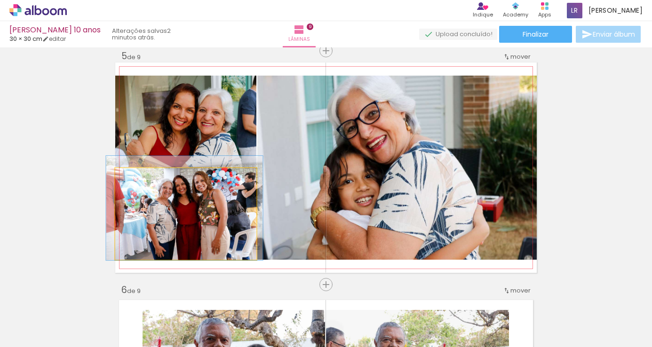
drag, startPoint x: 184, startPoint y: 220, endPoint x: 186, endPoint y: 215, distance: 5.7
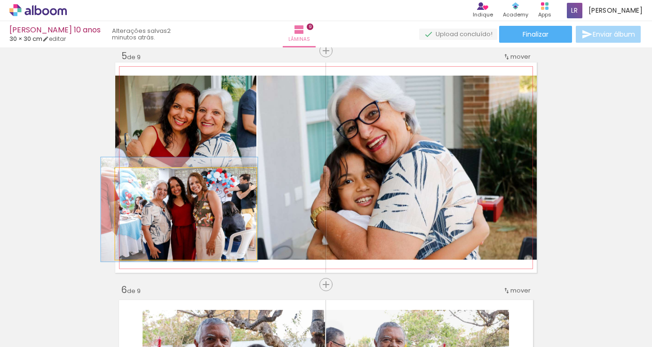
drag, startPoint x: 159, startPoint y: 212, endPoint x: 154, endPoint y: 213, distance: 5.4
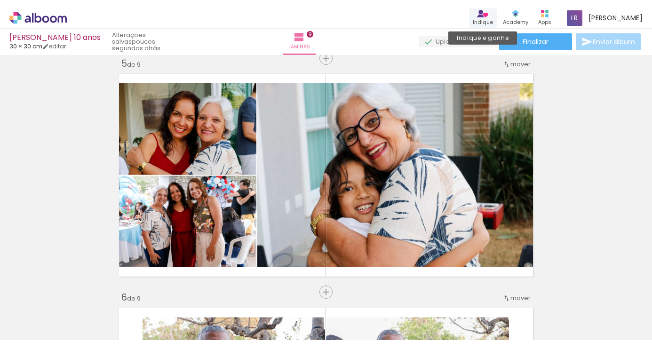
scroll to position [963, 0]
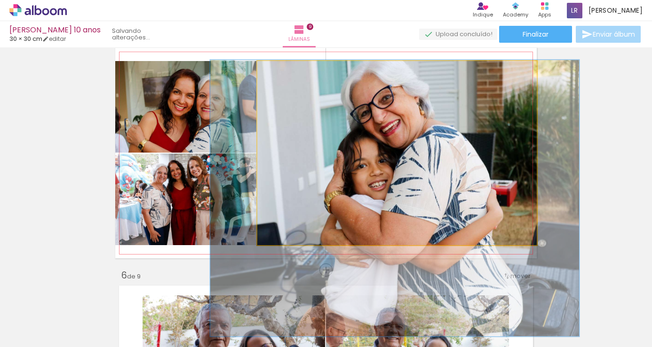
drag, startPoint x: 397, startPoint y: 157, endPoint x: 411, endPoint y: 157, distance: 13.7
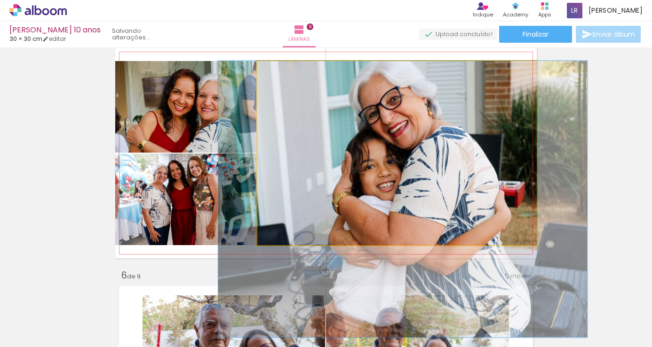
drag, startPoint x: 411, startPoint y: 157, endPoint x: 419, endPoint y: 163, distance: 10.4
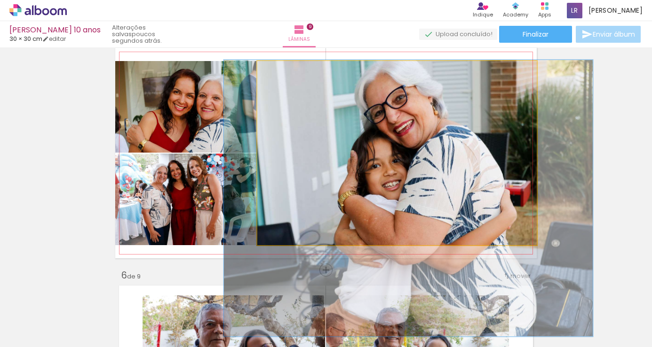
drag, startPoint x: 412, startPoint y: 157, endPoint x: 417, endPoint y: 156, distance: 5.7
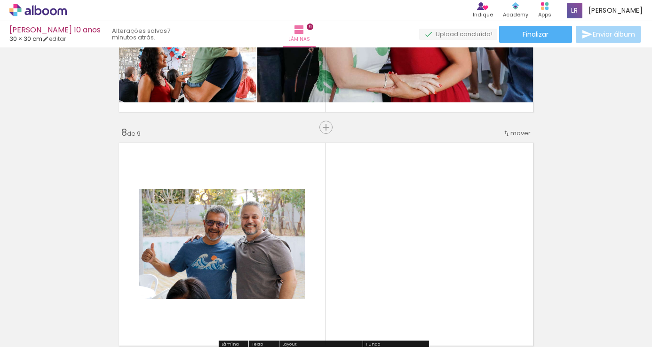
scroll to position [1668, 0]
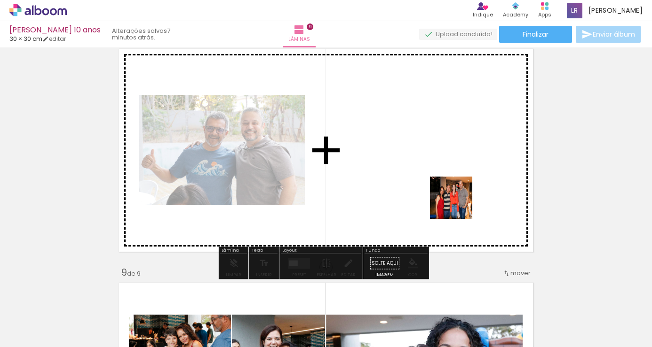
drag, startPoint x: 504, startPoint y: 317, endPoint x: 458, endPoint y: 205, distance: 121.4
click at [458, 205] on quentale-workspace at bounding box center [326, 173] width 652 height 347
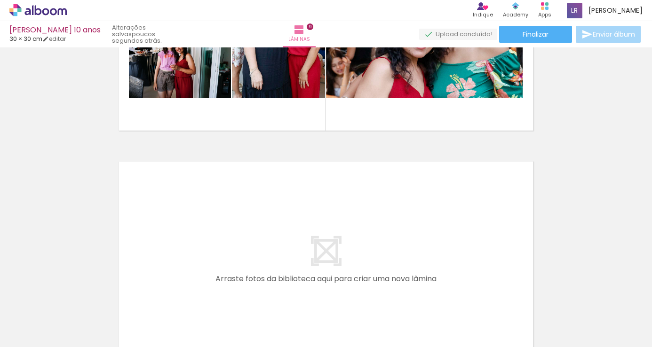
scroll to position [2044, 0]
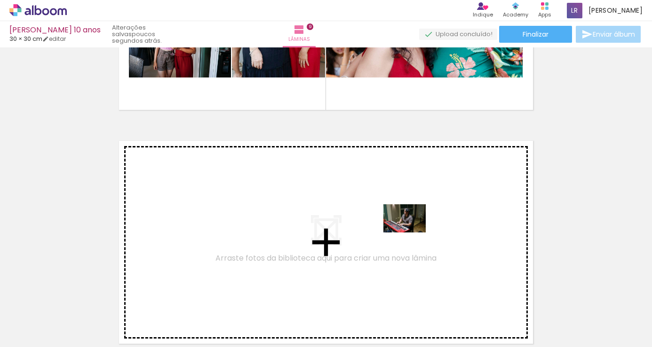
drag, startPoint x: 410, startPoint y: 313, endPoint x: 411, endPoint y: 233, distance: 80.4
click at [411, 233] on quentale-workspace at bounding box center [326, 173] width 652 height 347
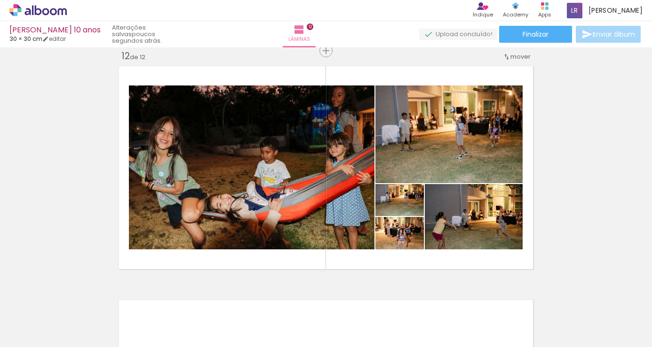
scroll to position [0, 2165]
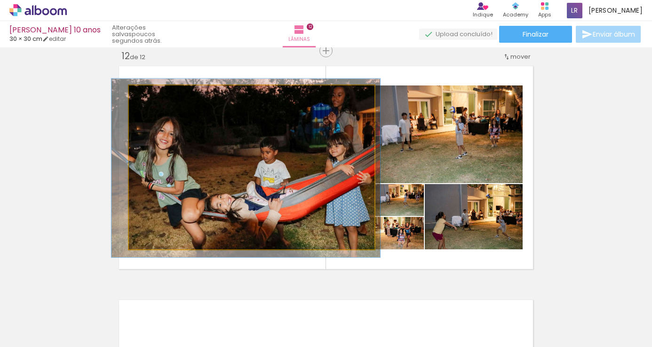
click at [276, 167] on quentale-photo at bounding box center [251, 168] width 245 height 164
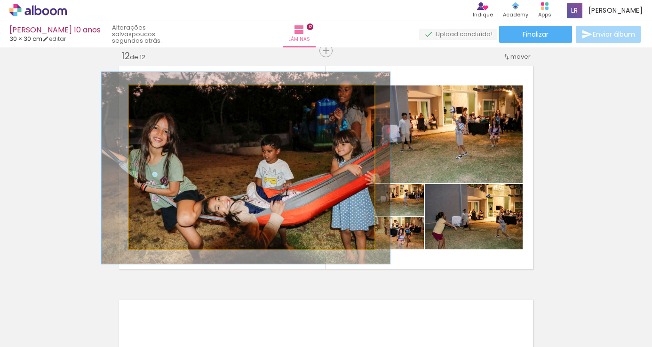
click at [154, 100] on div at bounding box center [156, 95] width 15 height 15
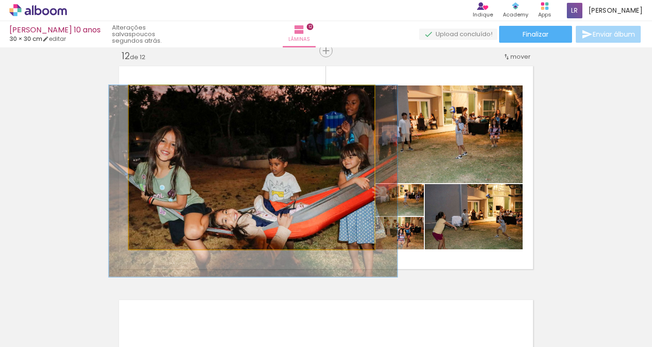
drag, startPoint x: 200, startPoint y: 128, endPoint x: 207, endPoint y: 144, distance: 17.5
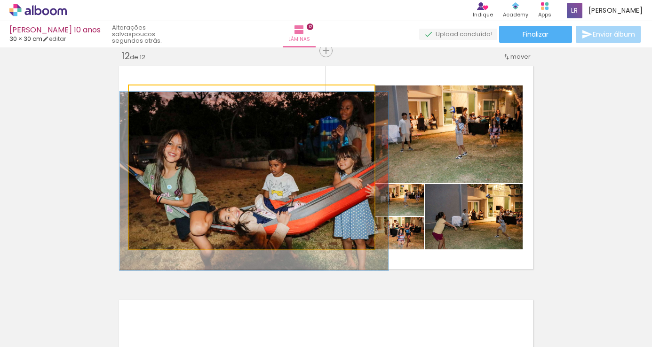
type paper-slider "109"
click at [151, 99] on div at bounding box center [154, 95] width 8 height 8
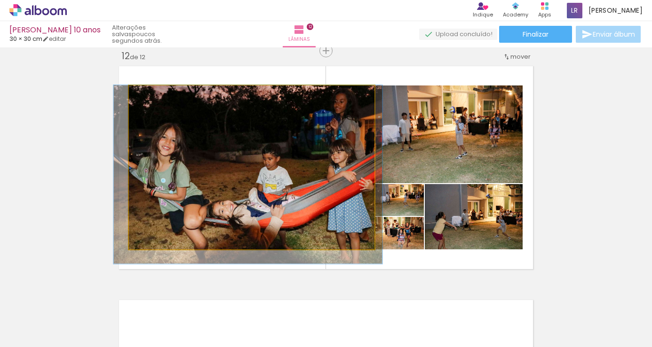
drag, startPoint x: 253, startPoint y: 167, endPoint x: 249, endPoint y: 172, distance: 6.3
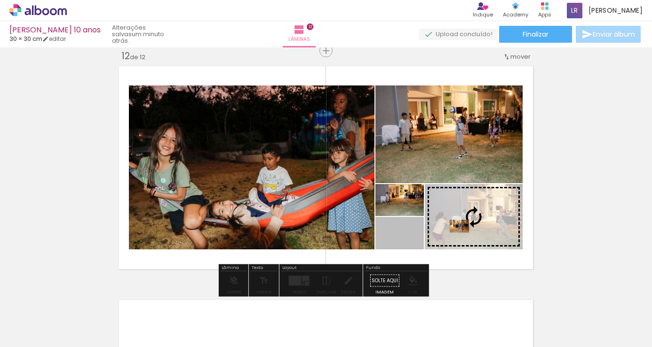
drag, startPoint x: 408, startPoint y: 236, endPoint x: 455, endPoint y: 227, distance: 49.0
click at [0, 0] on slot at bounding box center [0, 0] width 0 height 0
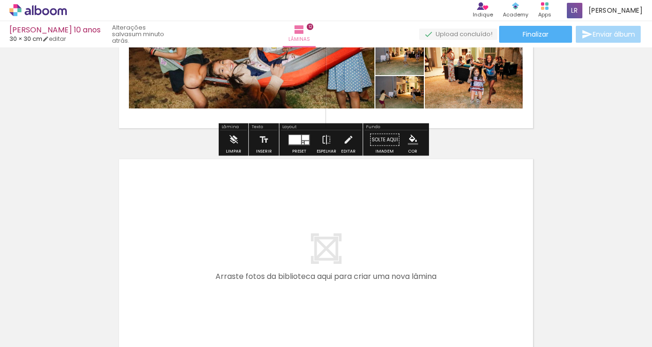
scroll to position [2839, 0]
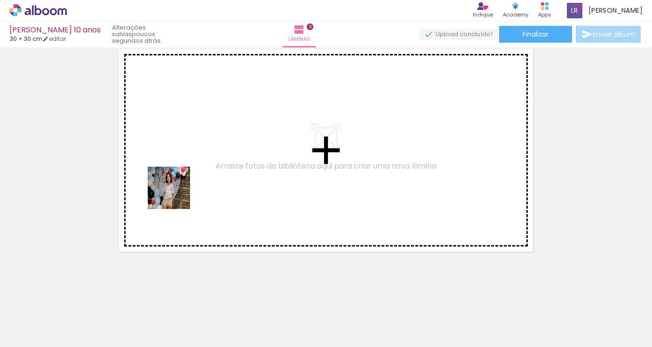
drag, startPoint x: 89, startPoint y: 319, endPoint x: 176, endPoint y: 195, distance: 151.3
click at [176, 195] on quentale-workspace at bounding box center [326, 173] width 652 height 347
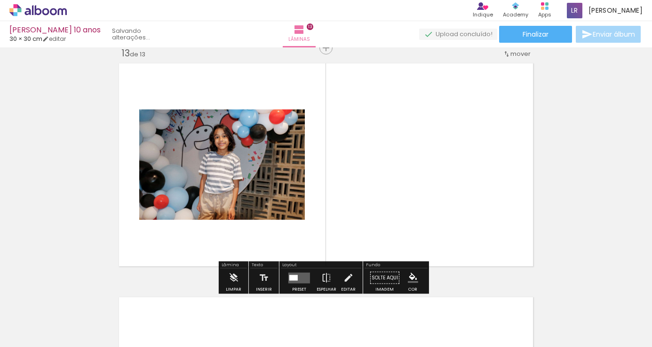
scroll to position [2821, 0]
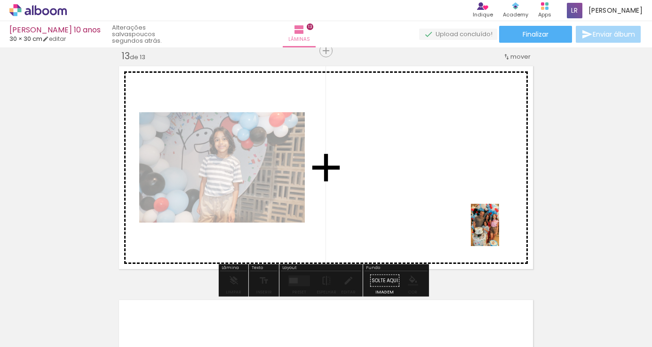
drag, startPoint x: 594, startPoint y: 303, endPoint x: 499, endPoint y: 232, distance: 118.6
click at [499, 232] on quentale-workspace at bounding box center [326, 173] width 652 height 347
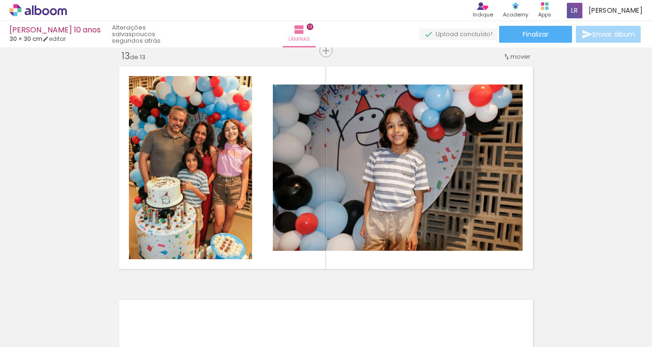
scroll to position [0, 2351]
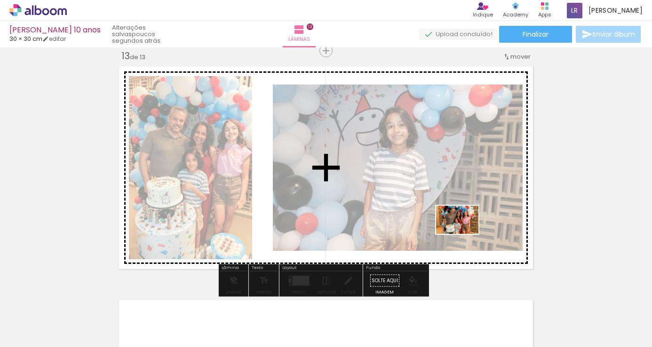
drag, startPoint x: 497, startPoint y: 319, endPoint x: 464, endPoint y: 234, distance: 90.8
click at [464, 234] on quentale-workspace at bounding box center [326, 173] width 652 height 347
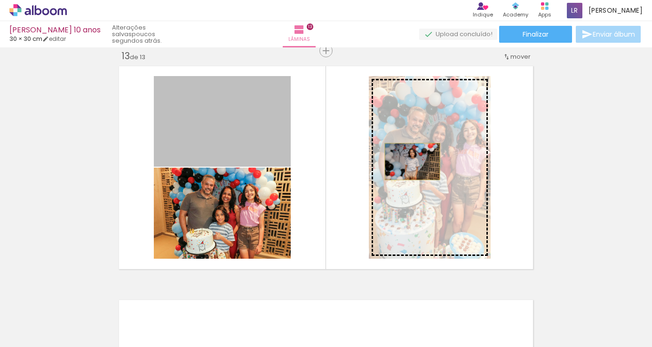
drag, startPoint x: 259, startPoint y: 128, endPoint x: 408, endPoint y: 162, distance: 152.7
click at [0, 0] on slot at bounding box center [0, 0] width 0 height 0
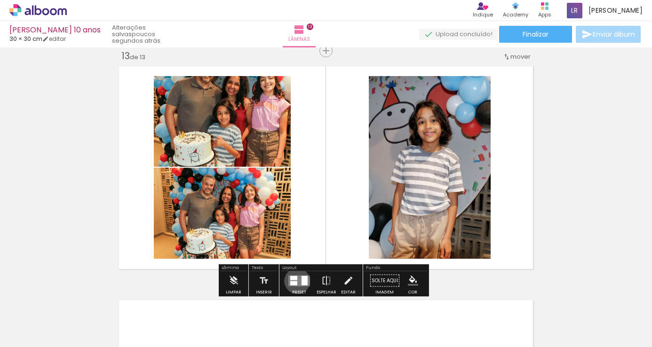
click at [295, 281] on div at bounding box center [293, 283] width 7 height 4
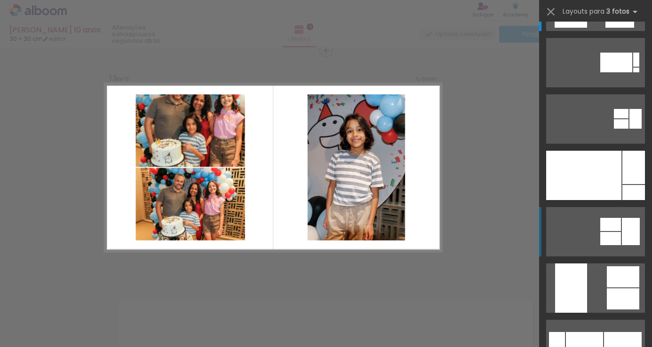
scroll to position [0, 0]
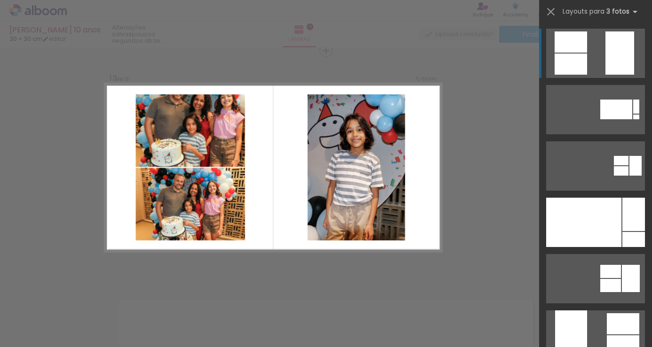
click at [292, 211] on quentale-layouter at bounding box center [273, 168] width 337 height 168
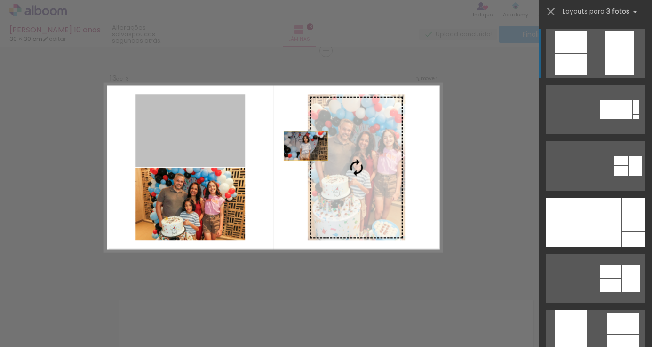
drag, startPoint x: 196, startPoint y: 126, endPoint x: 334, endPoint y: 150, distance: 140.3
click at [0, 0] on slot at bounding box center [0, 0] width 0 height 0
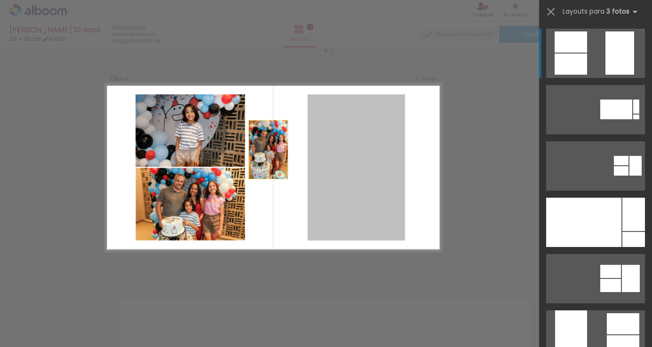
drag, startPoint x: 354, startPoint y: 159, endPoint x: 230, endPoint y: 142, distance: 124.8
click at [0, 0] on slot at bounding box center [0, 0] width 0 height 0
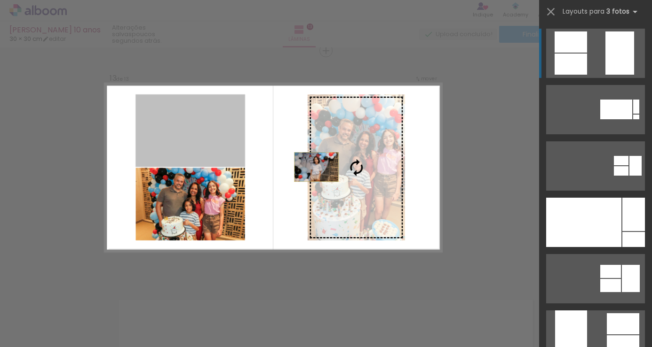
drag, startPoint x: 188, startPoint y: 146, endPoint x: 344, endPoint y: 176, distance: 158.6
click at [0, 0] on slot at bounding box center [0, 0] width 0 height 0
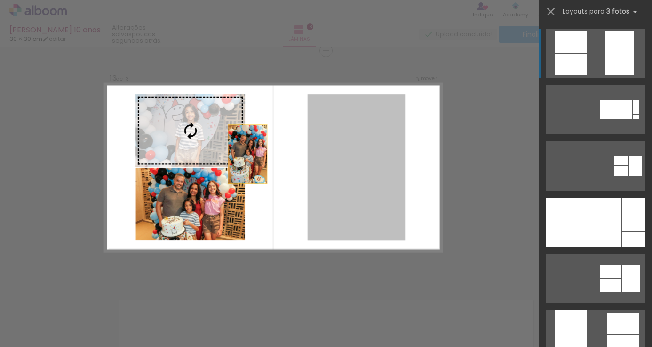
drag, startPoint x: 244, startPoint y: 156, endPoint x: 202, endPoint y: 149, distance: 42.7
click at [0, 0] on slot at bounding box center [0, 0] width 0 height 0
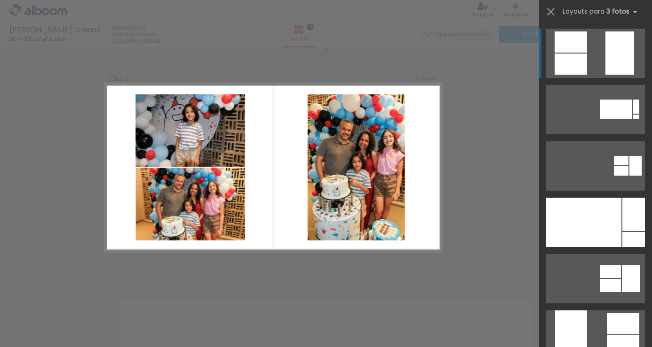
click at [291, 213] on quentale-layouter at bounding box center [273, 168] width 337 height 168
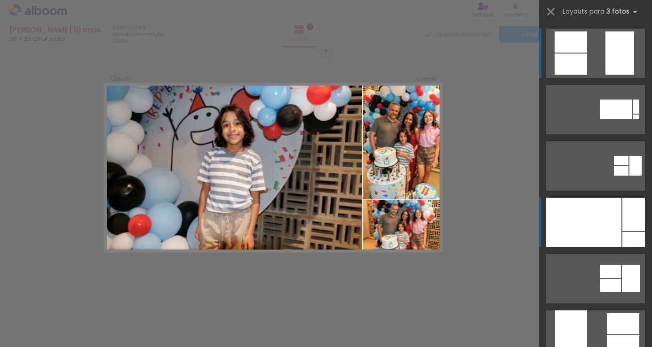
click at [597, 229] on div at bounding box center [583, 222] width 75 height 49
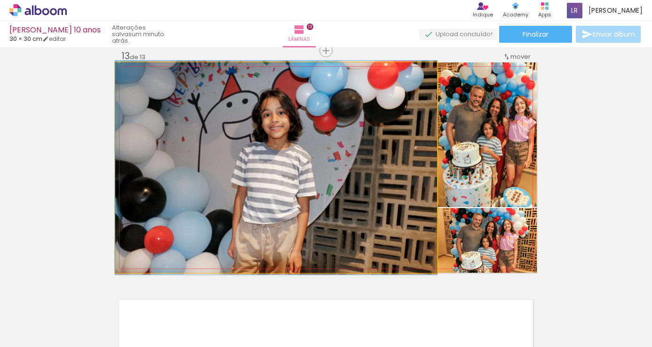
drag, startPoint x: 297, startPoint y: 170, endPoint x: 278, endPoint y: 170, distance: 19.3
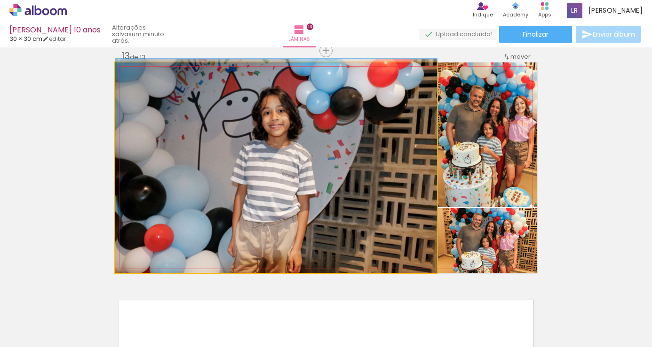
drag, startPoint x: 278, startPoint y: 170, endPoint x: 274, endPoint y: 141, distance: 29.0
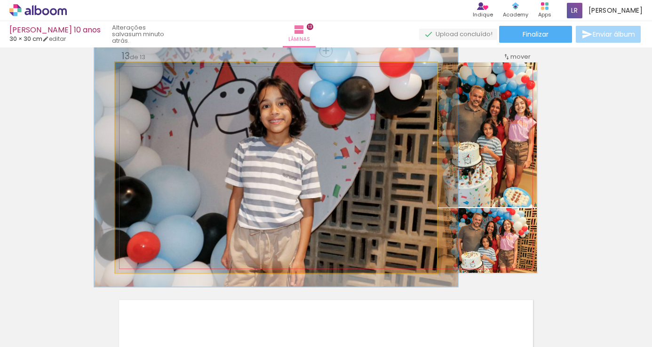
type paper-slider "113"
click at [141, 75] on div at bounding box center [141, 72] width 15 height 15
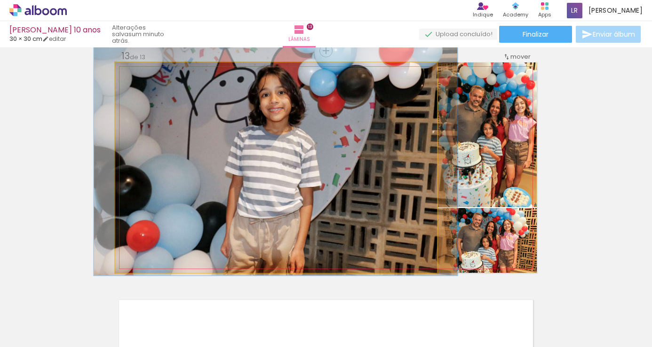
drag, startPoint x: 256, startPoint y: 168, endPoint x: 256, endPoint y: 157, distance: 10.4
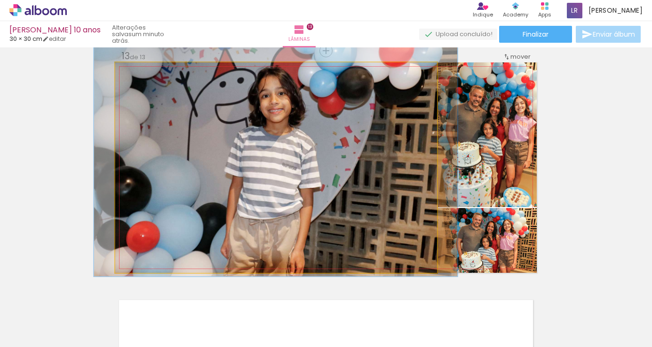
click at [138, 73] on div at bounding box center [142, 72] width 8 height 8
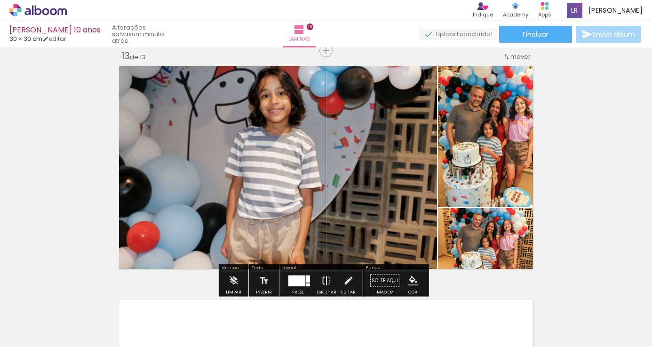
click at [322, 281] on iron-icon at bounding box center [326, 281] width 10 height 19
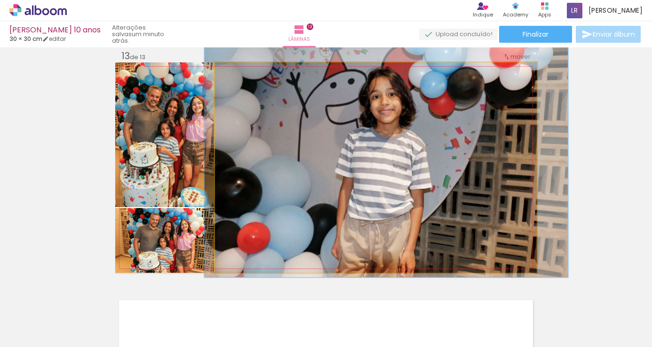
drag, startPoint x: 364, startPoint y: 141, endPoint x: 372, endPoint y: 141, distance: 8.0
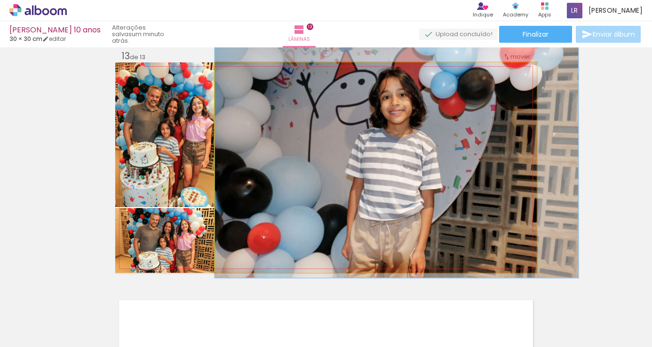
drag, startPoint x: 358, startPoint y: 187, endPoint x: 369, endPoint y: 188, distance: 11.3
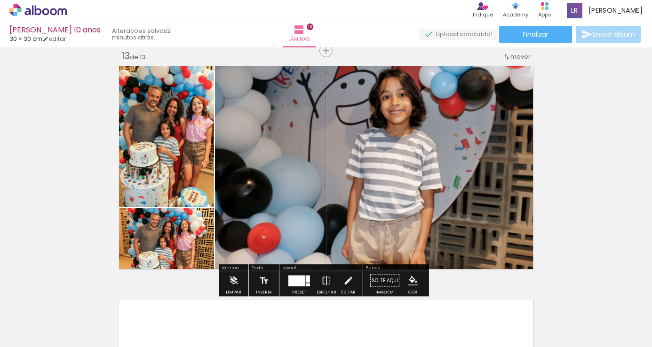
click at [300, 281] on div at bounding box center [296, 280] width 17 height 11
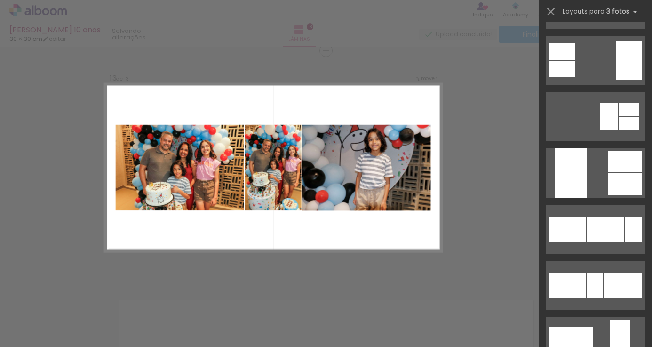
scroll to position [780, 0]
